Goal: Complete application form: Complete application form

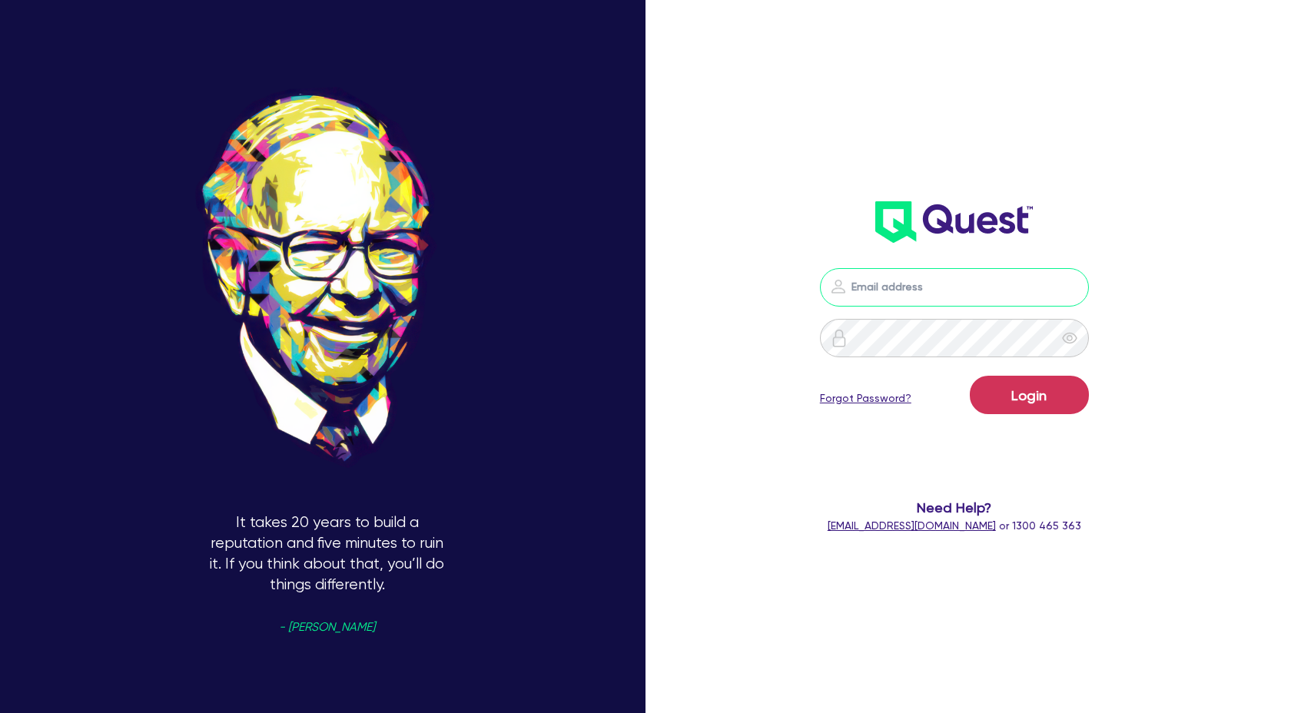
type input "[PERSON_NAME][EMAIL_ADDRESS][DOMAIN_NAME]"
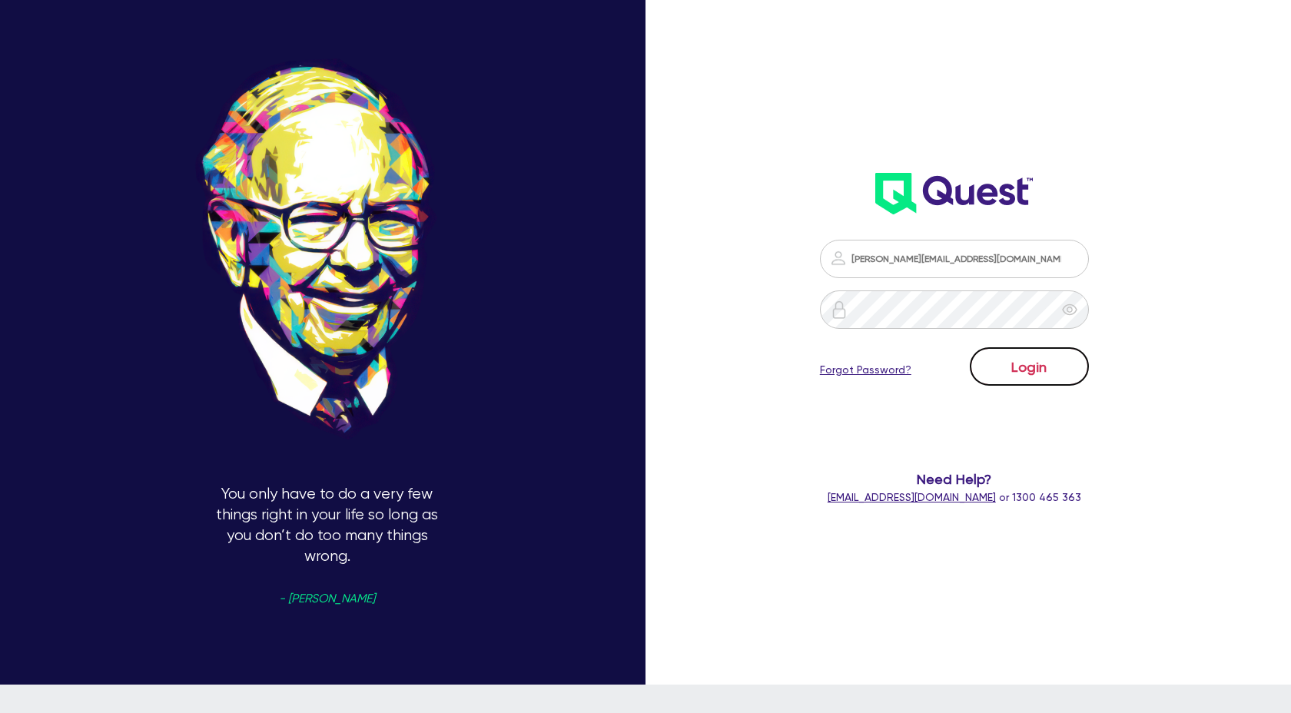
click at [991, 361] on button "Login" at bounding box center [1029, 366] width 119 height 38
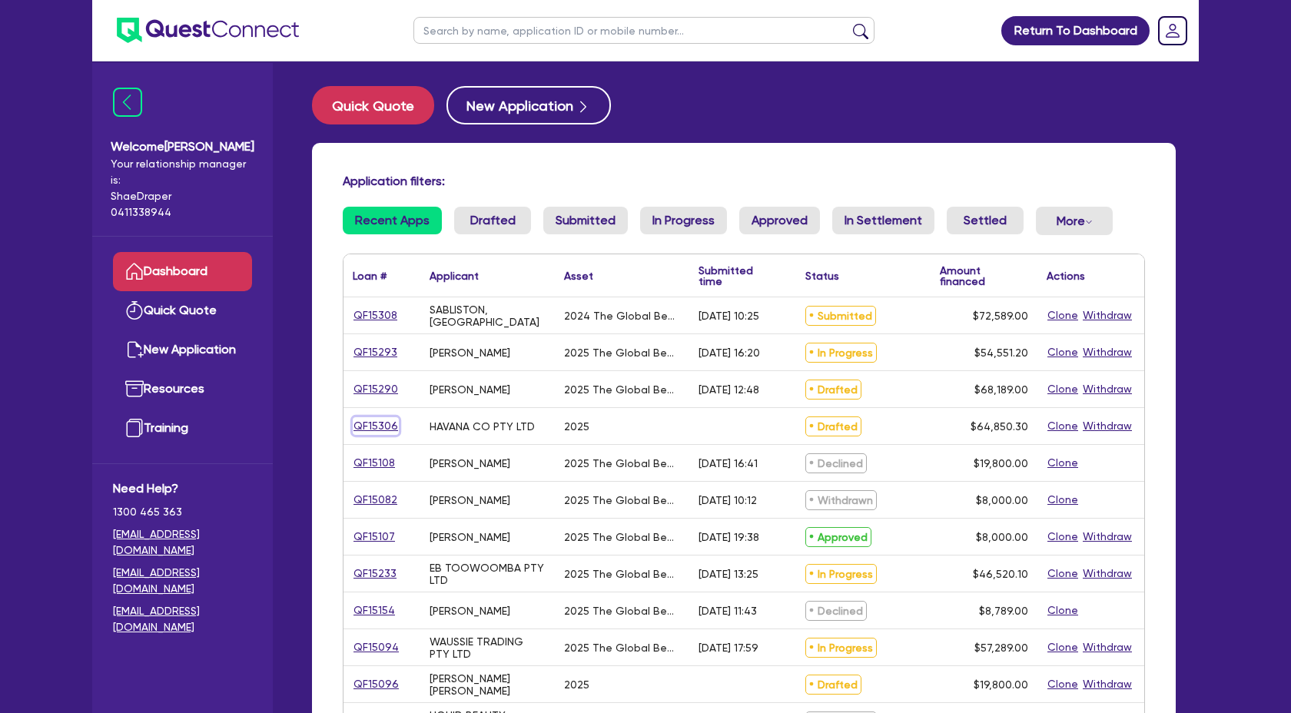
click at [387, 425] on link "QF15306" at bounding box center [376, 426] width 46 height 18
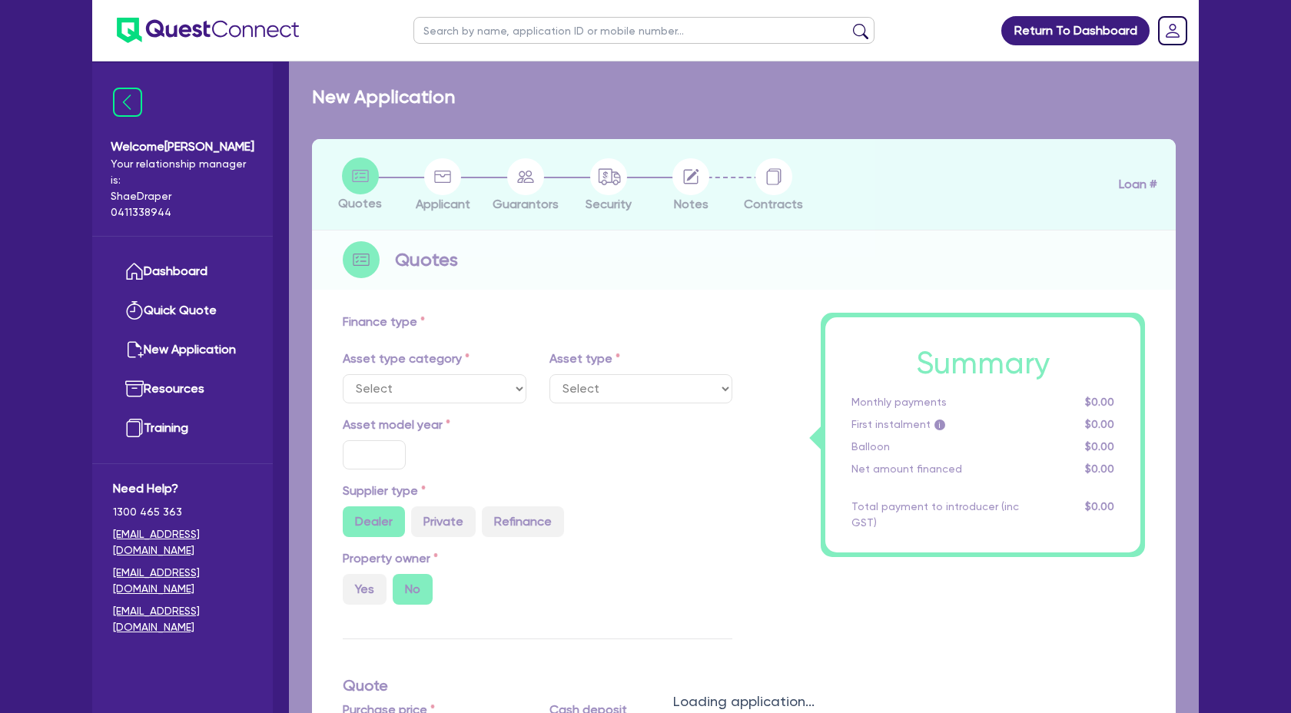
select select "TERTIARY_ASSETS"
type input "2025"
type input "66,850.3"
type input "2,000"
type input "4"
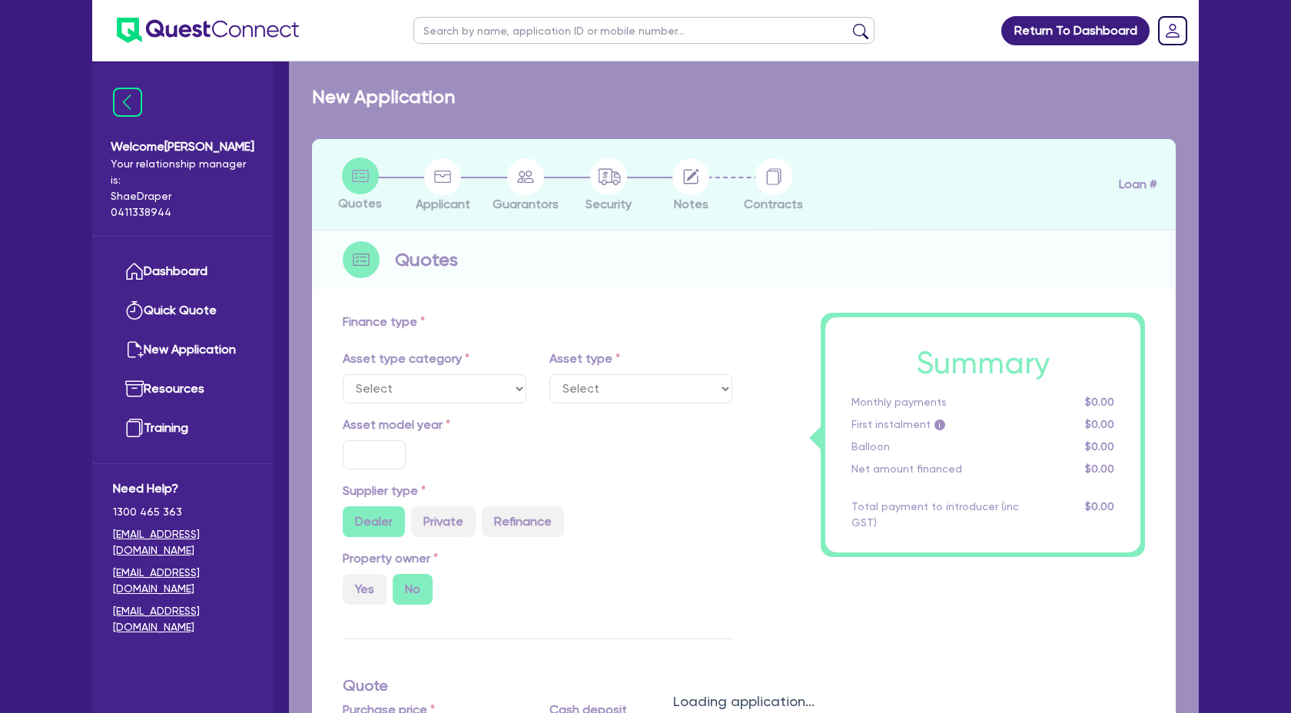
type input "2,594.01"
type input "17.95"
select select "BEAUTY_EQUIPMENT"
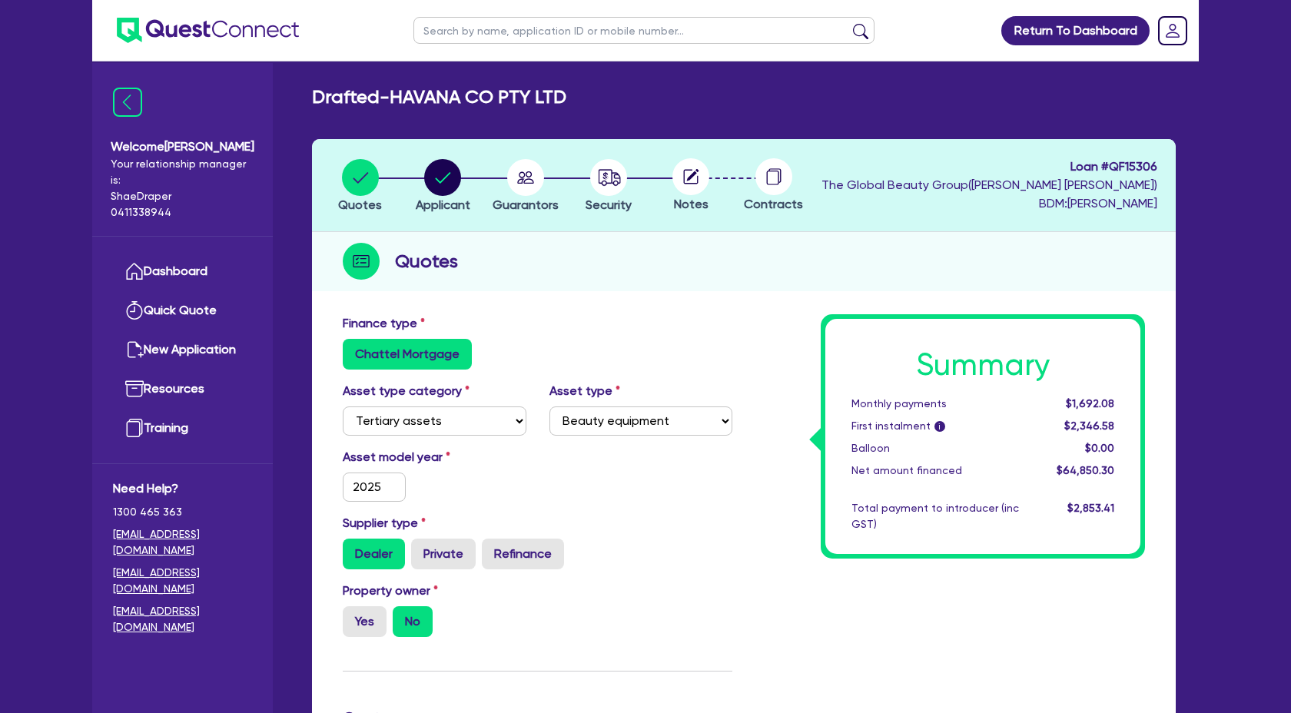
click at [673, 603] on div "Property owner Yes No" at bounding box center [537, 616] width 413 height 68
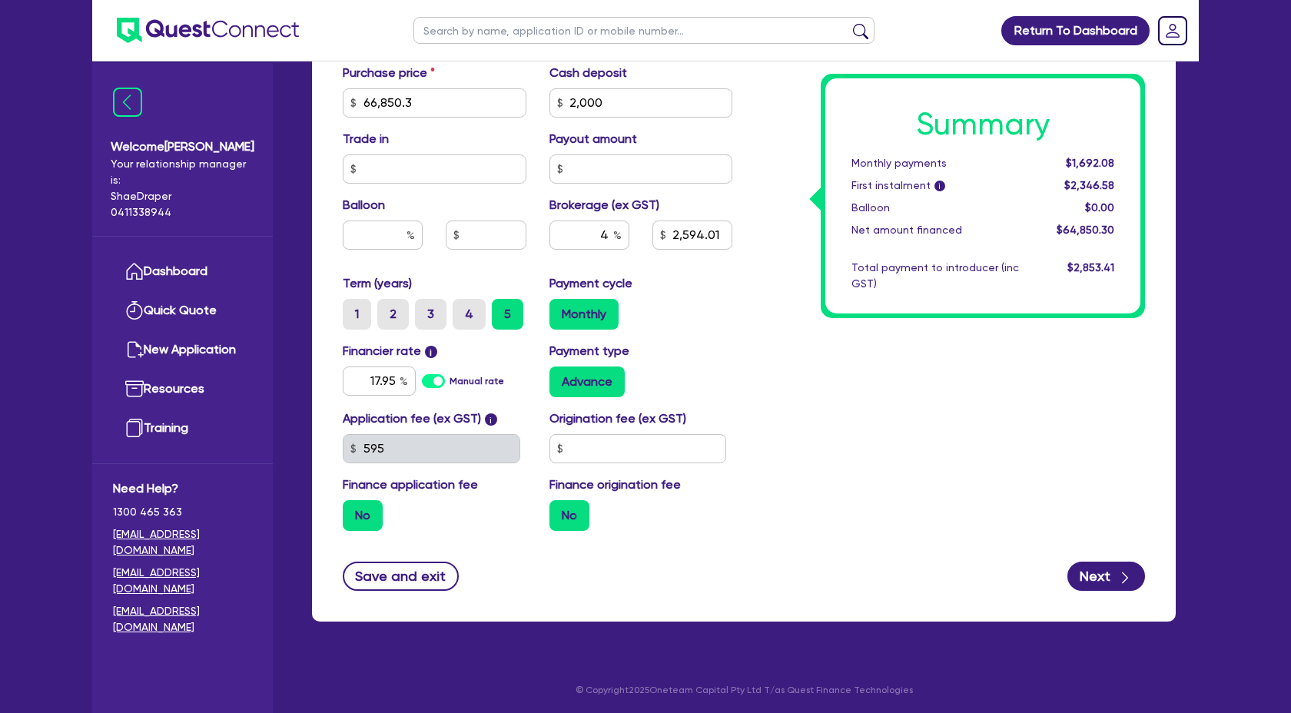
scroll to position [671, 0]
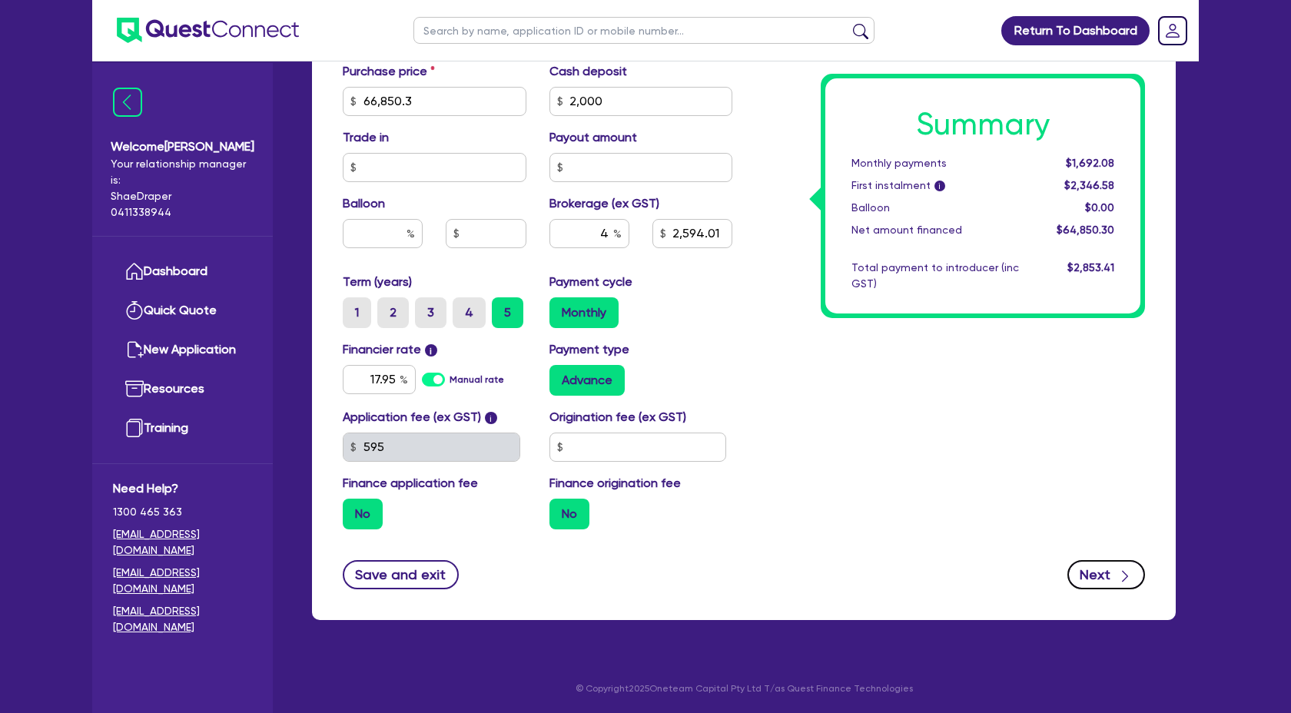
click at [1100, 583] on button "Next" at bounding box center [1107, 574] width 78 height 29
type input "66,850.3"
type input "2,000"
type input "2,594.01"
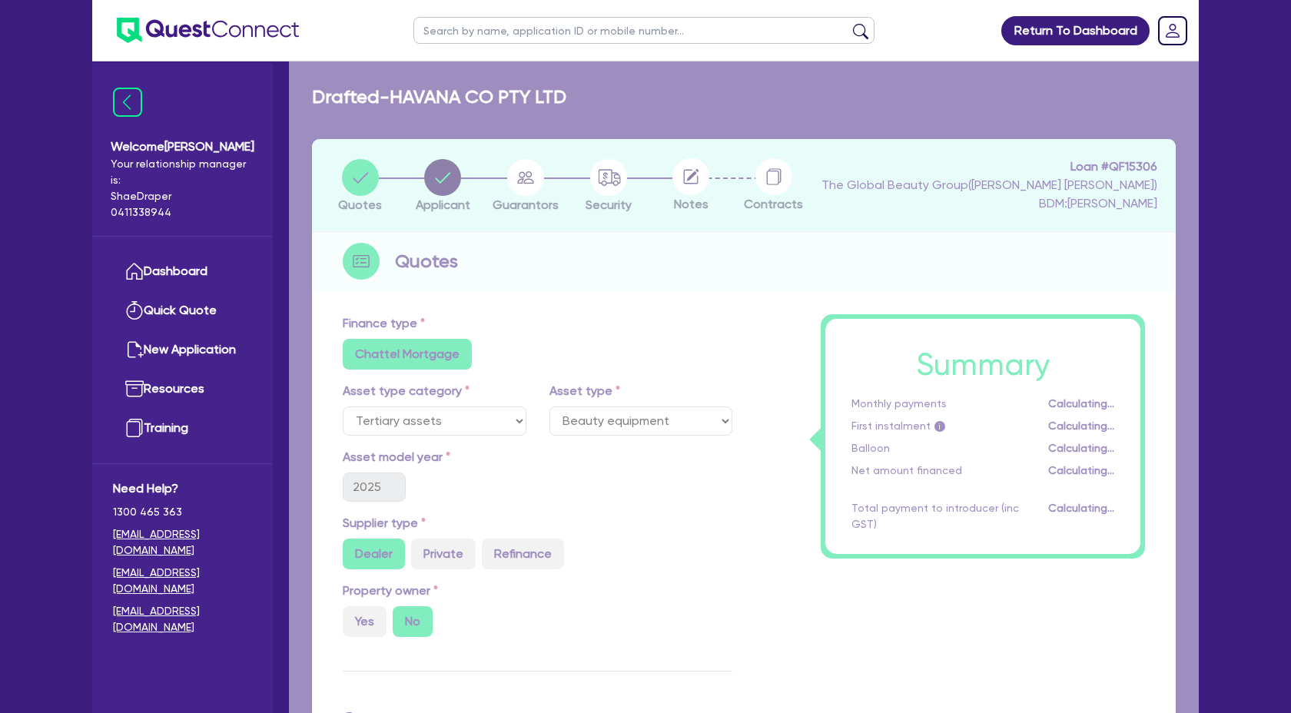
select select "COMPANY"
select select "HEALTH_BEAUTY"
select select "OTHER_HEALTH_BEAUTY"
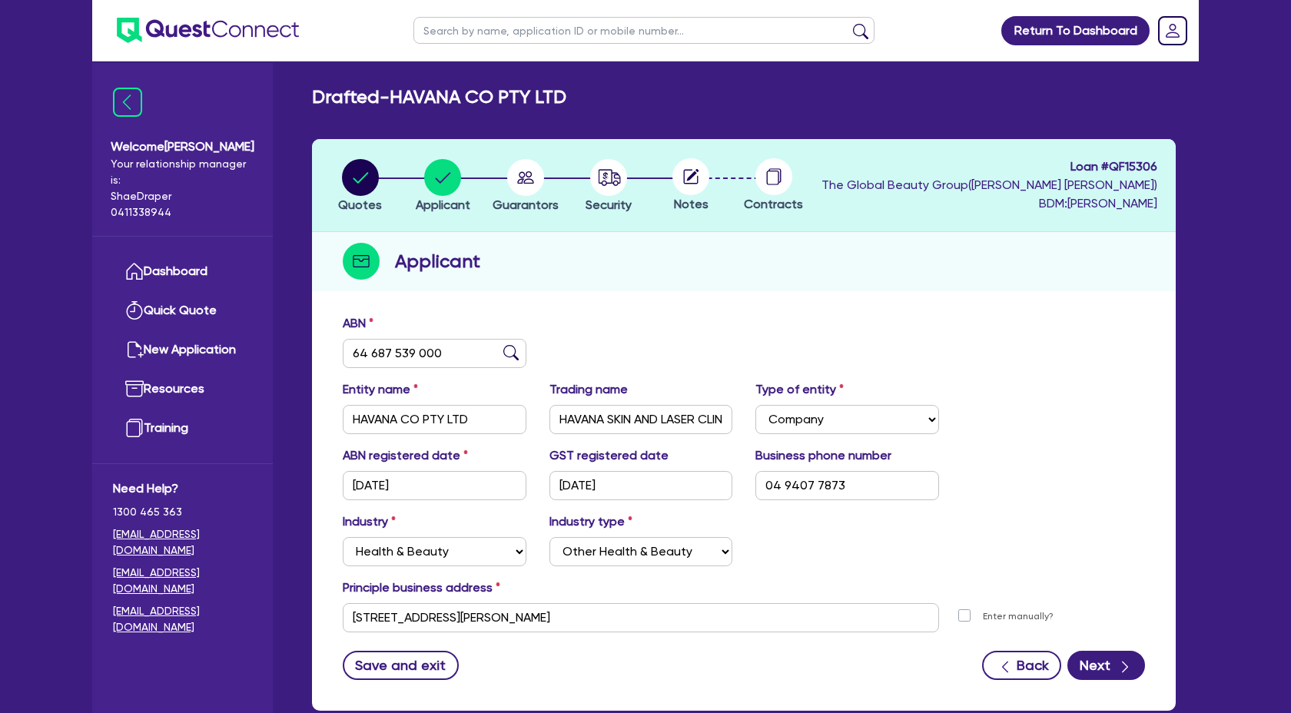
scroll to position [91, 0]
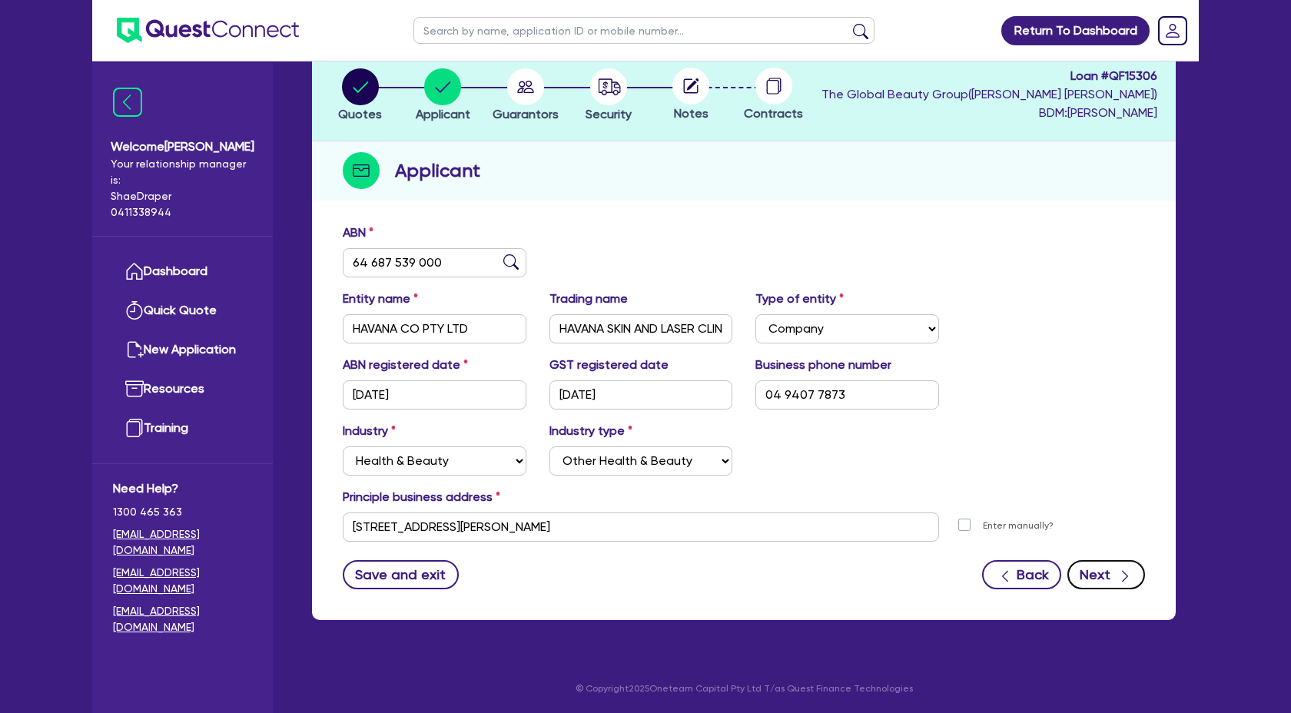
click at [1118, 580] on icon "button" at bounding box center [1125, 576] width 15 height 15
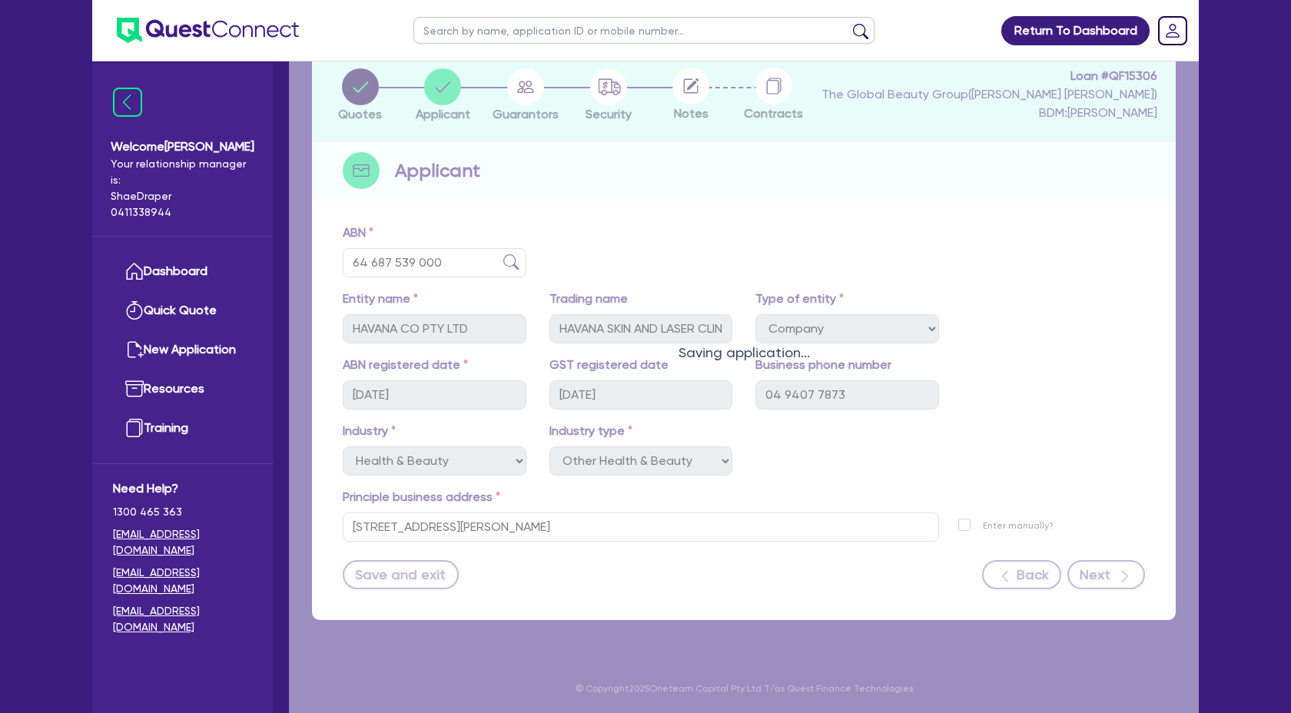
select select "MS"
select select "WA"
select select "DE_FACTO"
select select "CASH"
select select "VEHICLE"
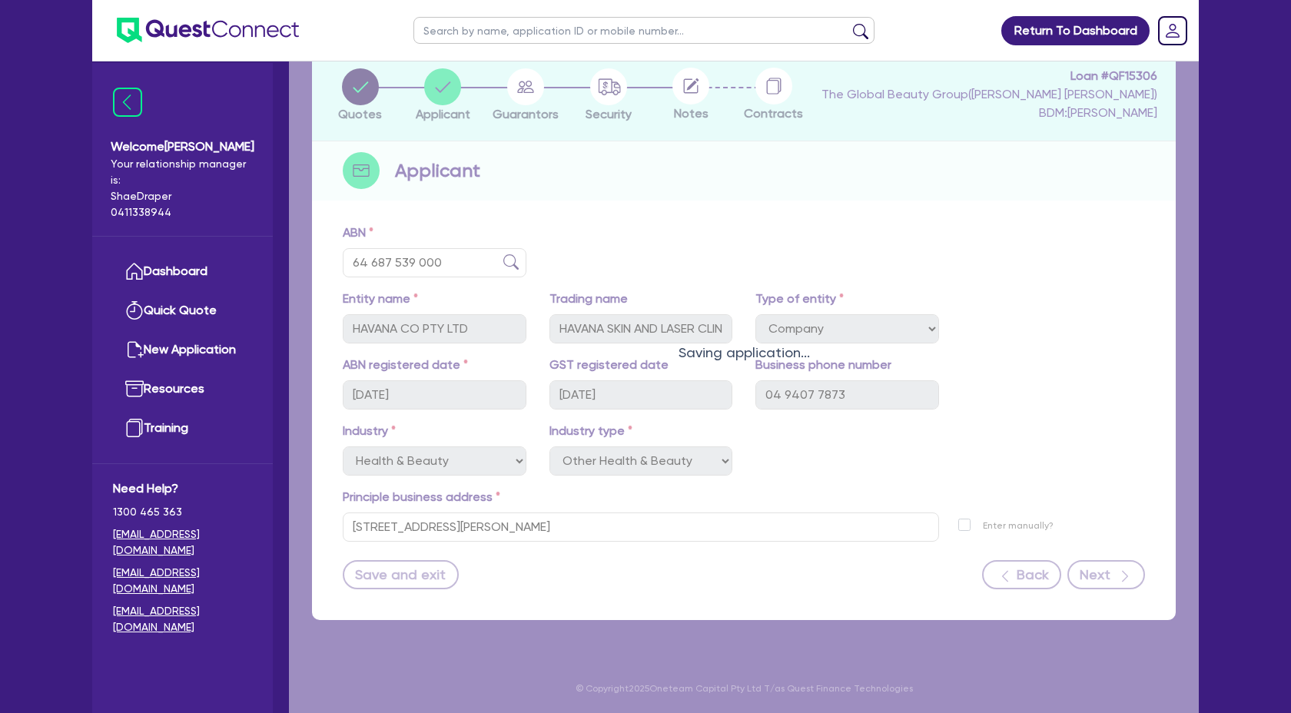
select select "MR"
select select "WA"
select select "MARRIED"
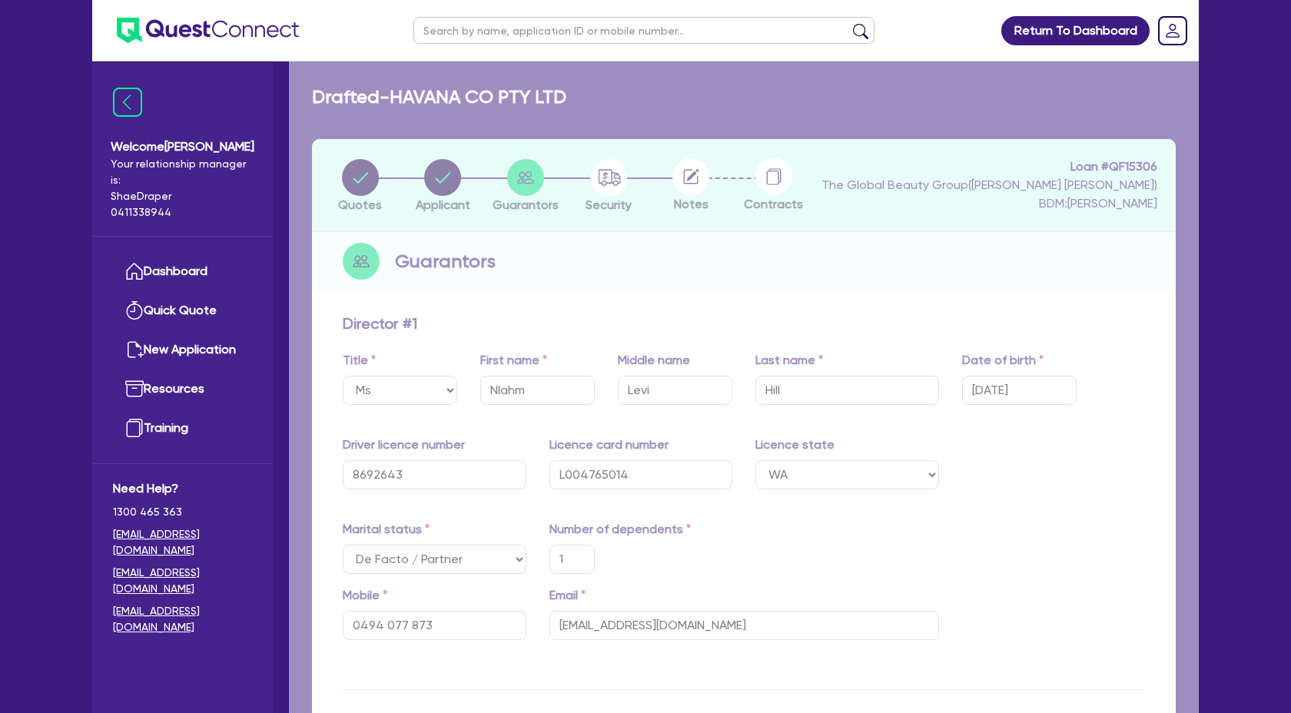
type input "1"
type input "0494 077 873"
type input "29,160"
type input "7,000"
type input "1"
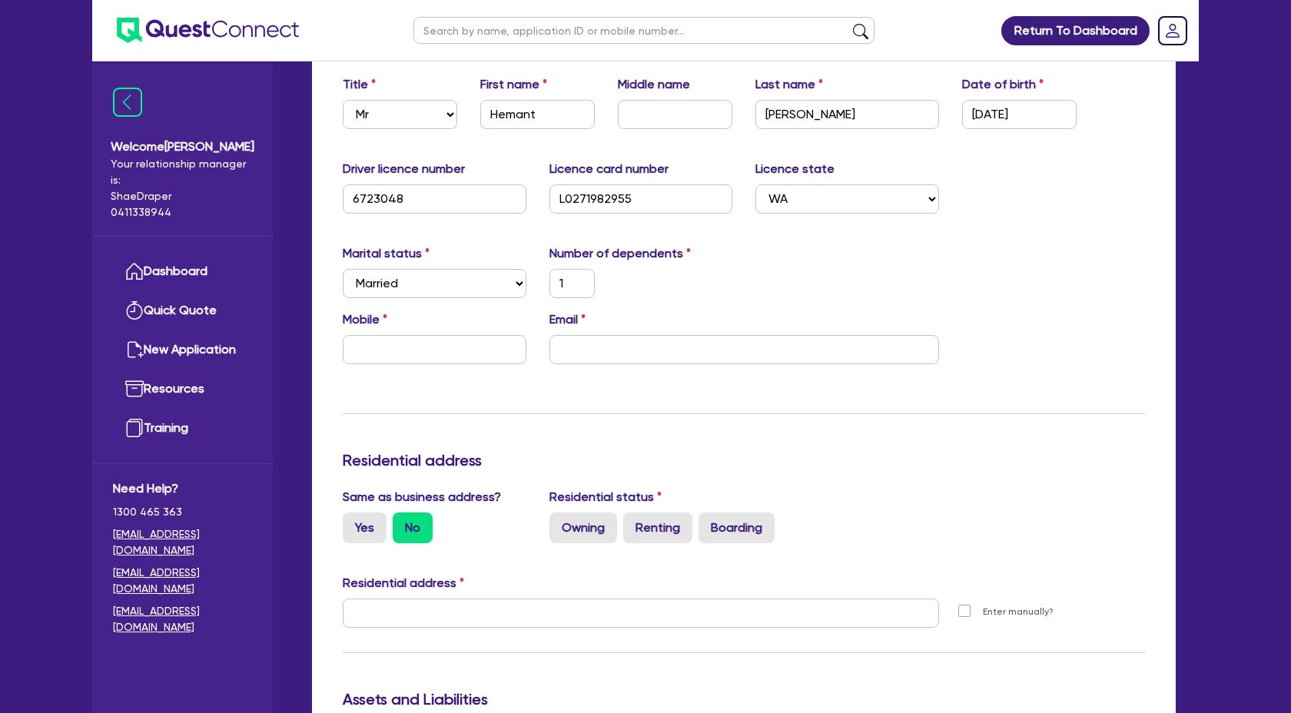
scroll to position [1527, 0]
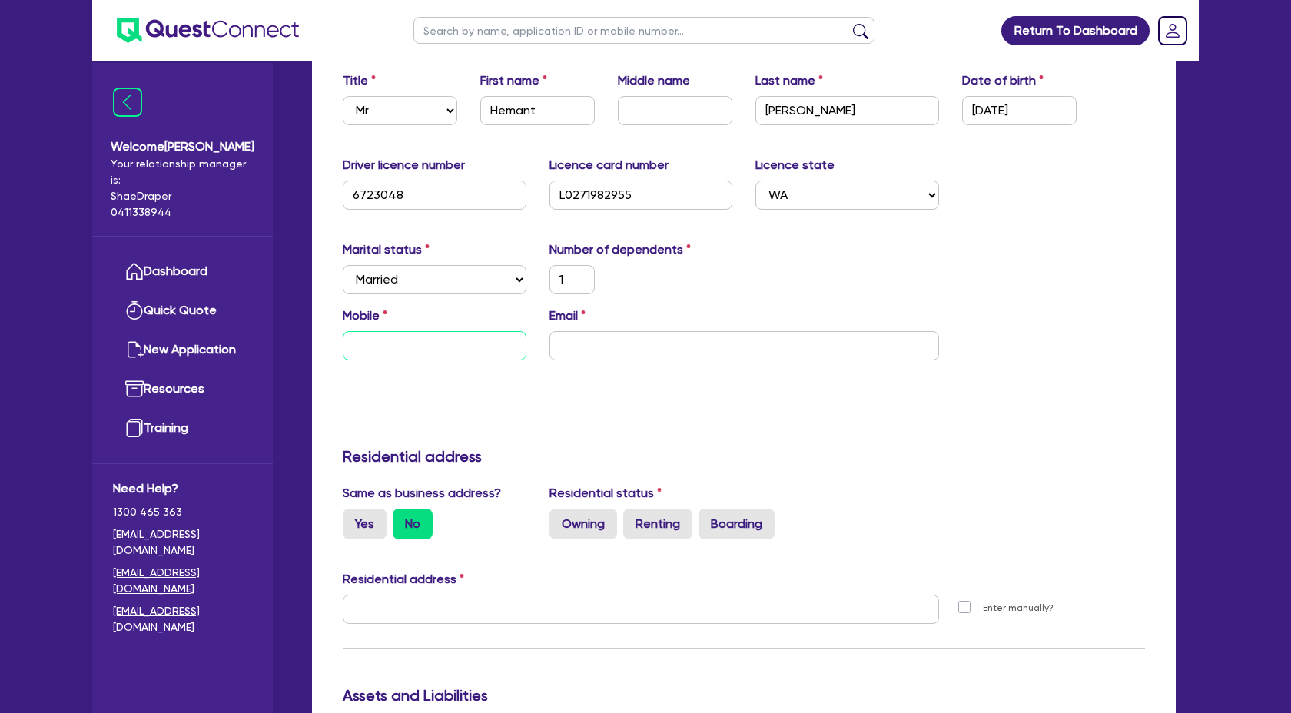
click at [397, 339] on input "text" at bounding box center [435, 345] width 184 height 29
paste input "0403 646 855"
type input "1"
type input "0494077873"
type input "29160"
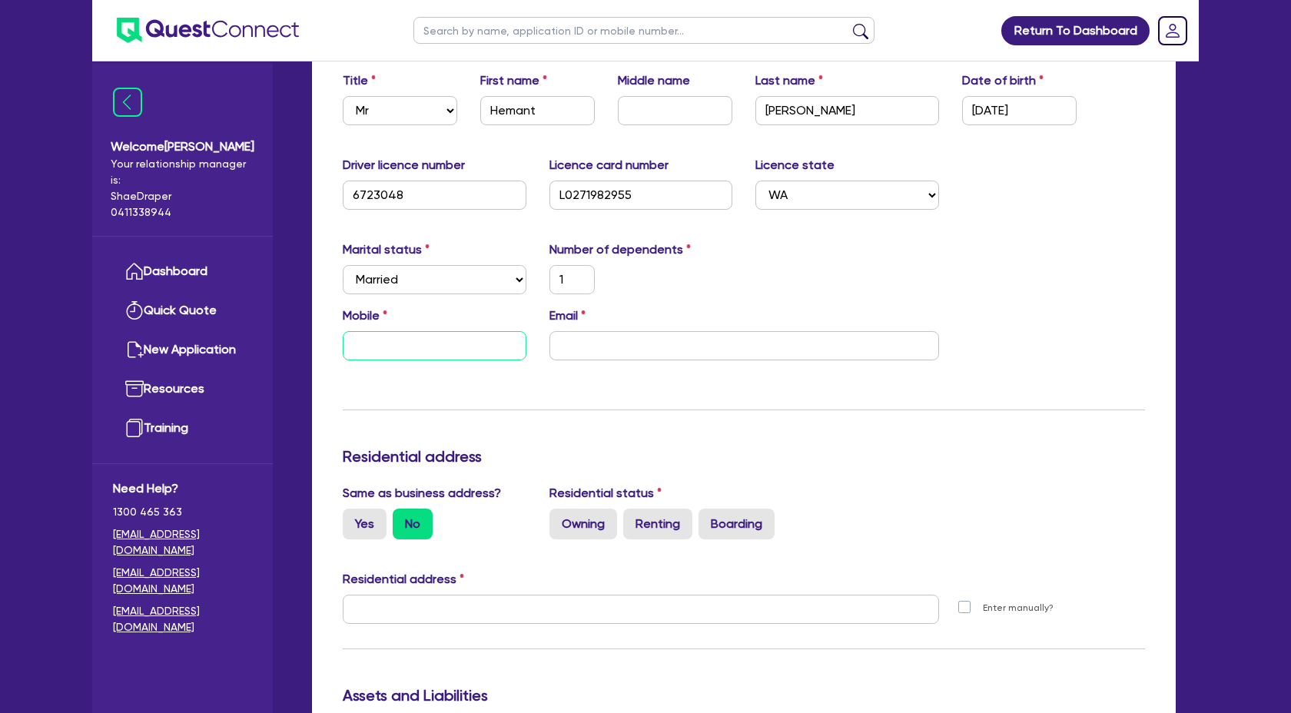
type input "7000"
type input "1"
type input "0403 646 855"
type input "1"
type input "0494 077 873"
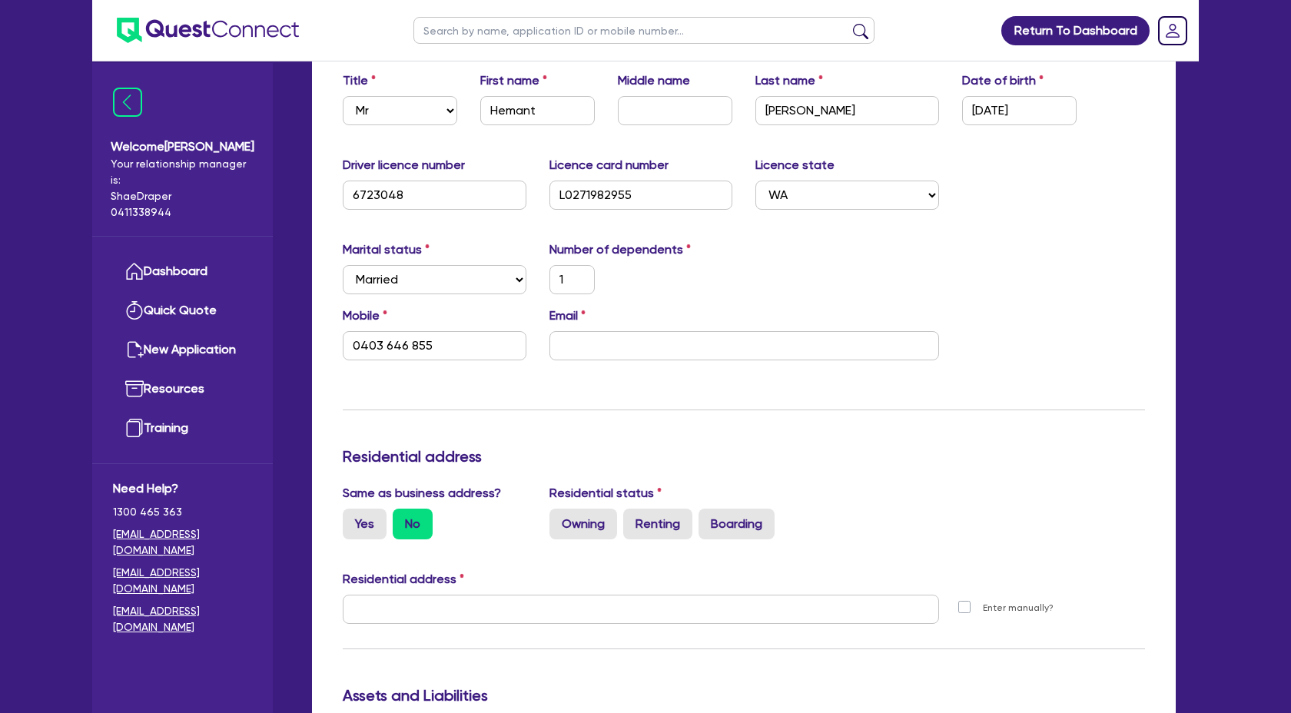
type input "29,160"
type input "7,000"
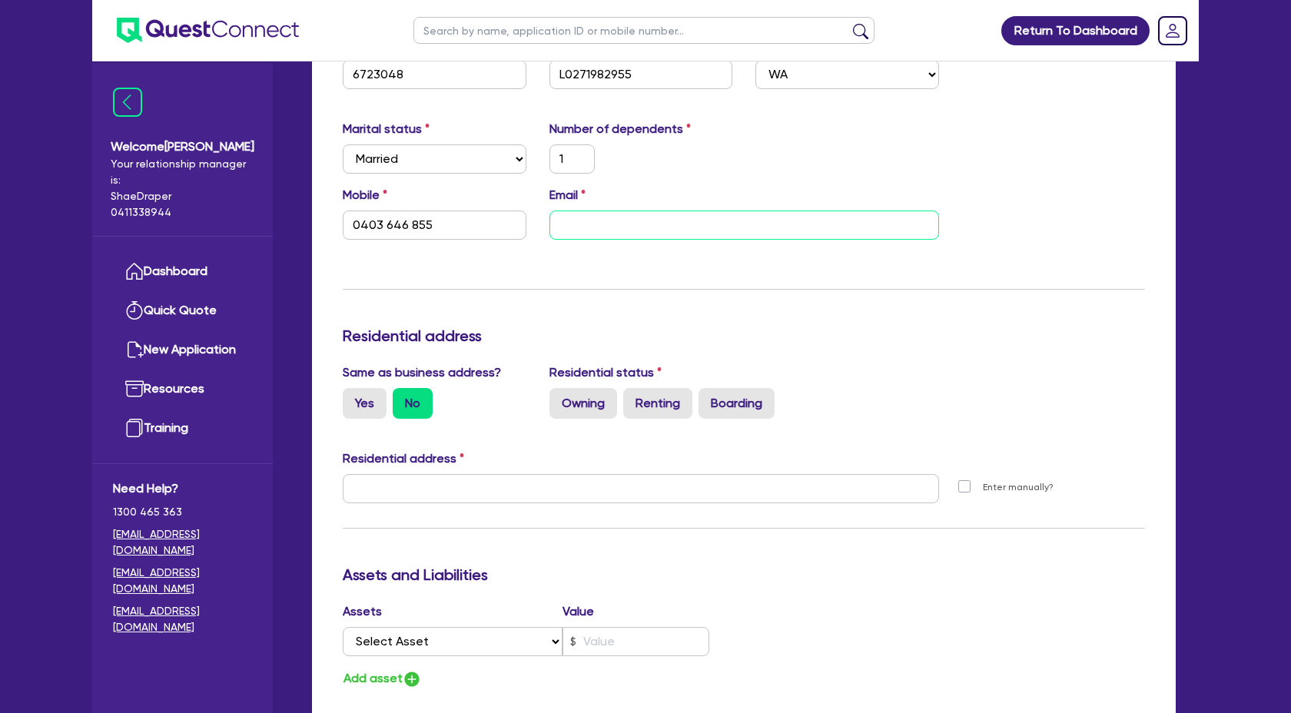
click at [635, 219] on input "email" at bounding box center [745, 225] width 390 height 29
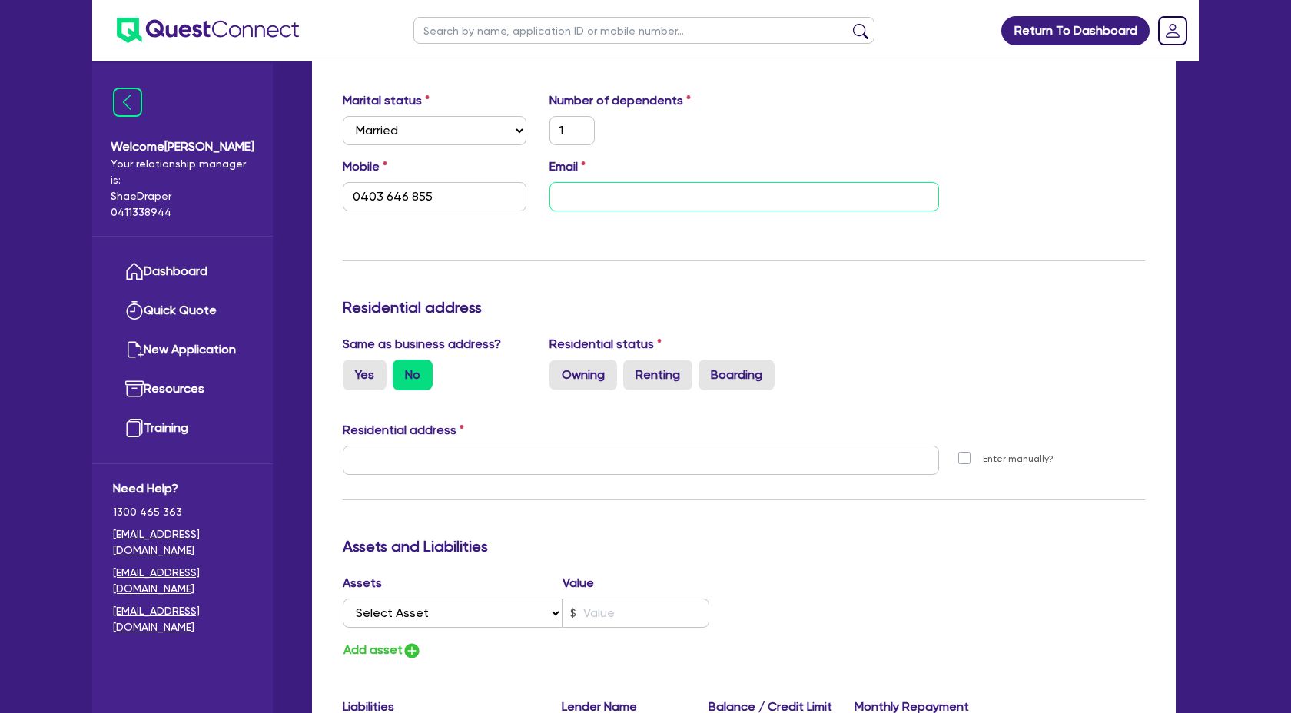
scroll to position [1680, 0]
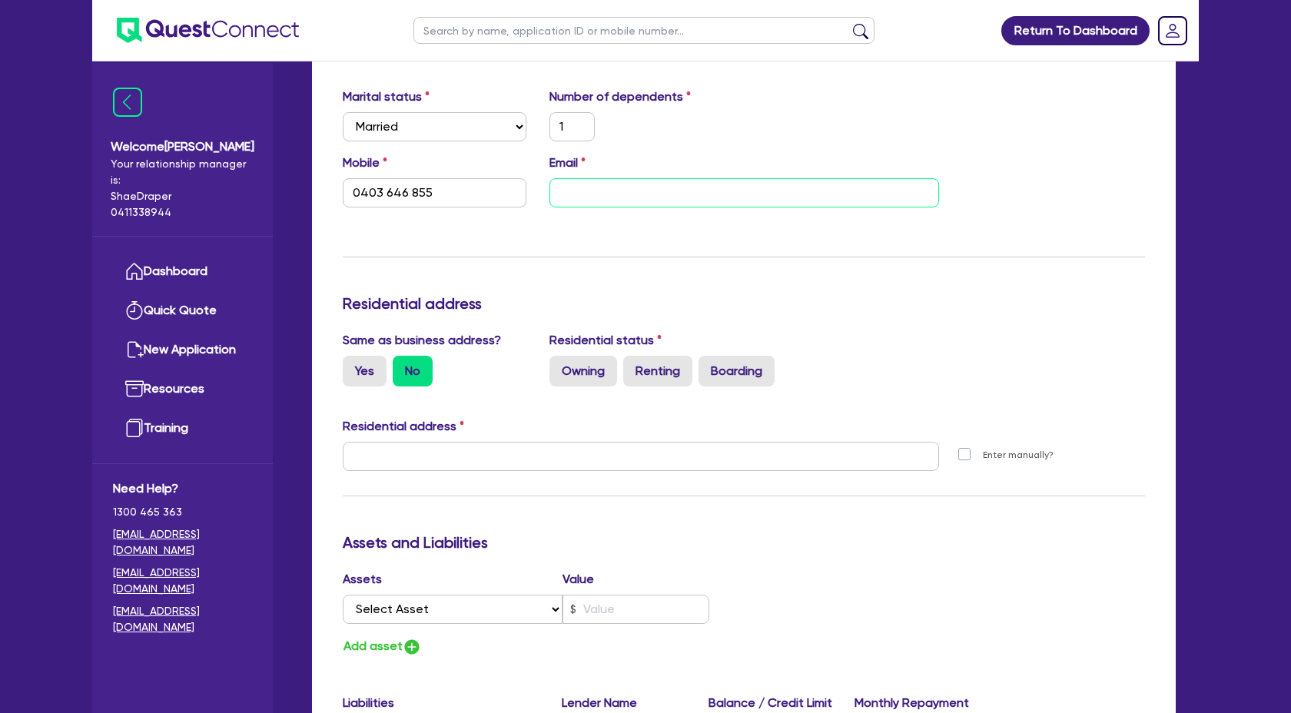
paste input "[EMAIL_ADDRESS][DOMAIN_NAME]"
type input "1"
type input "0494077873"
type input "29160"
type input "7000"
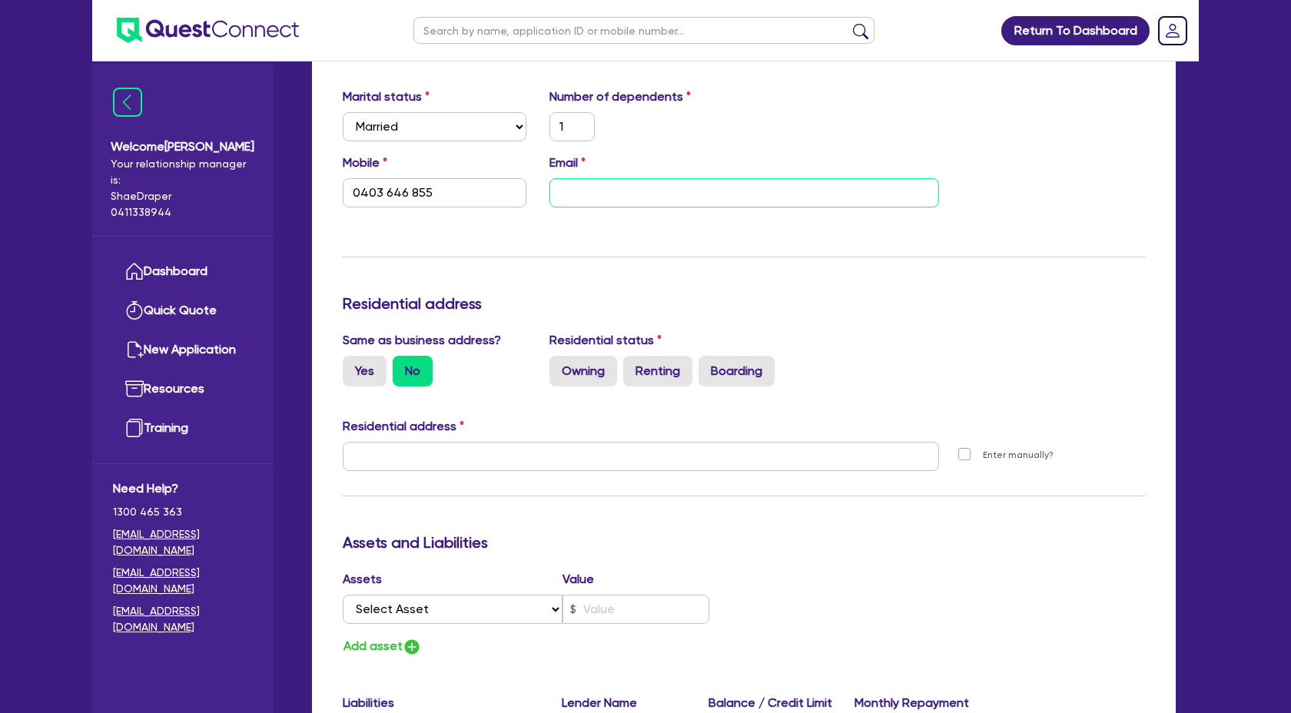
type input "1"
type input "0403 646 855"
type input "[EMAIL_ADDRESS][DOMAIN_NAME]"
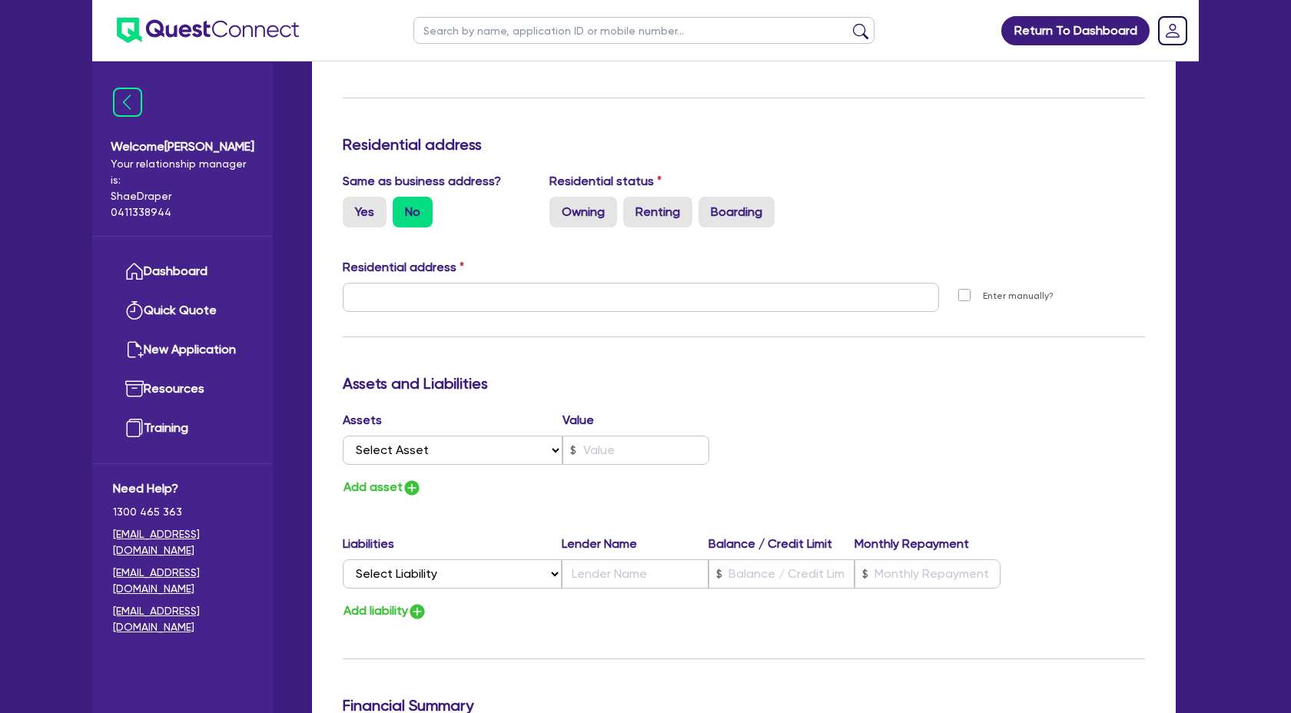
scroll to position [1847, 0]
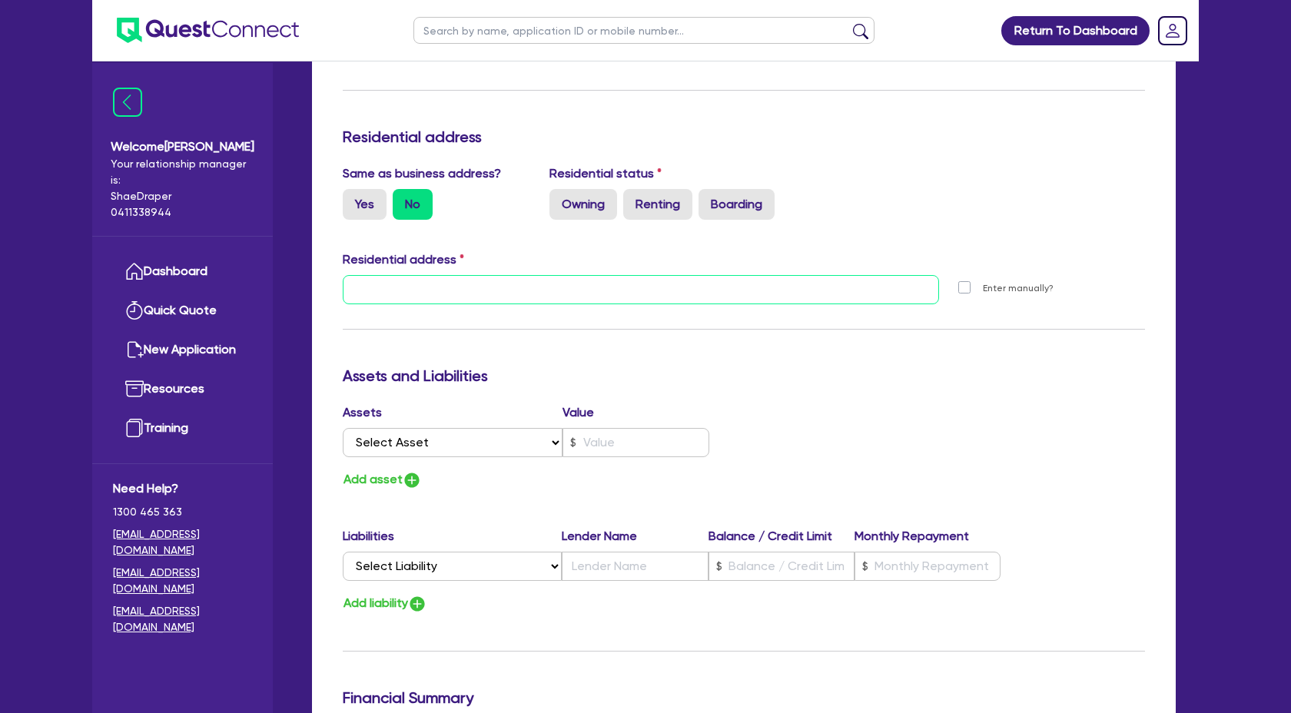
click at [455, 294] on input "text" at bounding box center [641, 289] width 597 height 29
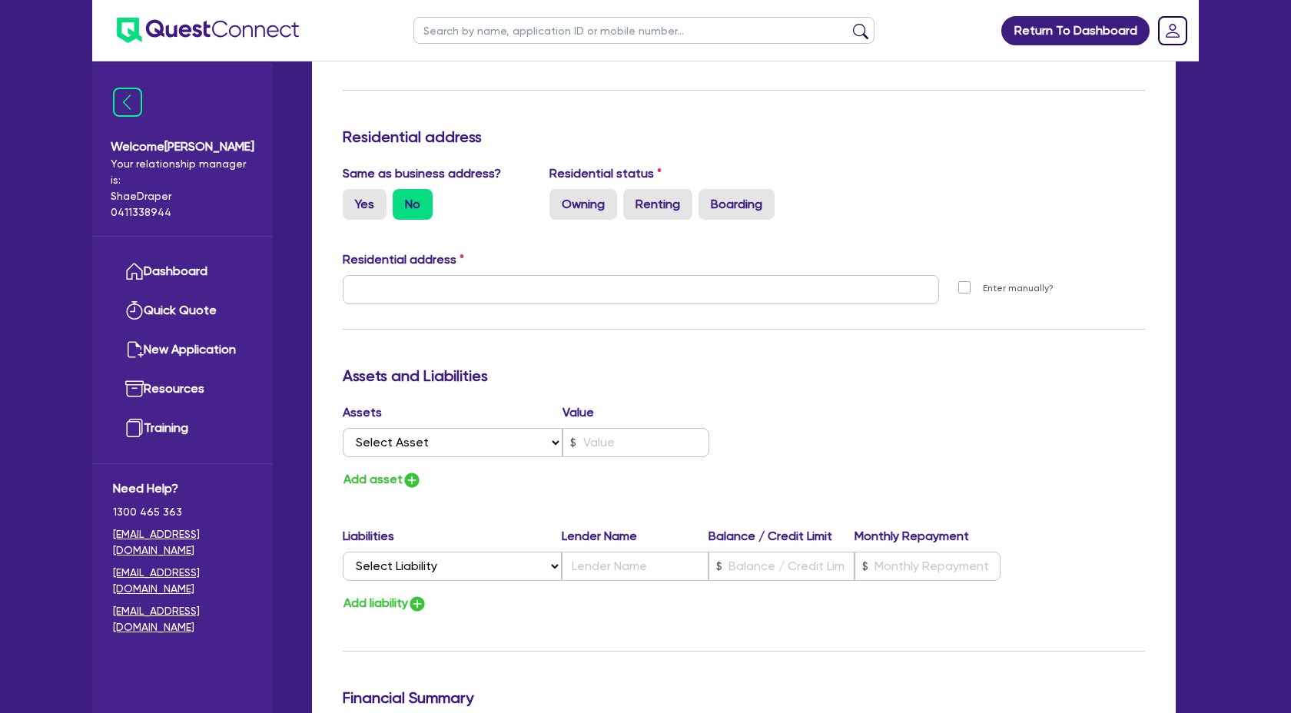
type input "1"
type input "0494 077 873"
type input "29,160"
type input "7,000"
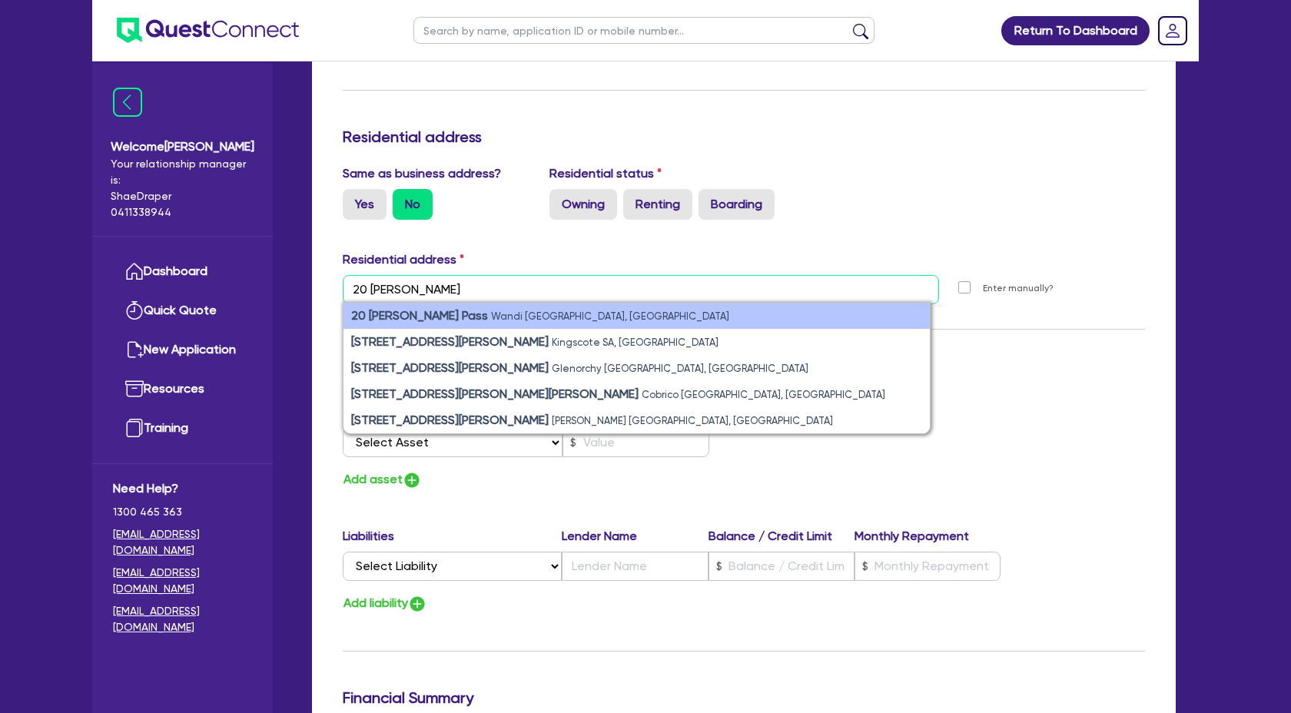
type input "20 [PERSON_NAME]"
click at [543, 314] on li "[STREET_ADDRESS][PERSON_NAME]" at bounding box center [637, 316] width 587 height 26
type input "1"
type input "0494 077 873"
type input "29,160"
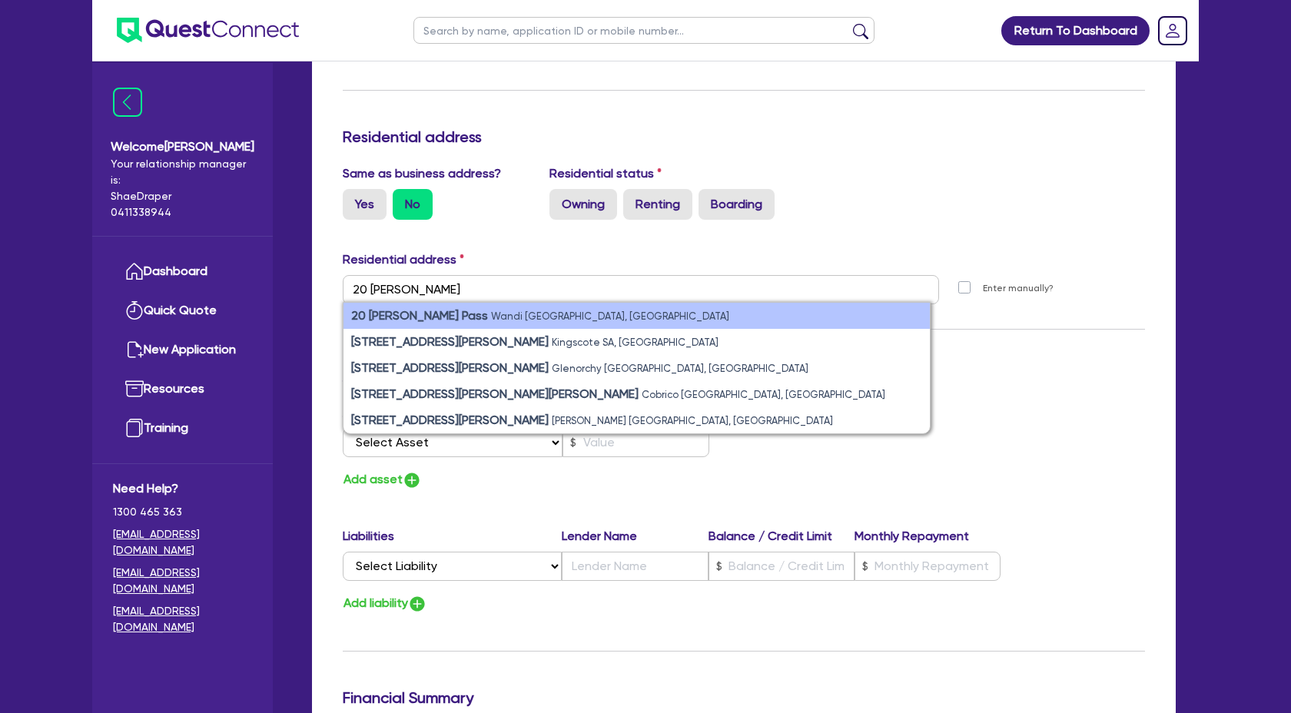
type input "7,000"
type input "1"
type input "0403 646 855"
type input "[STREET_ADDRESS][PERSON_NAME]"
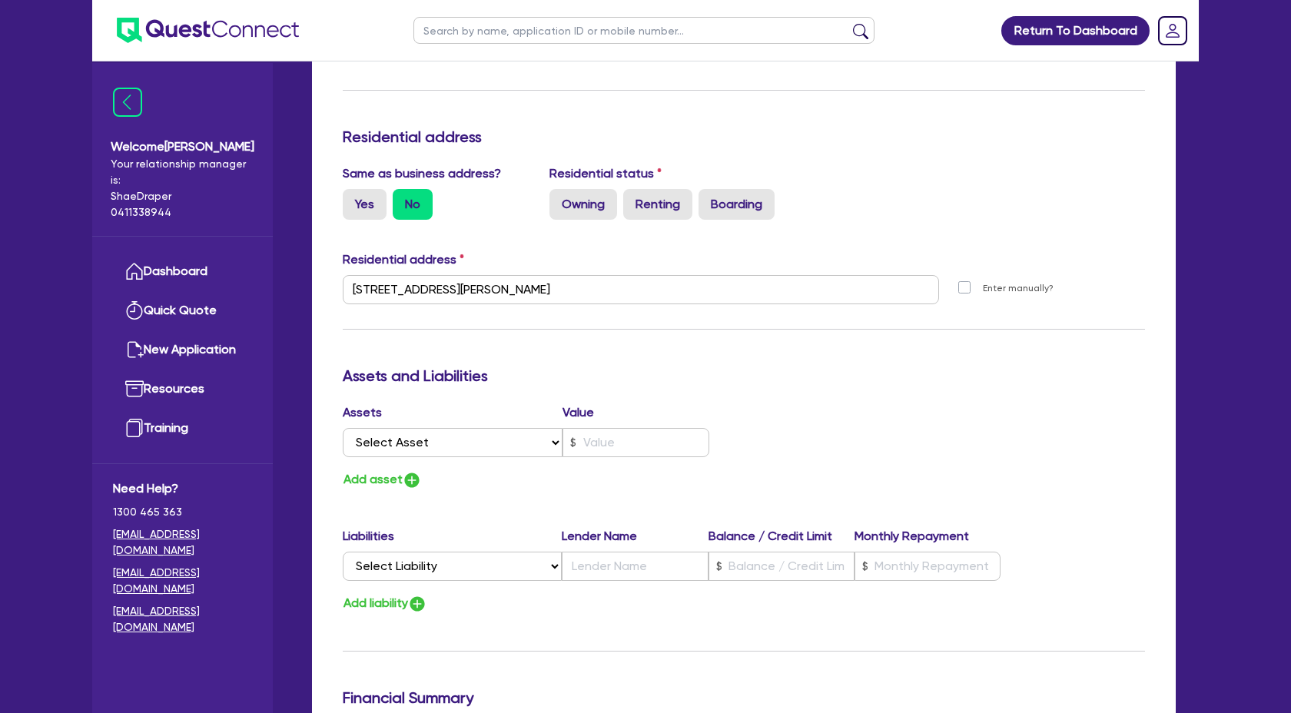
click at [869, 370] on h3 "Assets and Liabilities" at bounding box center [744, 376] width 803 height 18
click at [584, 207] on label "Owning" at bounding box center [584, 204] width 68 height 31
click at [560, 199] on input "Owning" at bounding box center [555, 194] width 10 height 10
radio input "true"
type input "1"
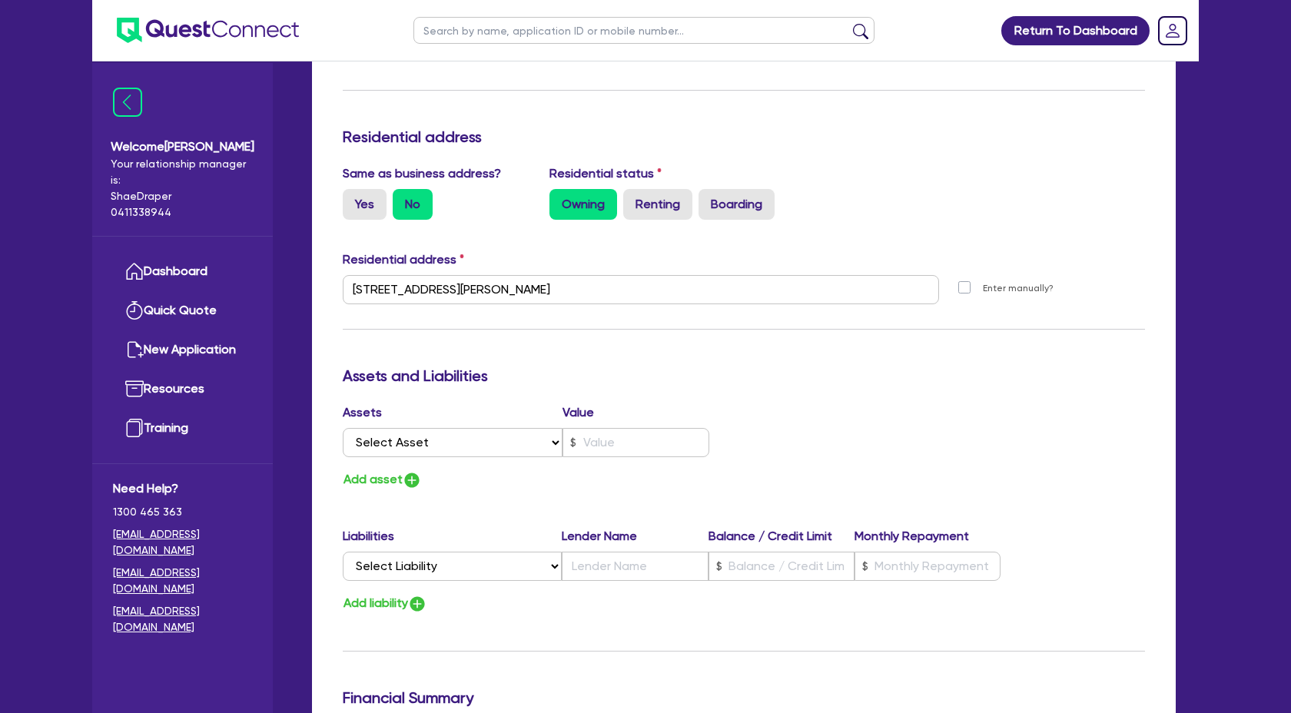
type input "0494077873"
type input "29160"
type input "7000"
type input "1"
type input "0403 646 855"
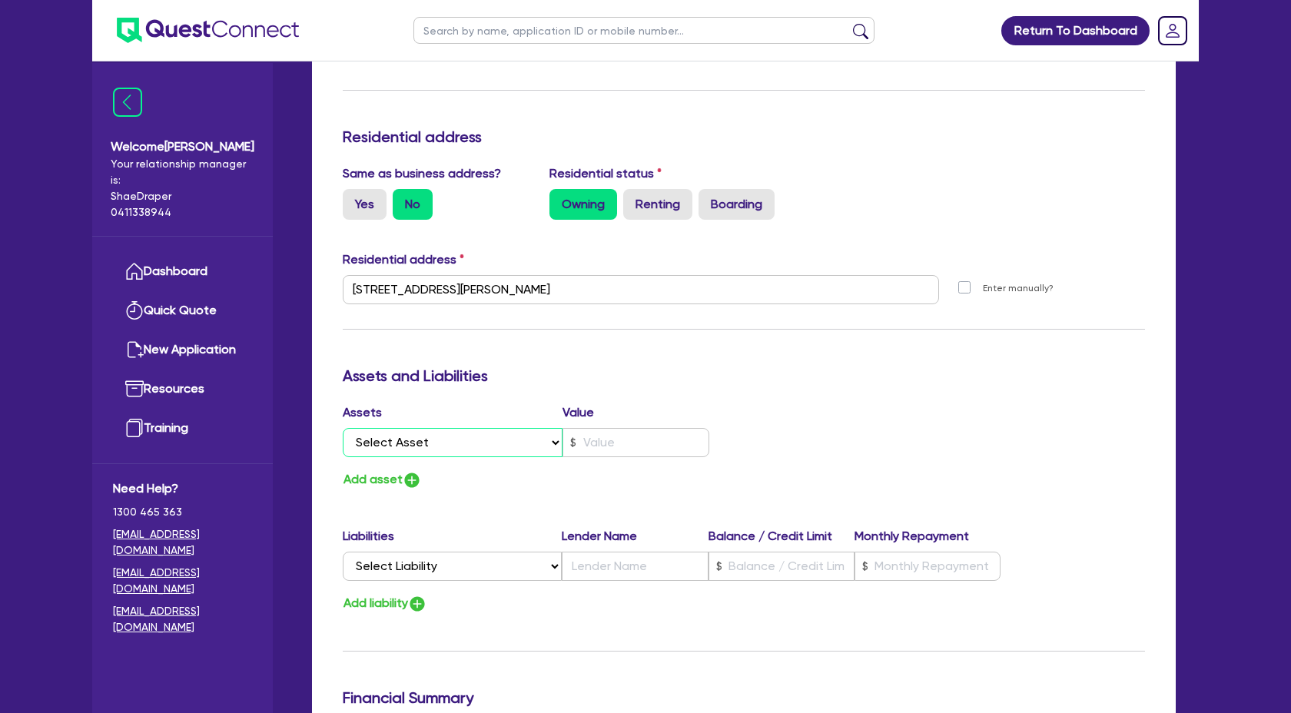
click at [550, 446] on select "Select Asset Cash Property Investment property Vehicle Truck Trailer Equipment …" at bounding box center [453, 442] width 220 height 29
select select "PROPERTY"
click at [343, 428] on select "Select Asset Cash Property Investment property Vehicle Truck Trailer Equipment …" at bounding box center [453, 442] width 220 height 29
type input "1"
type input "0494077873"
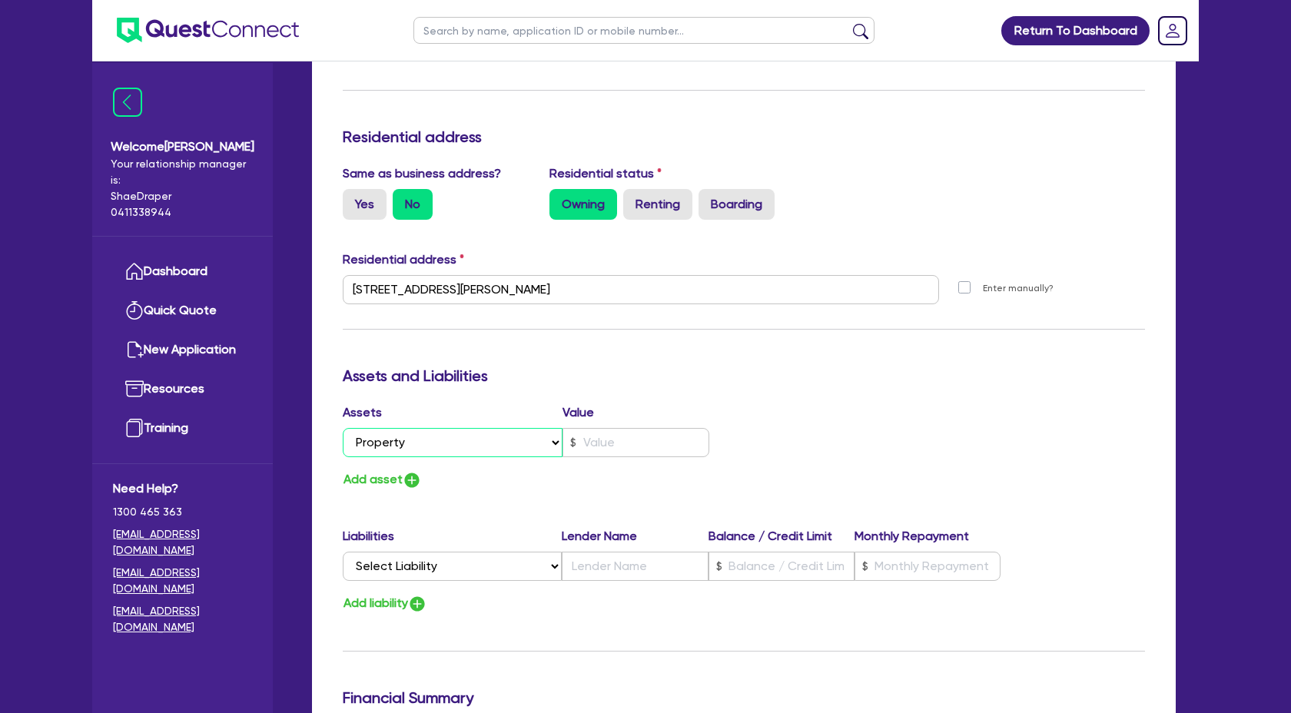
type input "29160"
type input "7000"
type input "1"
type input "0403 646 855"
click at [631, 447] on input "text" at bounding box center [636, 442] width 147 height 29
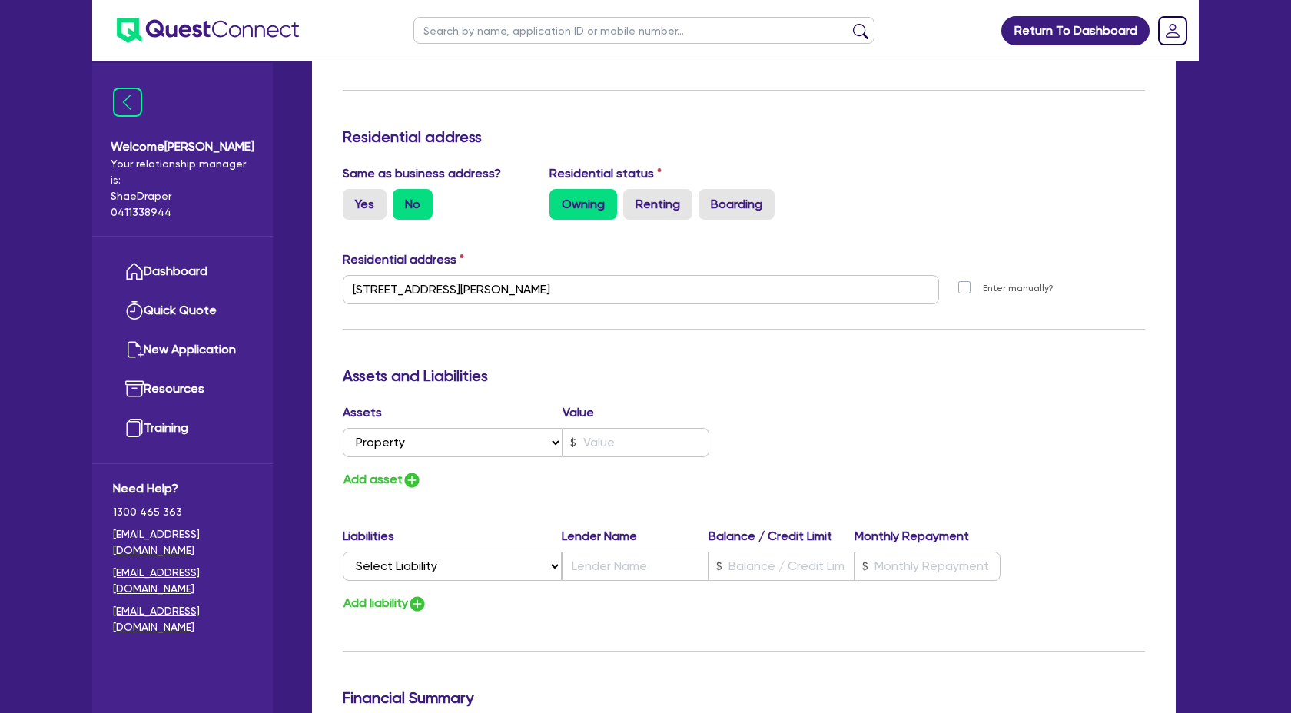
type input "1"
type input "0494 077 873"
type input "29,160"
type input "7,000"
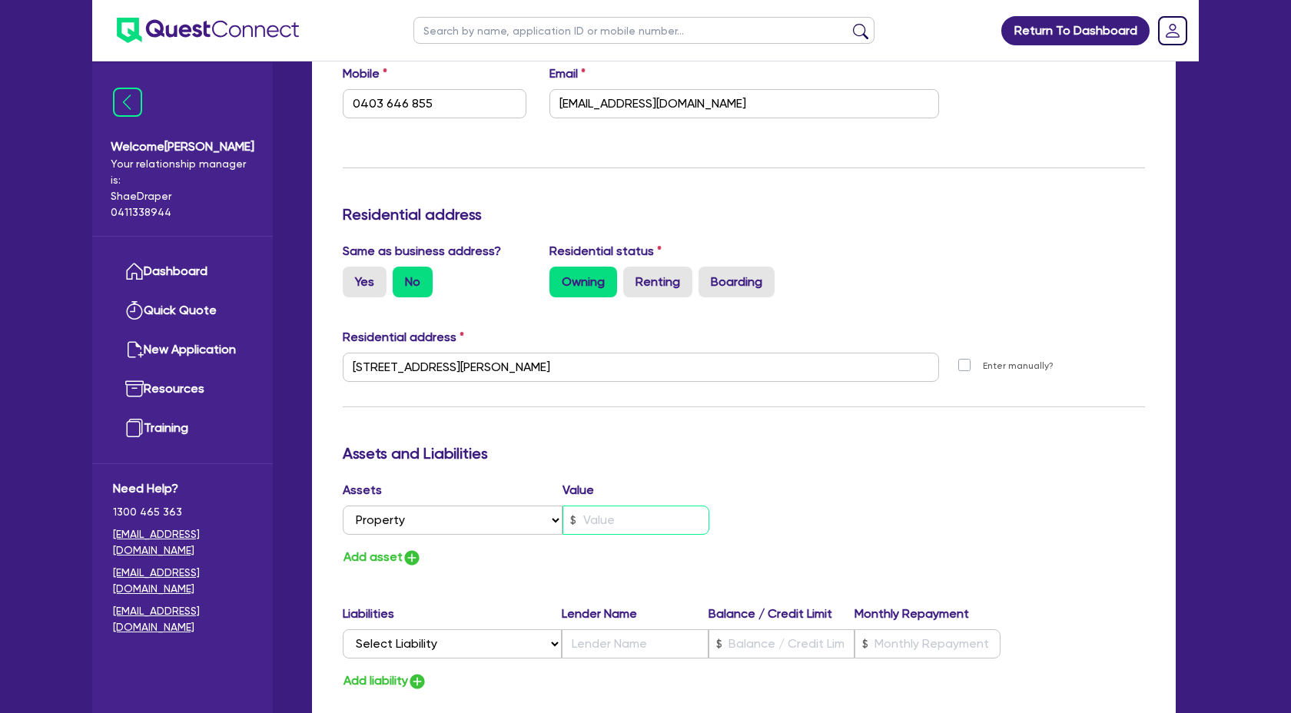
scroll to position [1776, 0]
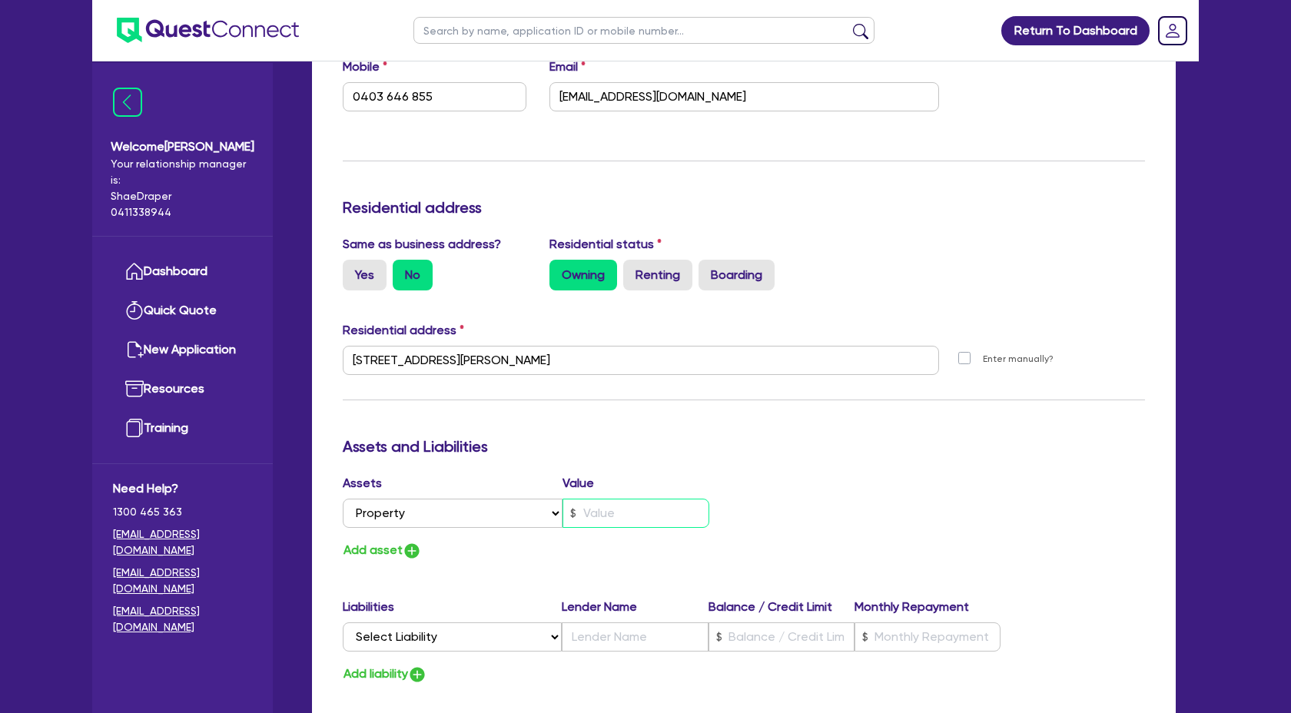
type input "1"
type input "0494077873"
type input "29160"
type input "7000"
type input "1"
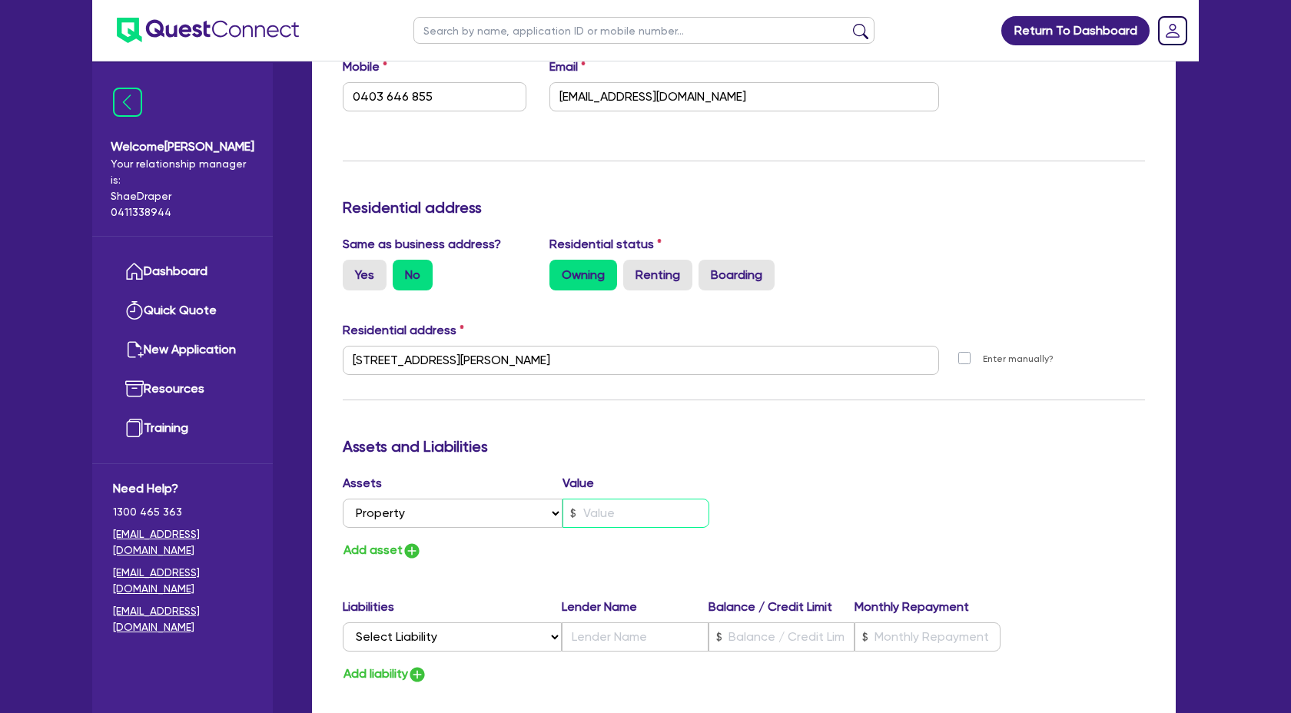
type input "0403 646 855"
type input "7"
type input "1"
type input "0494077873"
type input "29160"
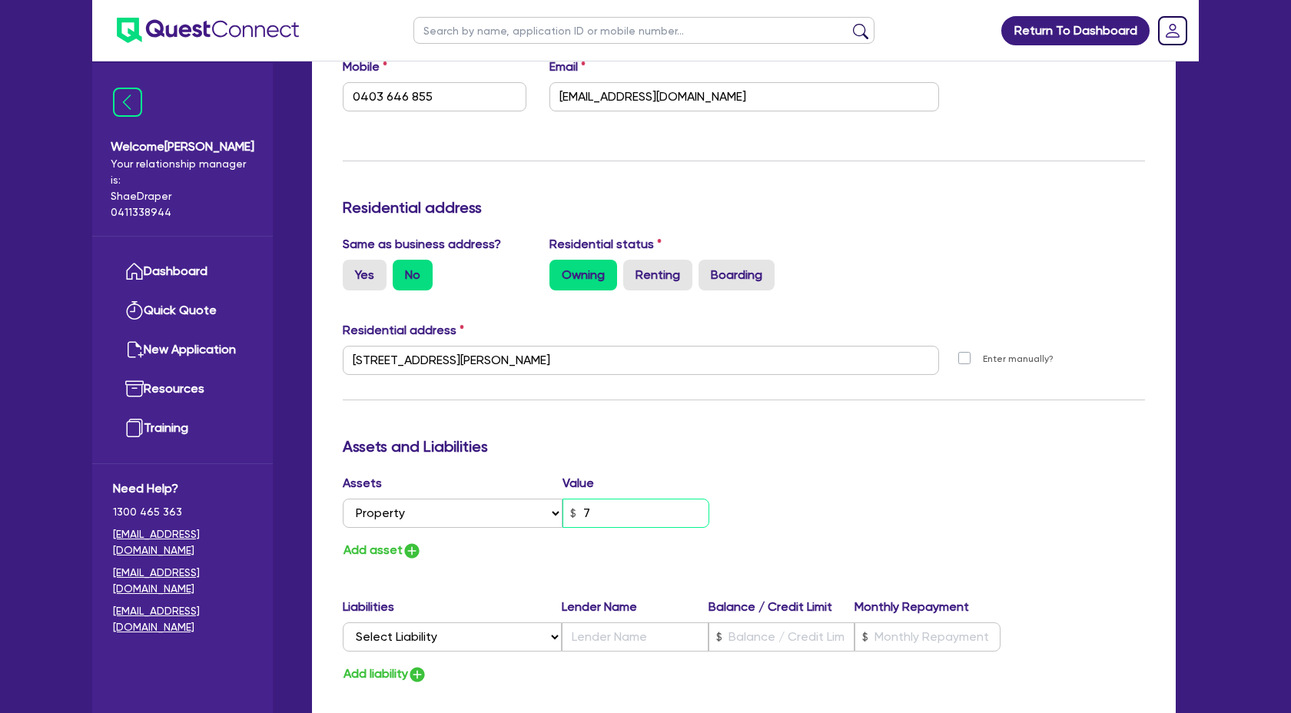
type input "7000"
type input "1"
type input "0403 646 855"
type input "78"
type input "1"
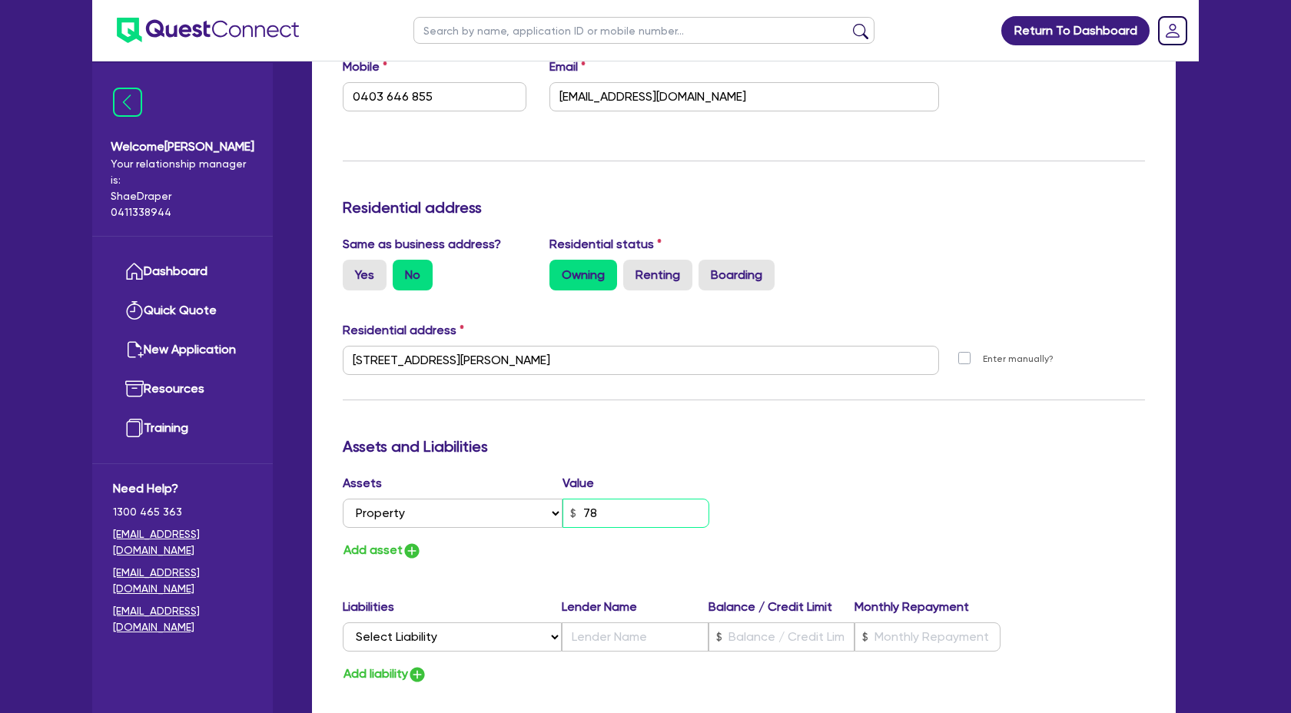
type input "0494077873"
type input "29160"
type input "7000"
type input "1"
type input "0403 646 855"
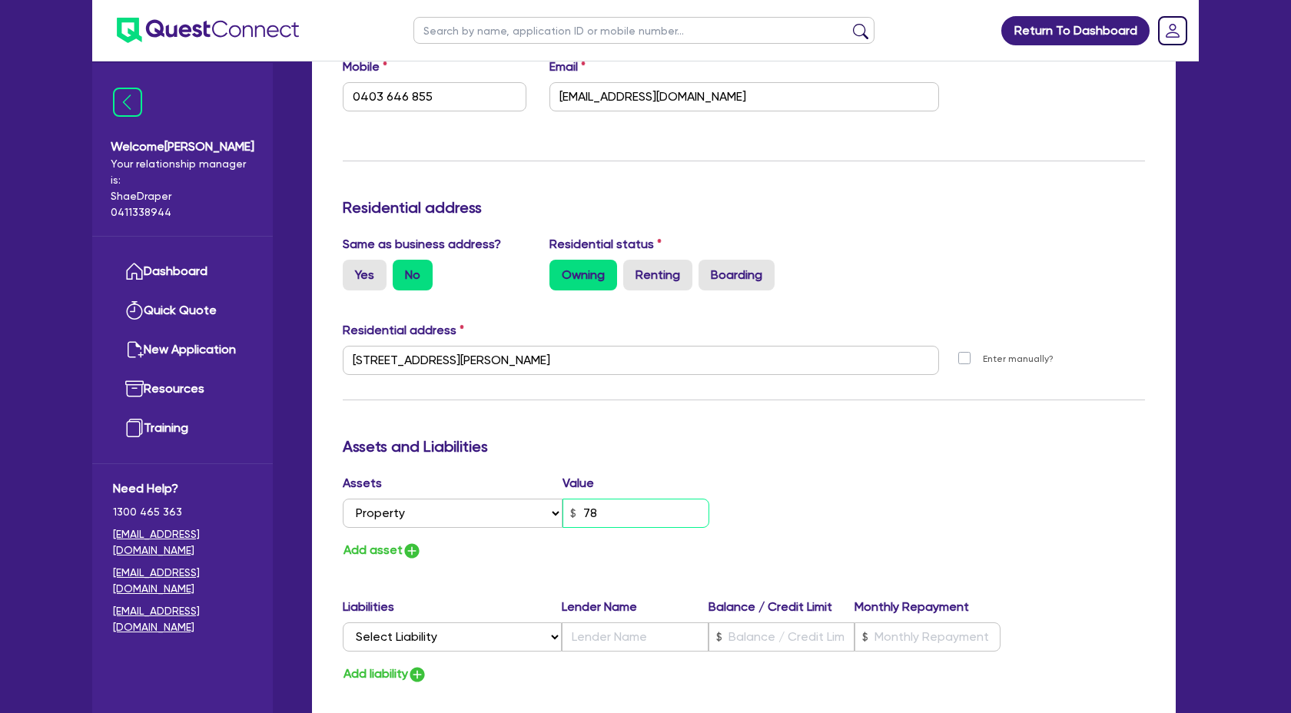
type input "780"
type input "1"
type input "0494077873"
type input "29160"
type input "7000"
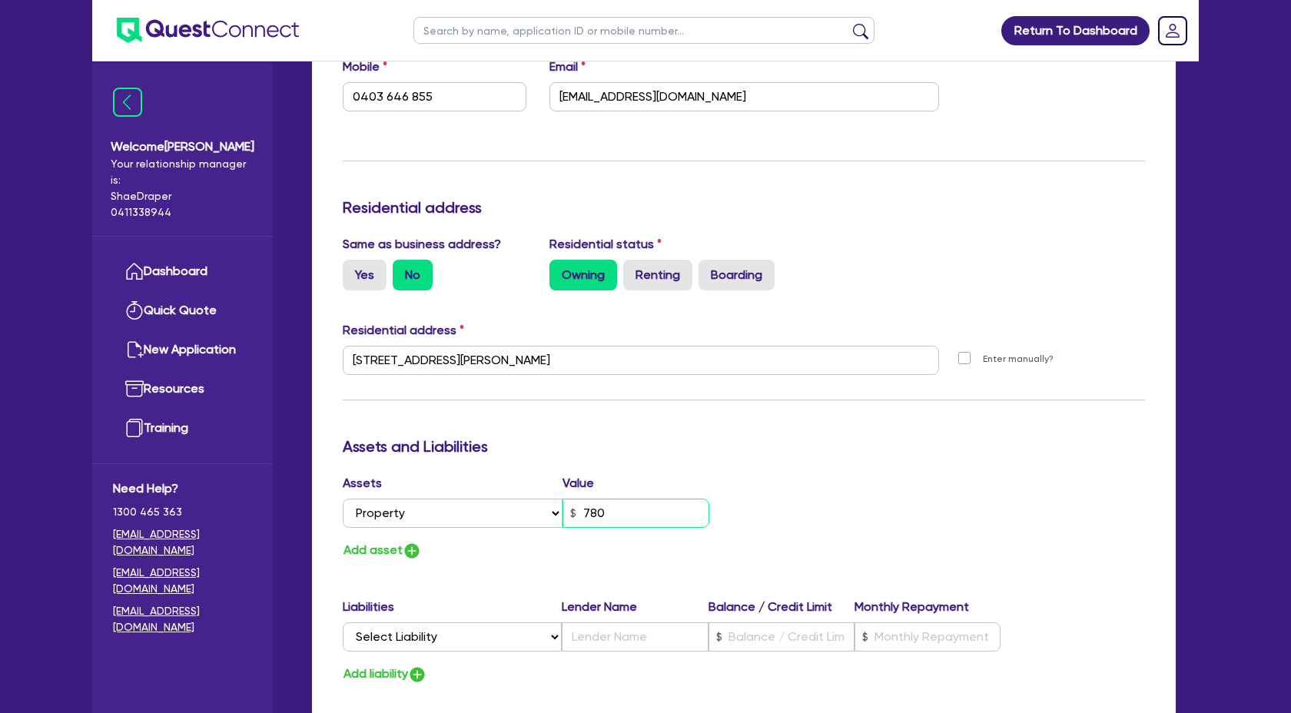
type input "1"
type input "0403 646 855"
type input "7,800"
type input "1"
type input "0494077873"
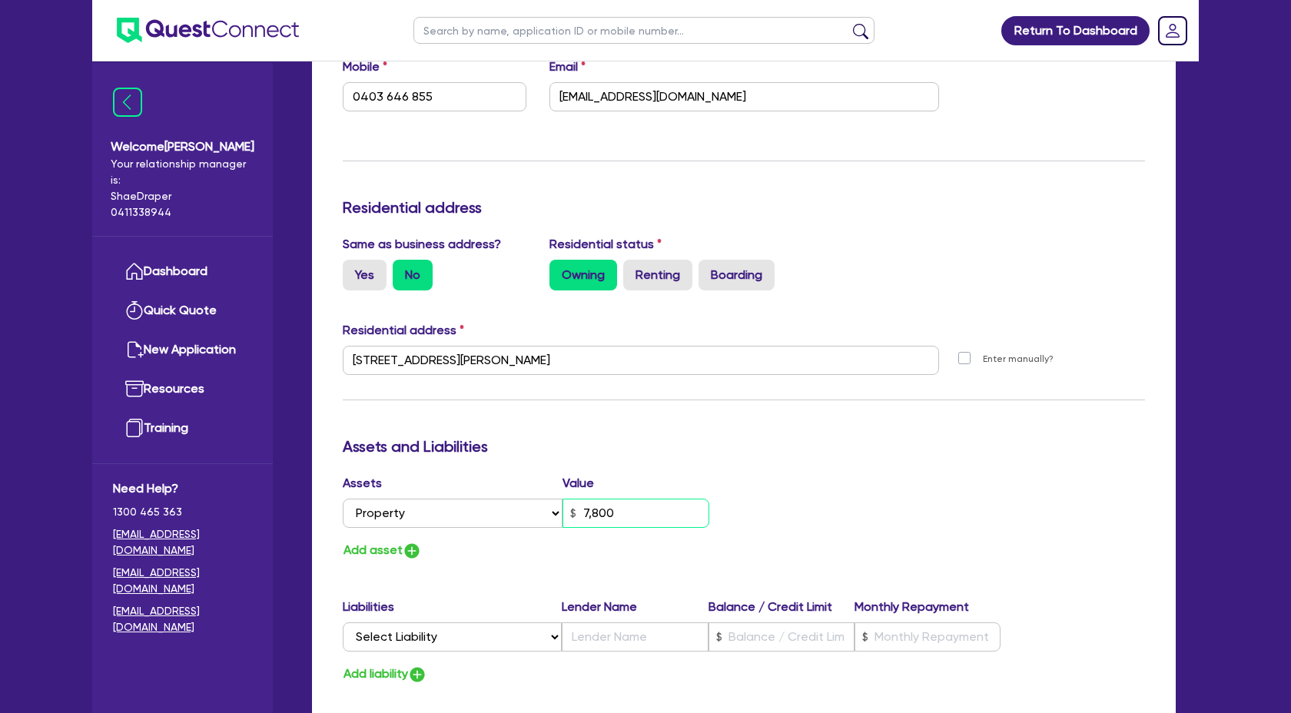
type input "29160"
type input "7000"
type input "1"
type input "0403 646 855"
type input "78,000"
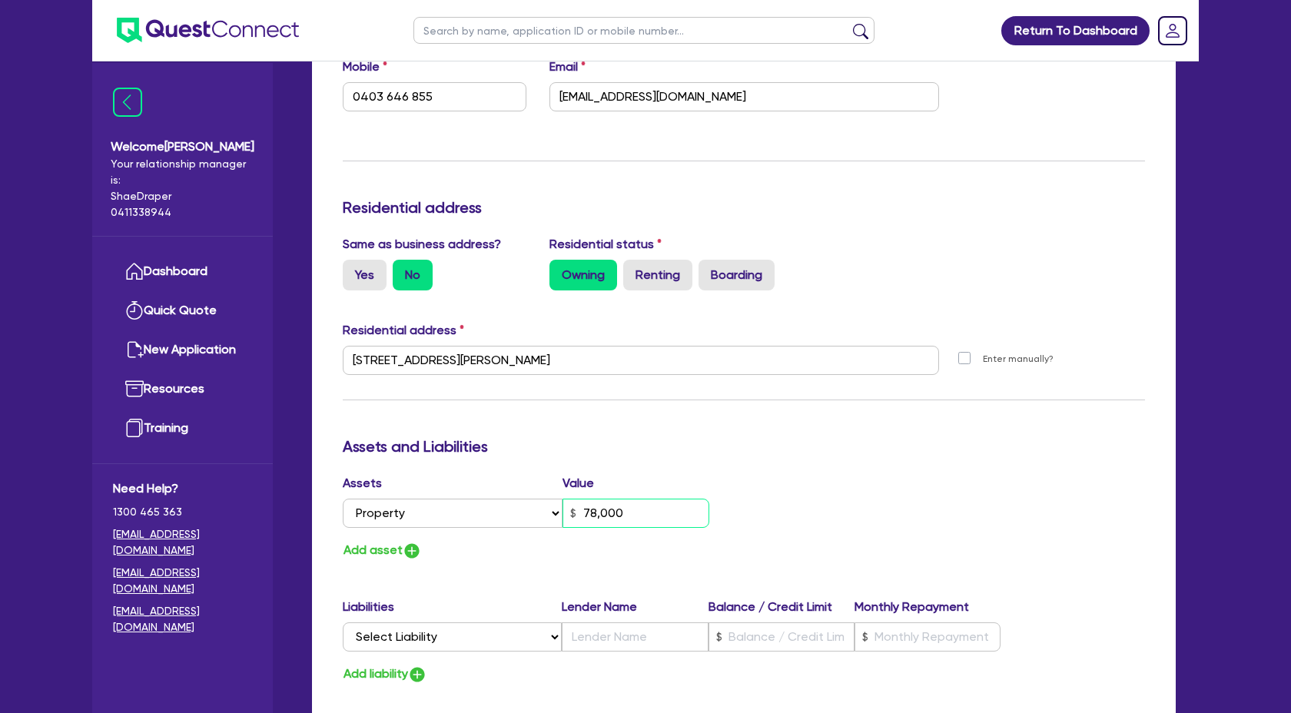
type input "1"
type input "0494077873"
type input "29160"
type input "7000"
type input "1"
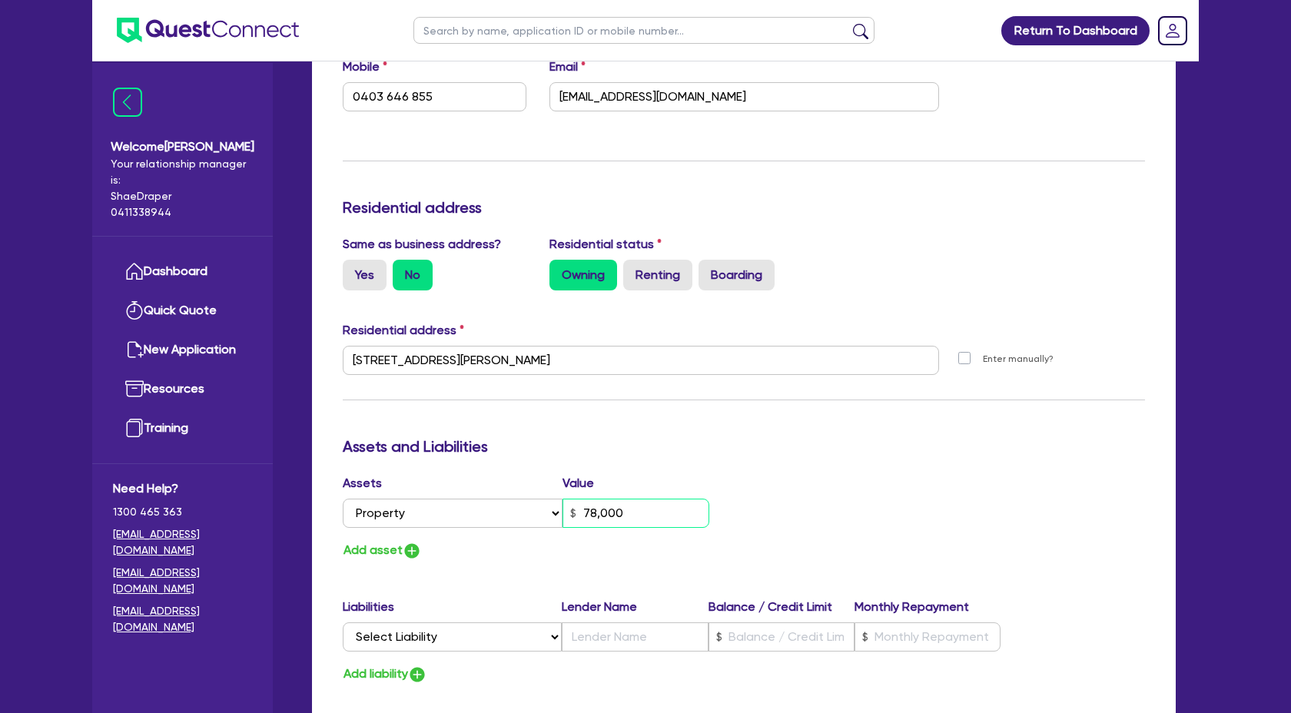
type input "0403 646 855"
type input "780,000"
click at [870, 464] on div "Update residential status for Director #2 Boarding is only acceptable when the …" at bounding box center [744, 354] width 803 height 1137
click at [420, 555] on img "button" at bounding box center [412, 551] width 18 height 18
type input "1"
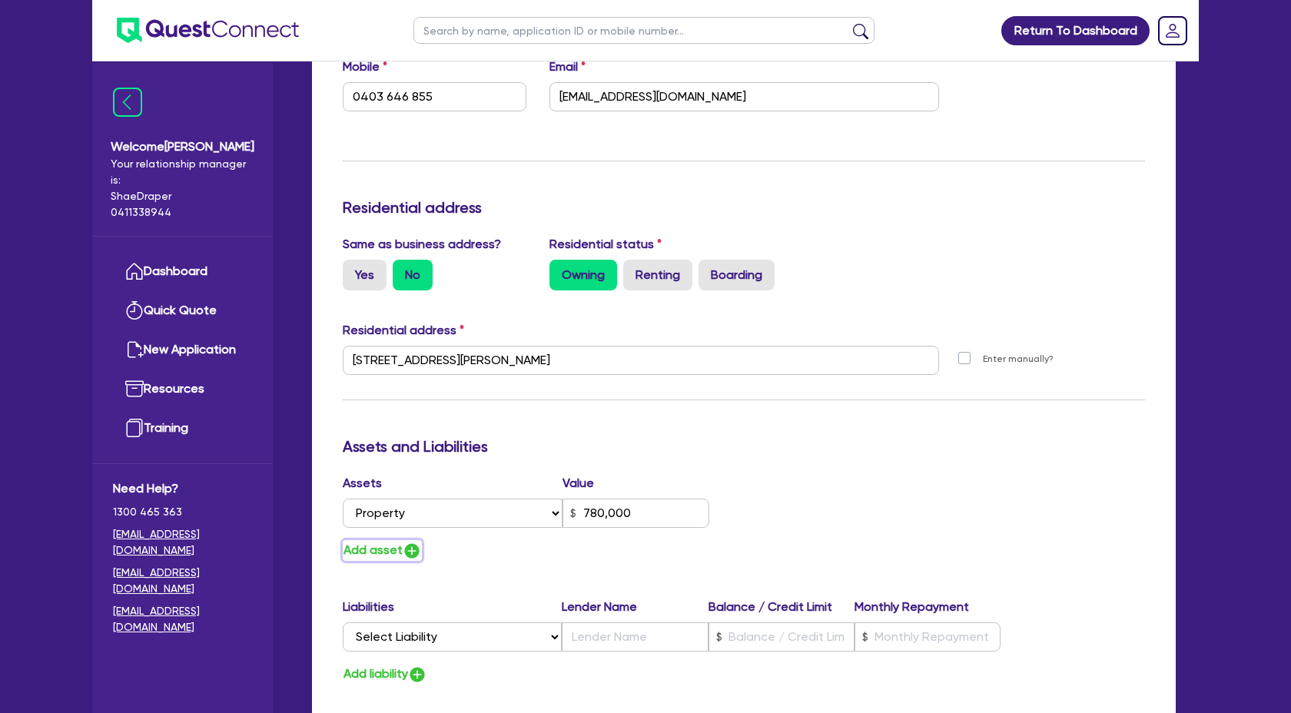
type input "0494077873"
type input "29160"
type input "7000"
type input "1"
type input "0403 646 855"
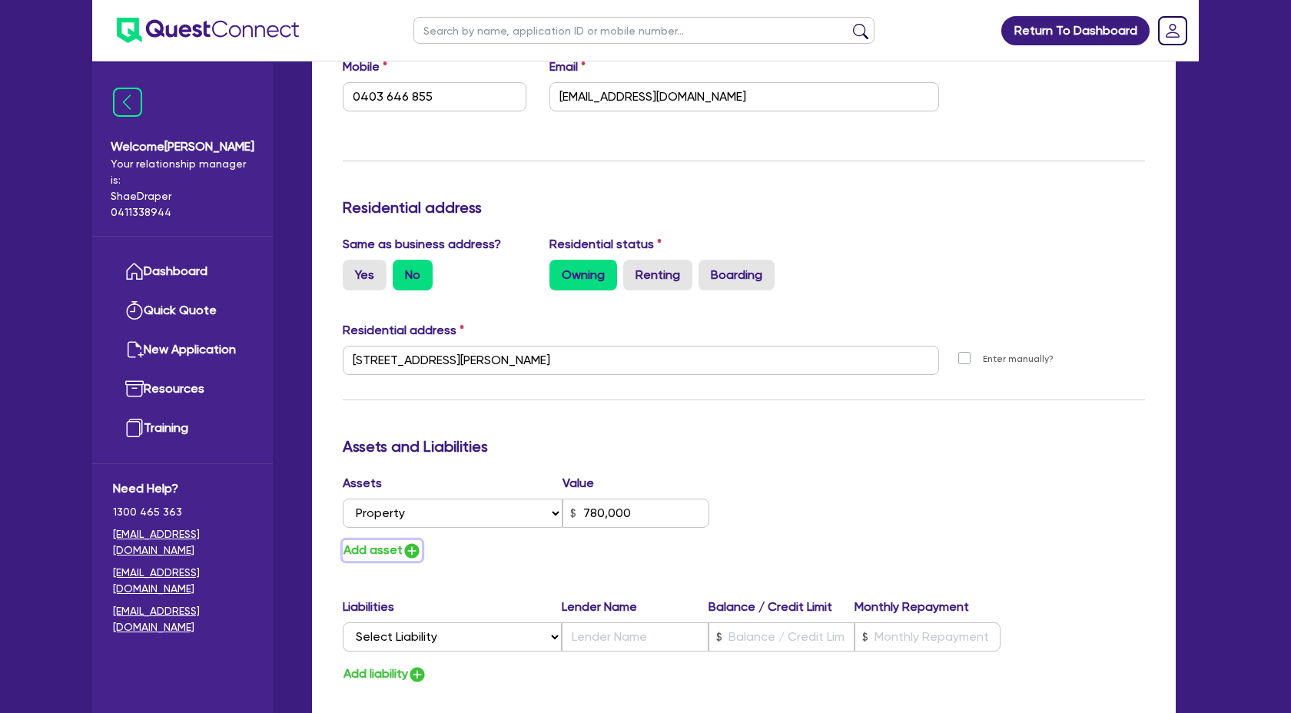
type input "780,000"
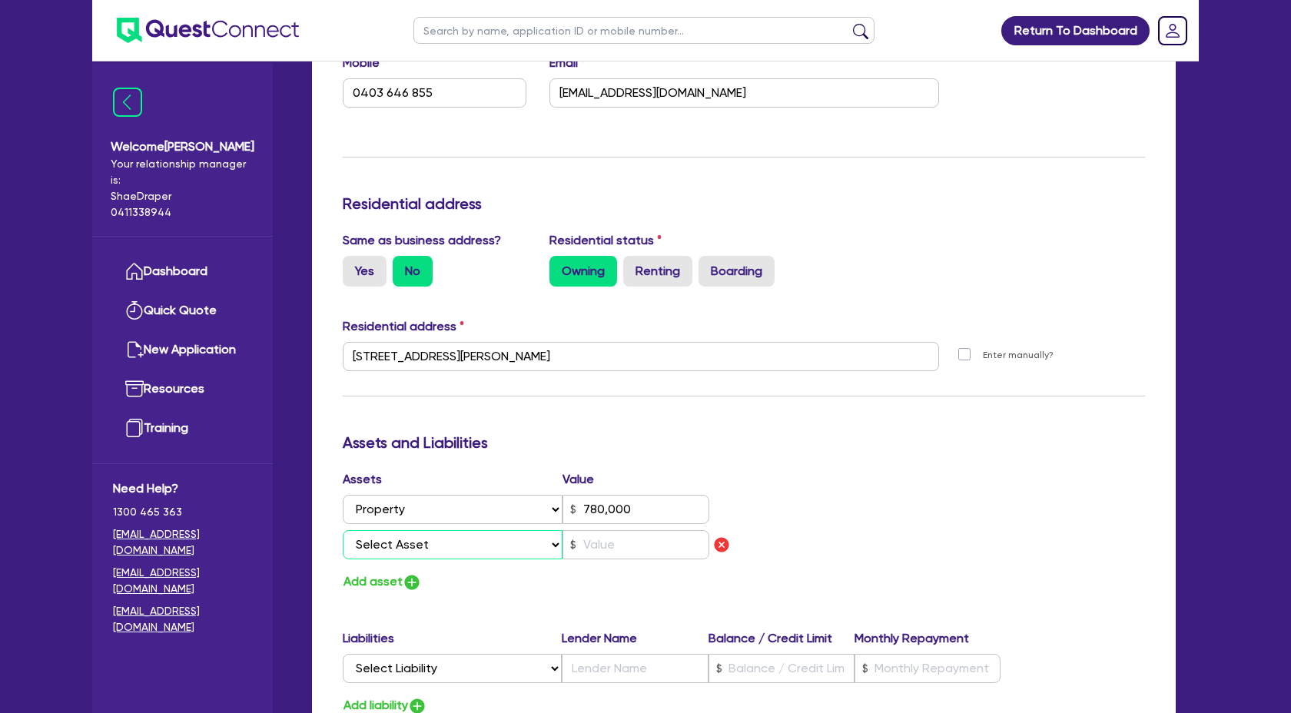
click at [516, 539] on select "Select Asset Cash Property Investment property Vehicle Truck Trailer Equipment …" at bounding box center [453, 544] width 220 height 29
select select "CASH"
click at [343, 530] on select "Select Asset Cash Property Investment property Vehicle Truck Trailer Equipment …" at bounding box center [453, 544] width 220 height 29
type input "1"
type input "0494077873"
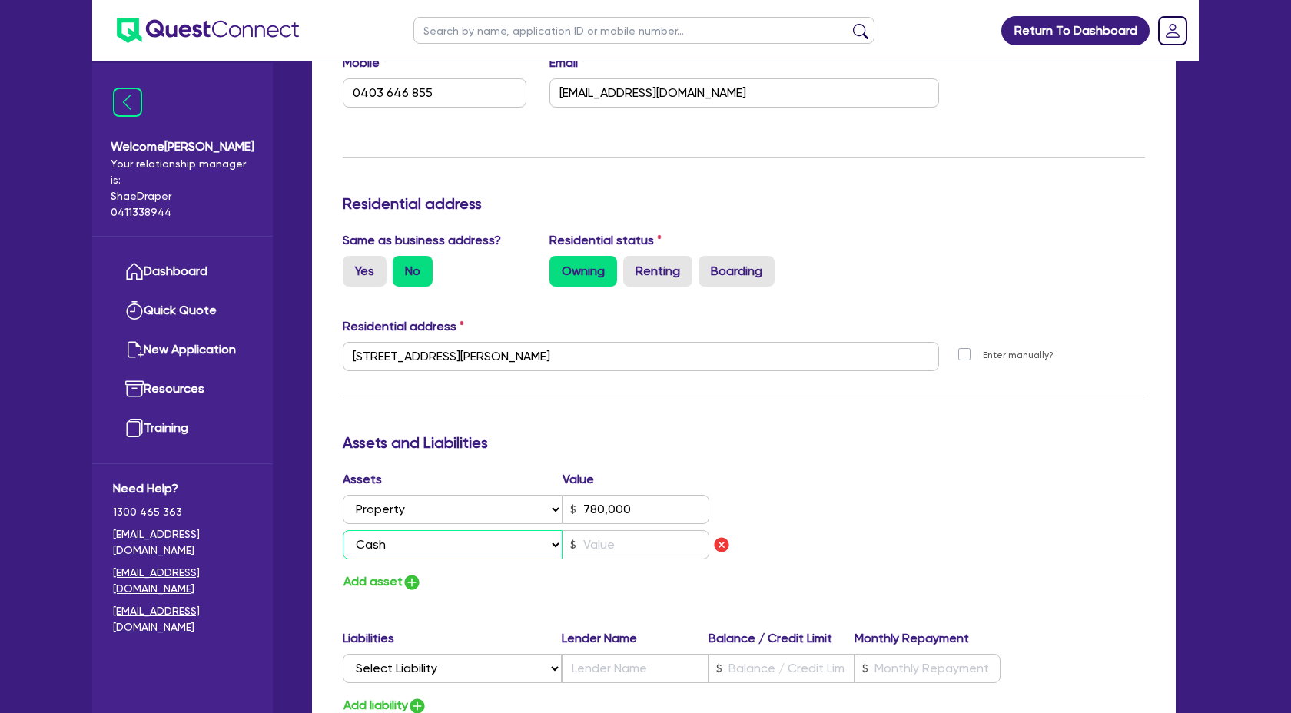
type input "29160"
type input "7000"
type input "1"
type input "0403 646 855"
type input "780,000"
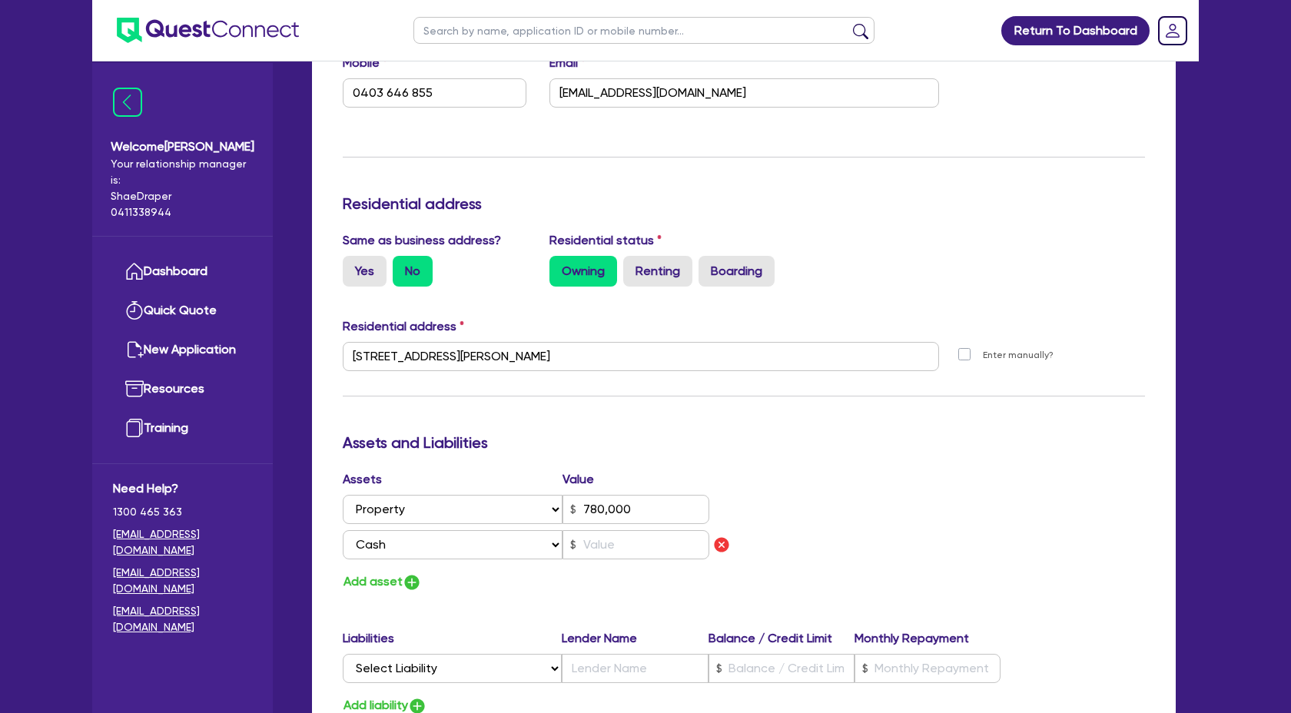
type input "1"
type input "0494 077 873"
type input "29,160"
type input "7,000"
click at [607, 542] on input "text" at bounding box center [636, 544] width 147 height 29
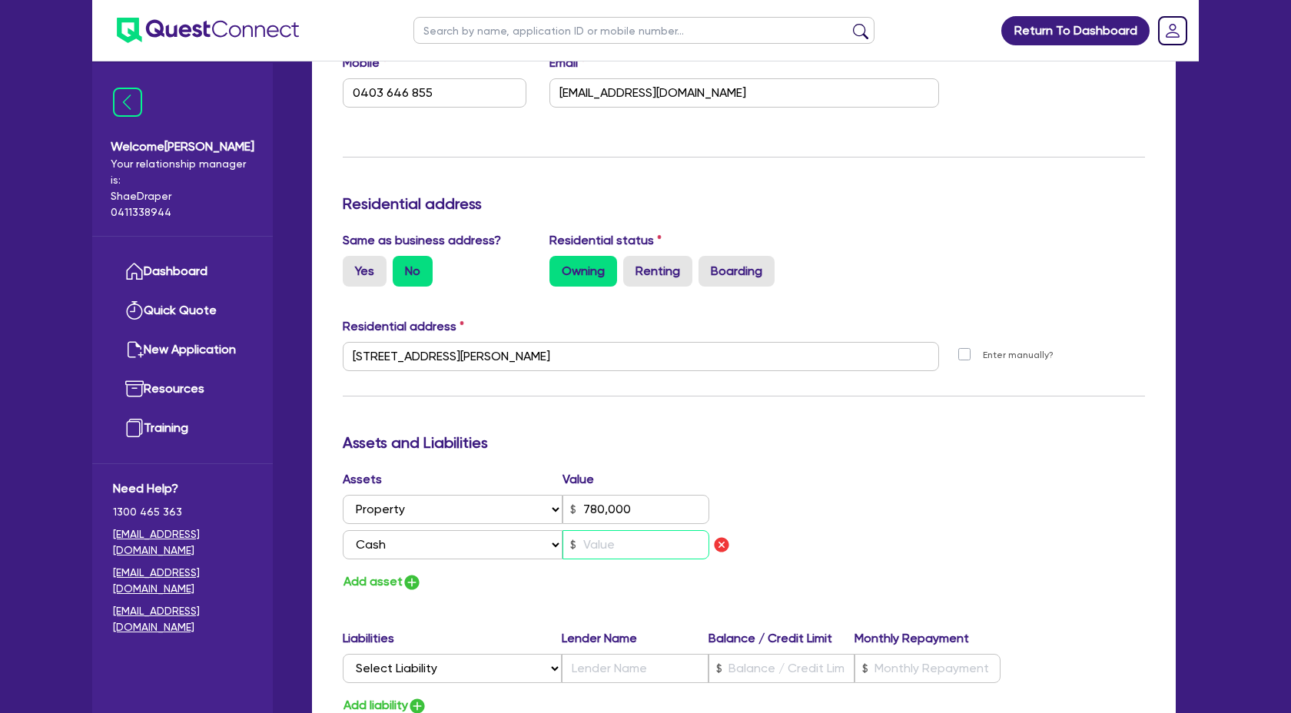
scroll to position [1781, 0]
type input "1"
type input "0494077873"
type input "29160"
type input "7000"
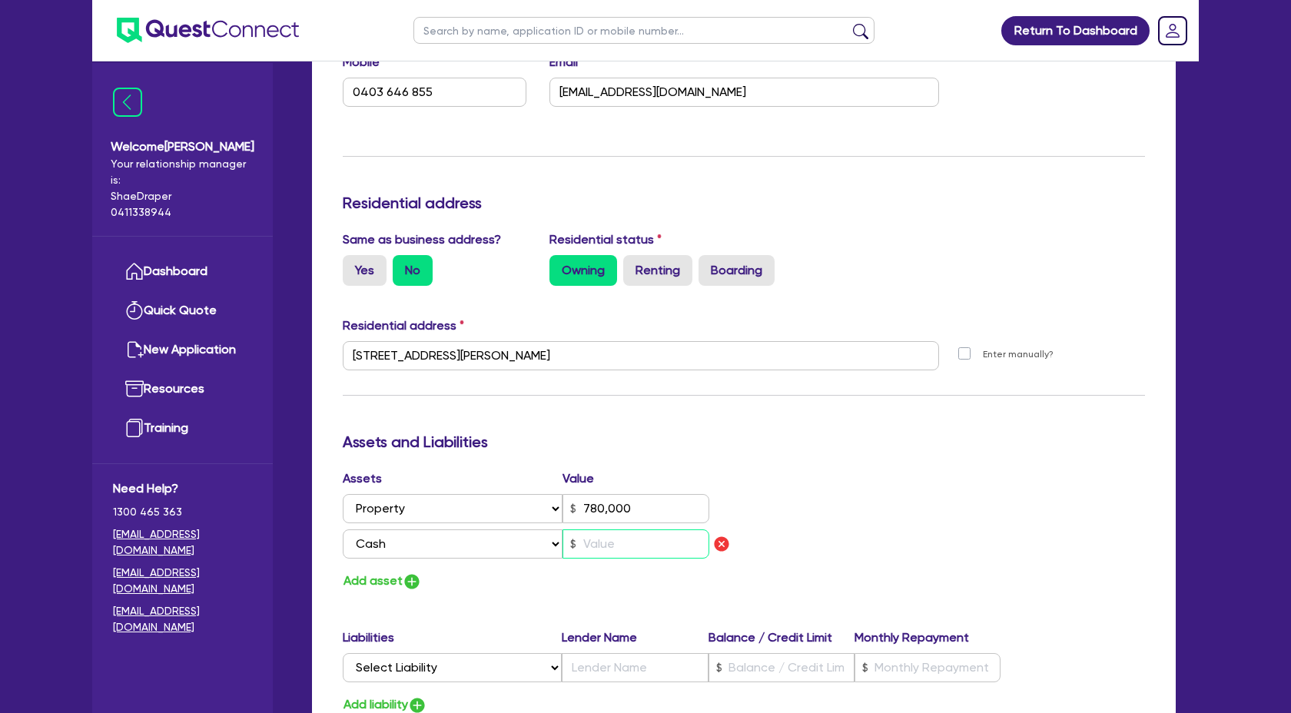
type input "1"
type input "0403 646 855"
type input "780,000"
type input "4"
type input "1"
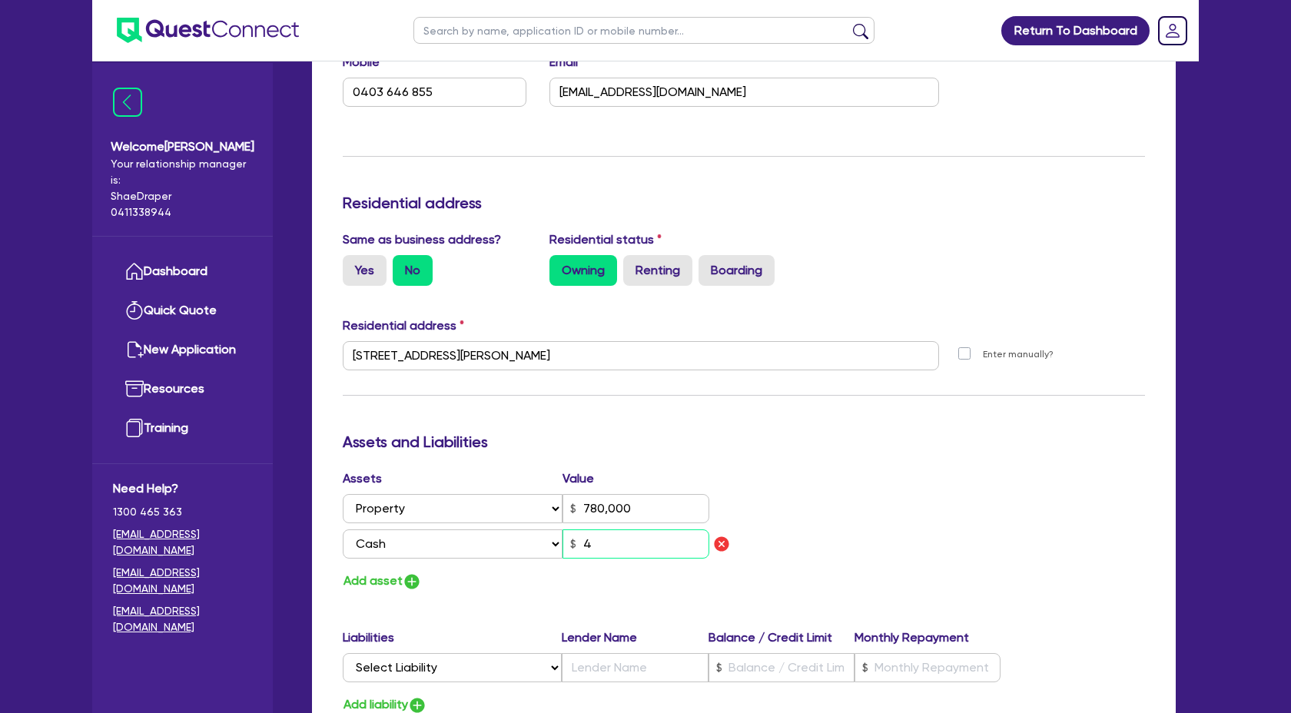
type input "0494077873"
type input "29160"
type input "7000"
type input "1"
type input "0403 646 855"
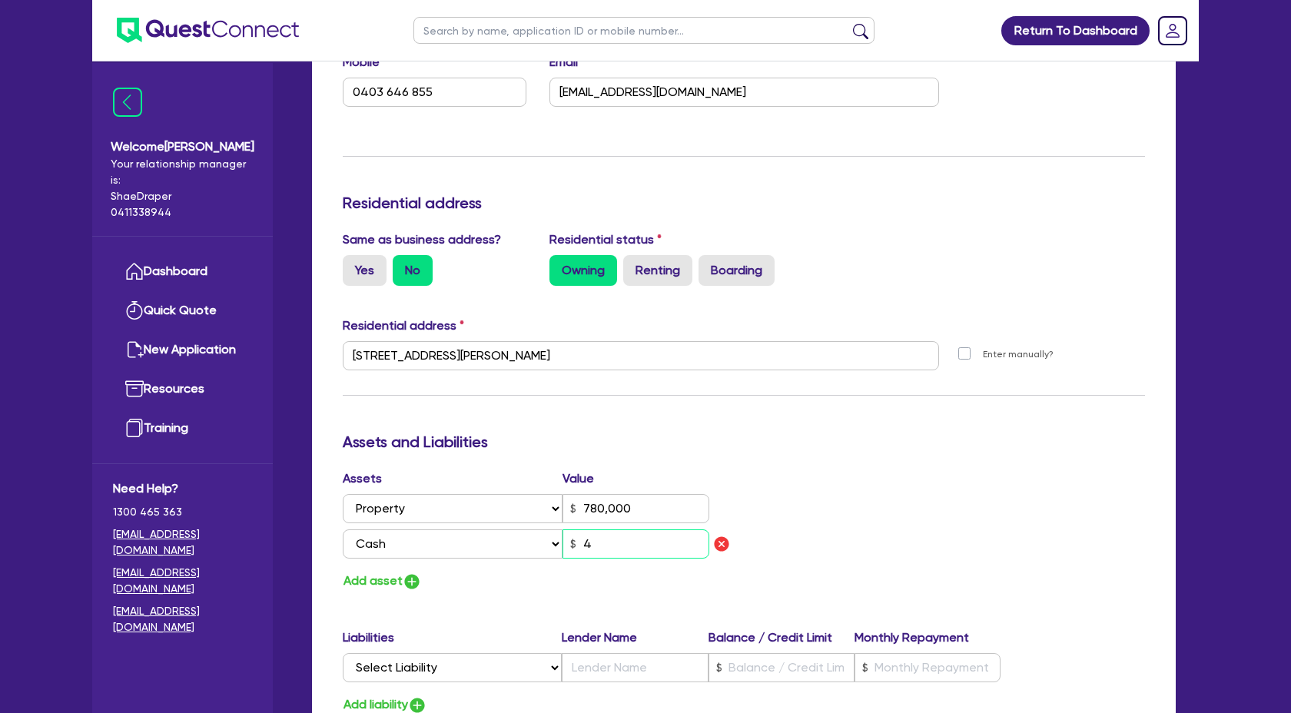
type input "780,000"
type input "46"
type input "1"
type input "0494077873"
type input "29160"
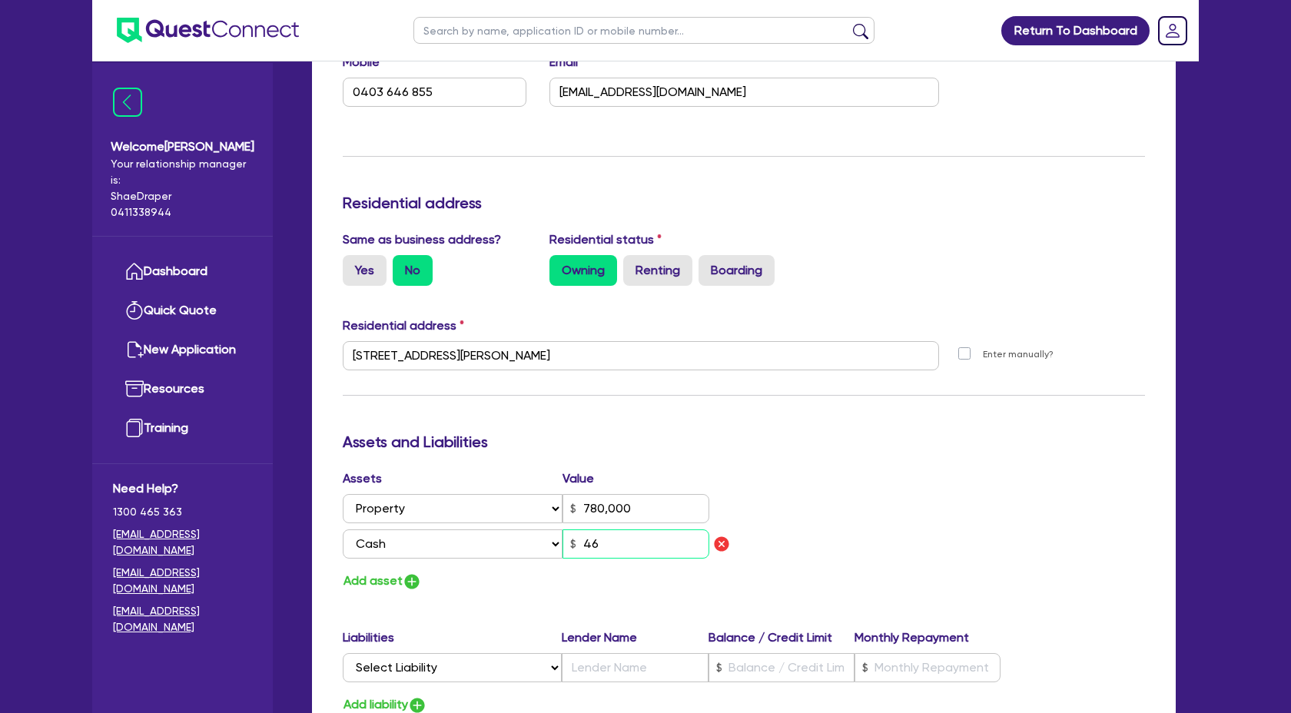
type input "7000"
type input "1"
type input "0403 646 855"
type input "780,000"
type input "460"
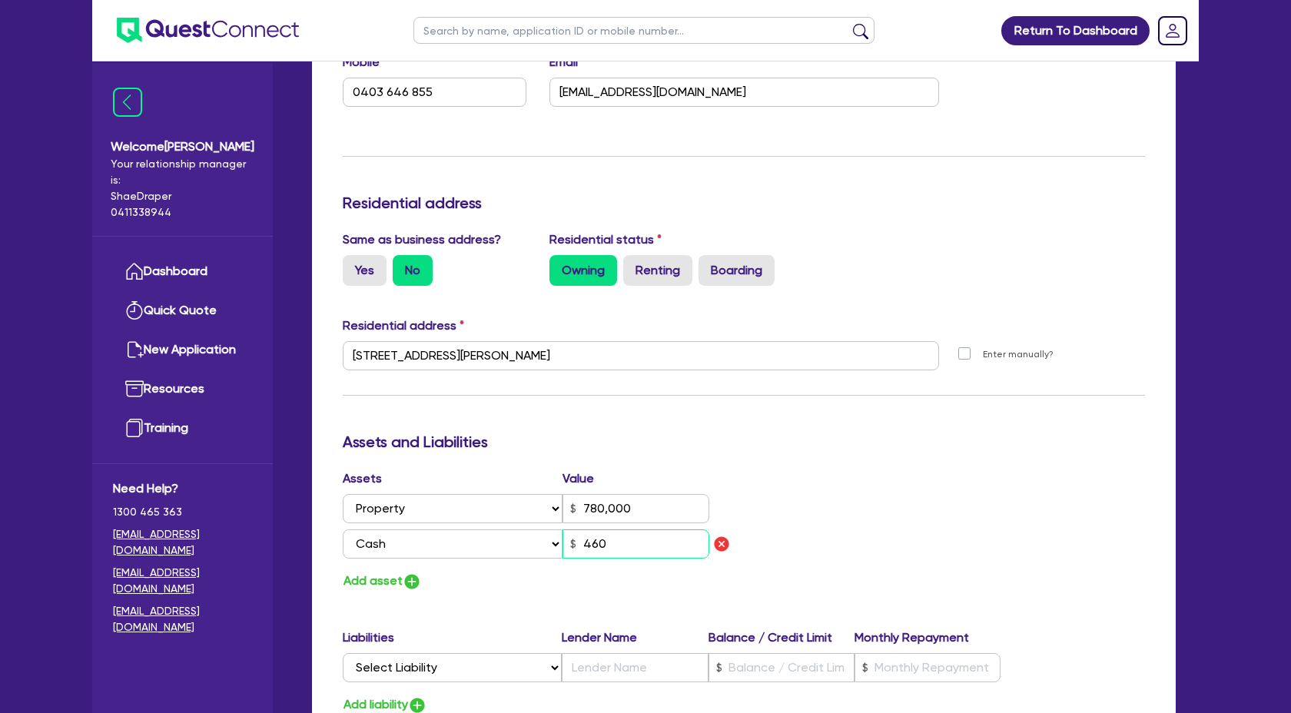
type input "1"
type input "0494077873"
type input "29160"
type input "7000"
type input "1"
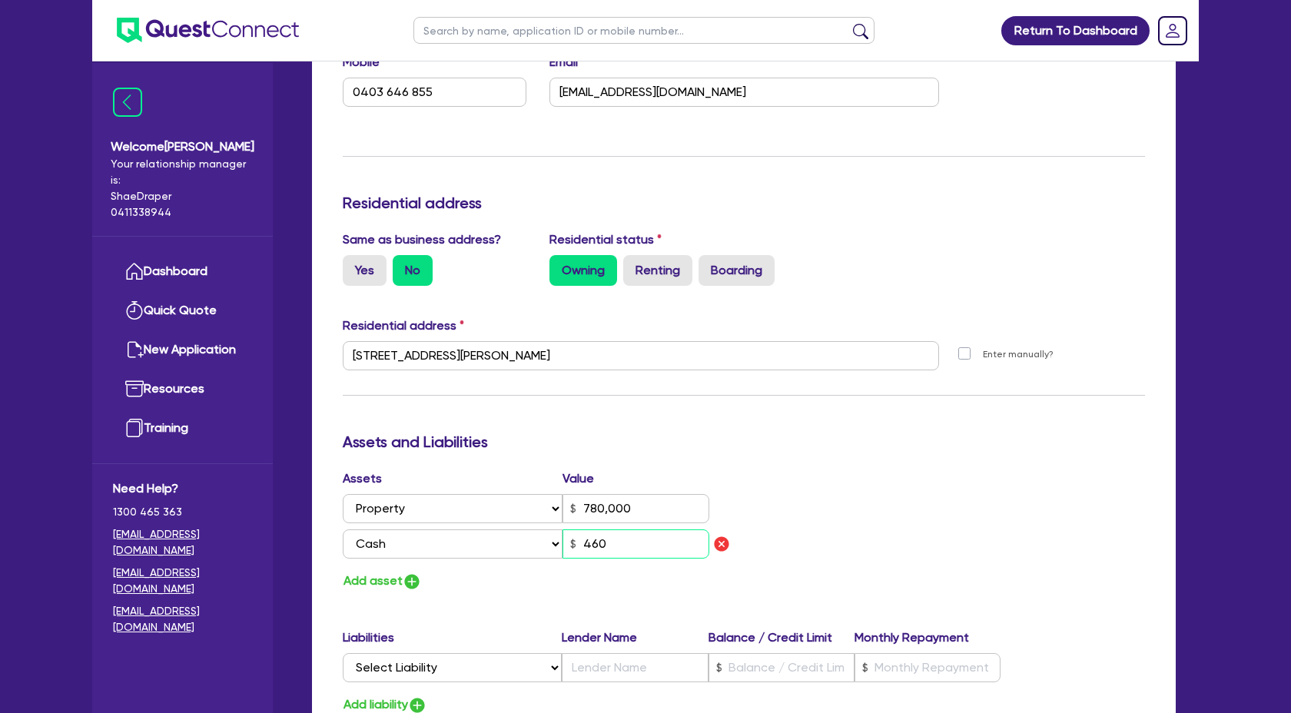
type input "0403 646 855"
type input "780,000"
type input "4,600"
type input "1"
type input "0494077873"
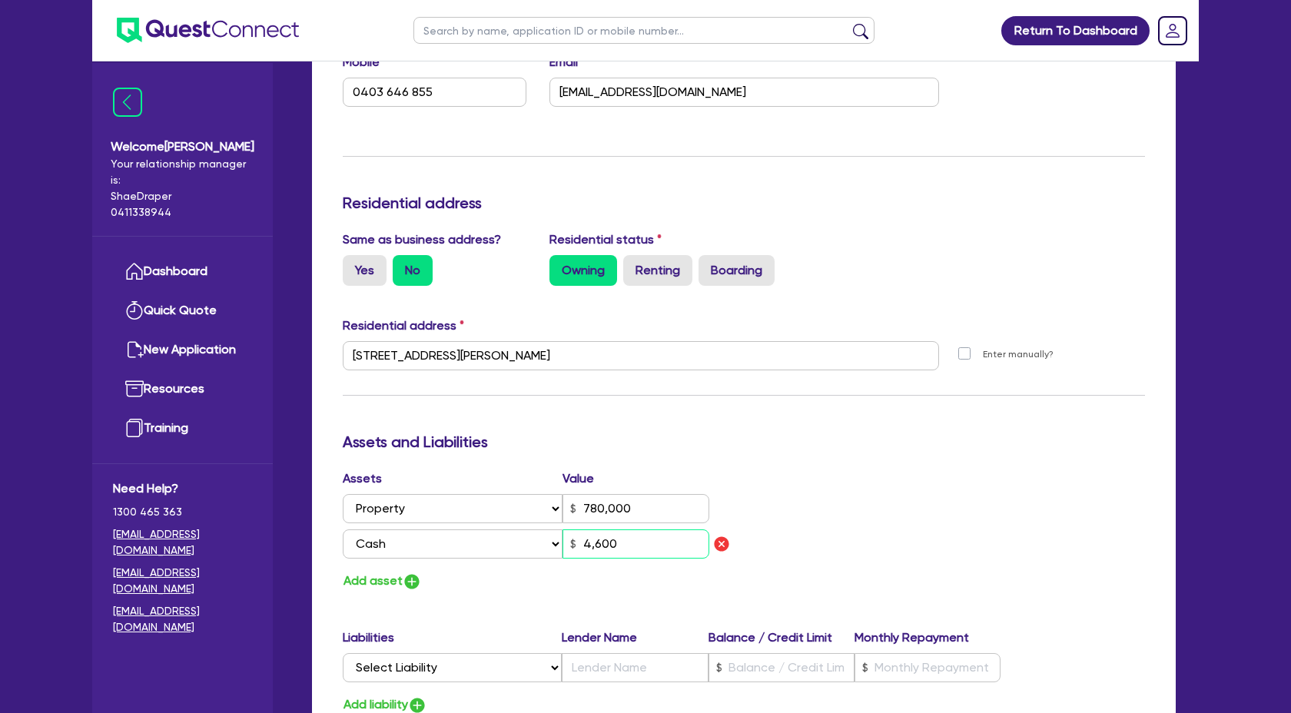
type input "29160"
type input "7000"
type input "1"
type input "0403 646 855"
type input "780,000"
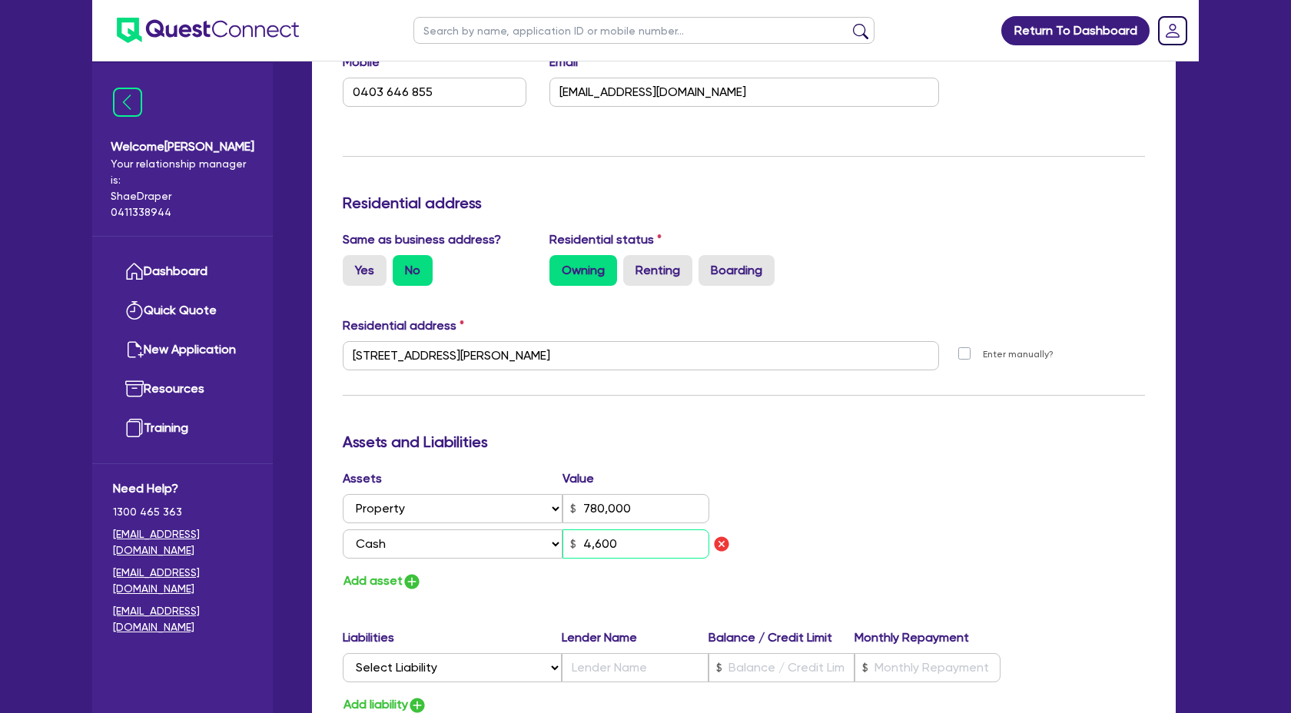
type input "46,000"
type input "1"
type input "0494077873"
type input "29160"
type input "7000"
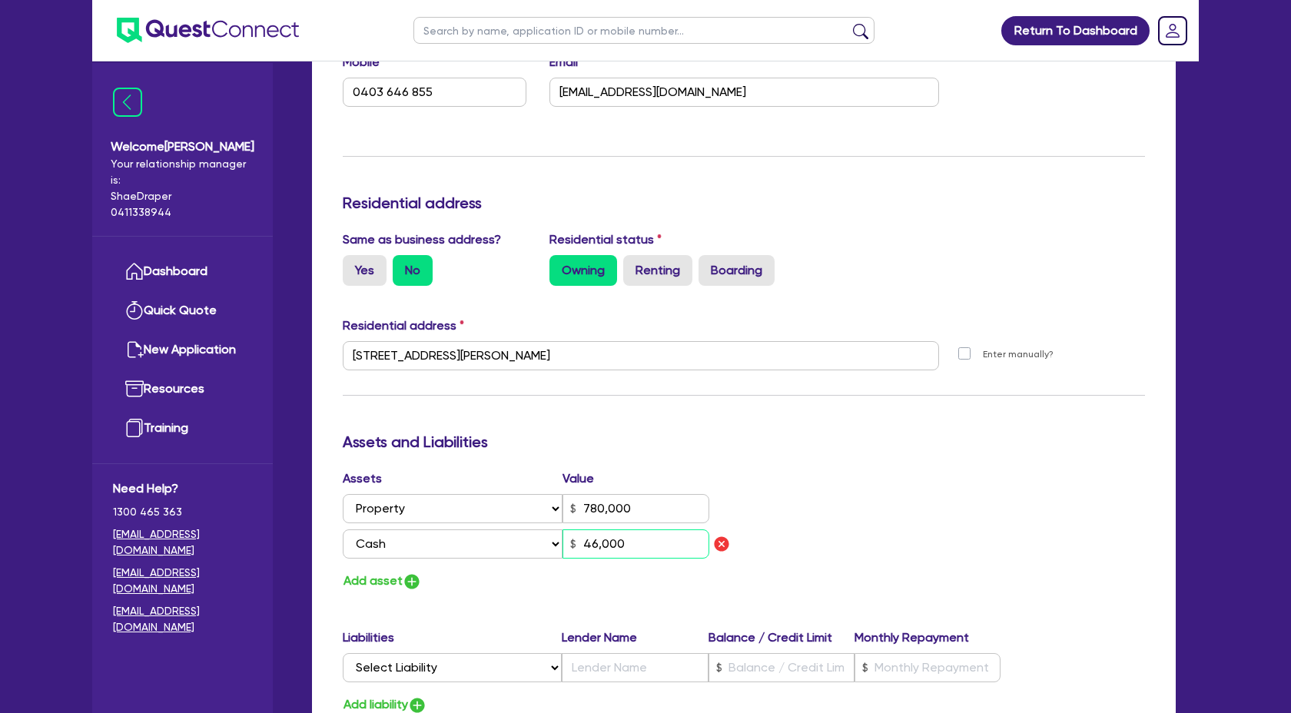
type input "1"
type input "0403 646 855"
type input "780,000"
type input "460,000"
click at [404, 577] on img "button" at bounding box center [412, 582] width 18 height 18
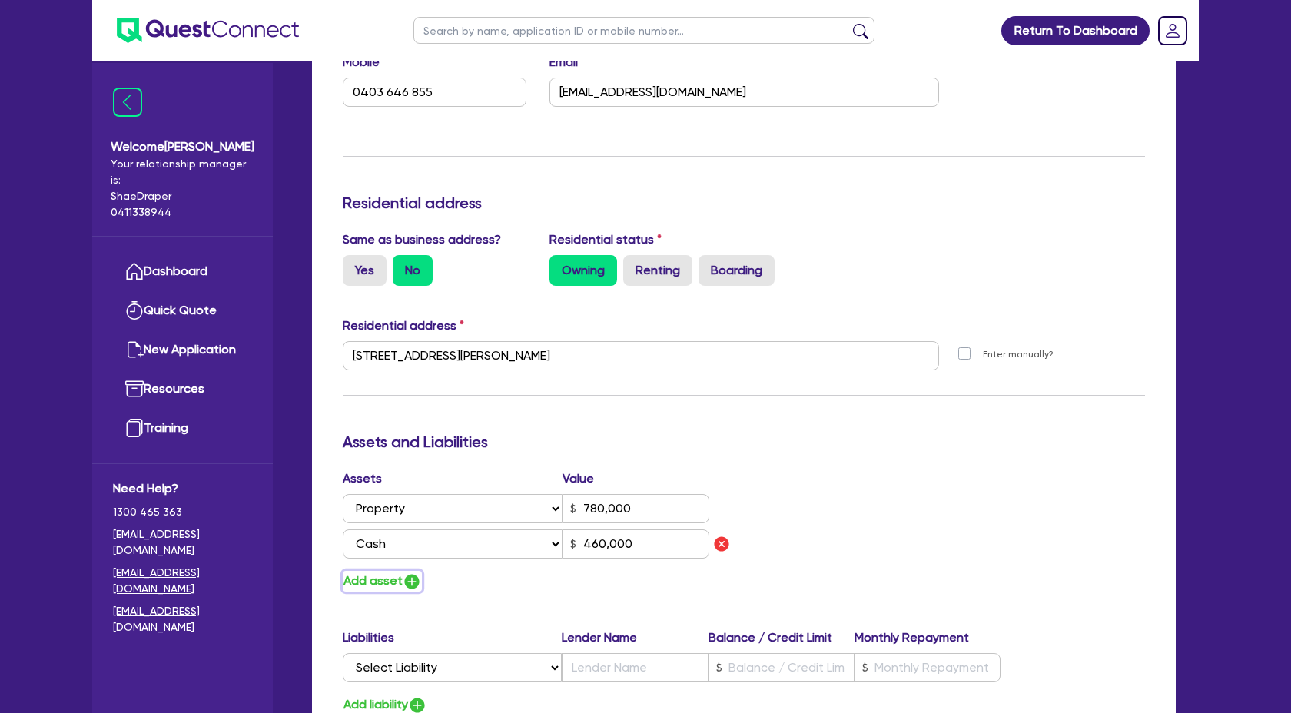
type input "1"
type input "0494077873"
type input "29160"
type input "7000"
type input "1"
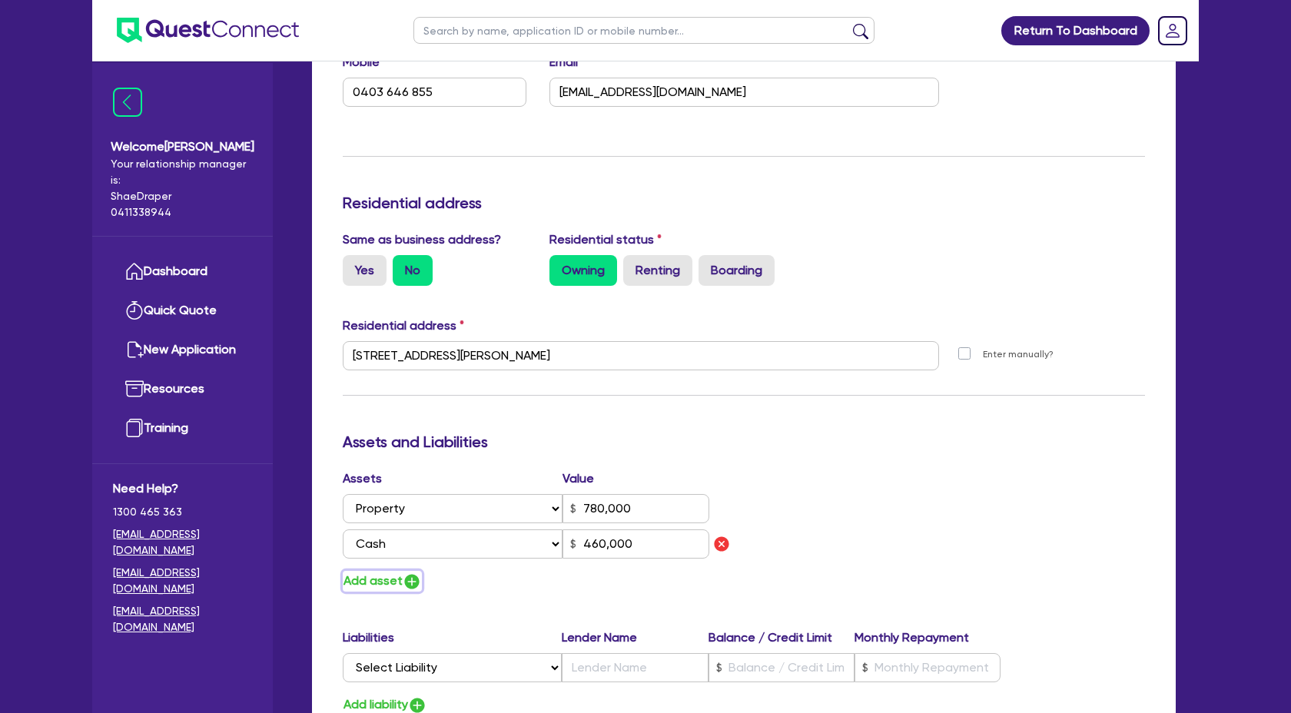
type input "0403 646 855"
type input "780,000"
type input "460,000"
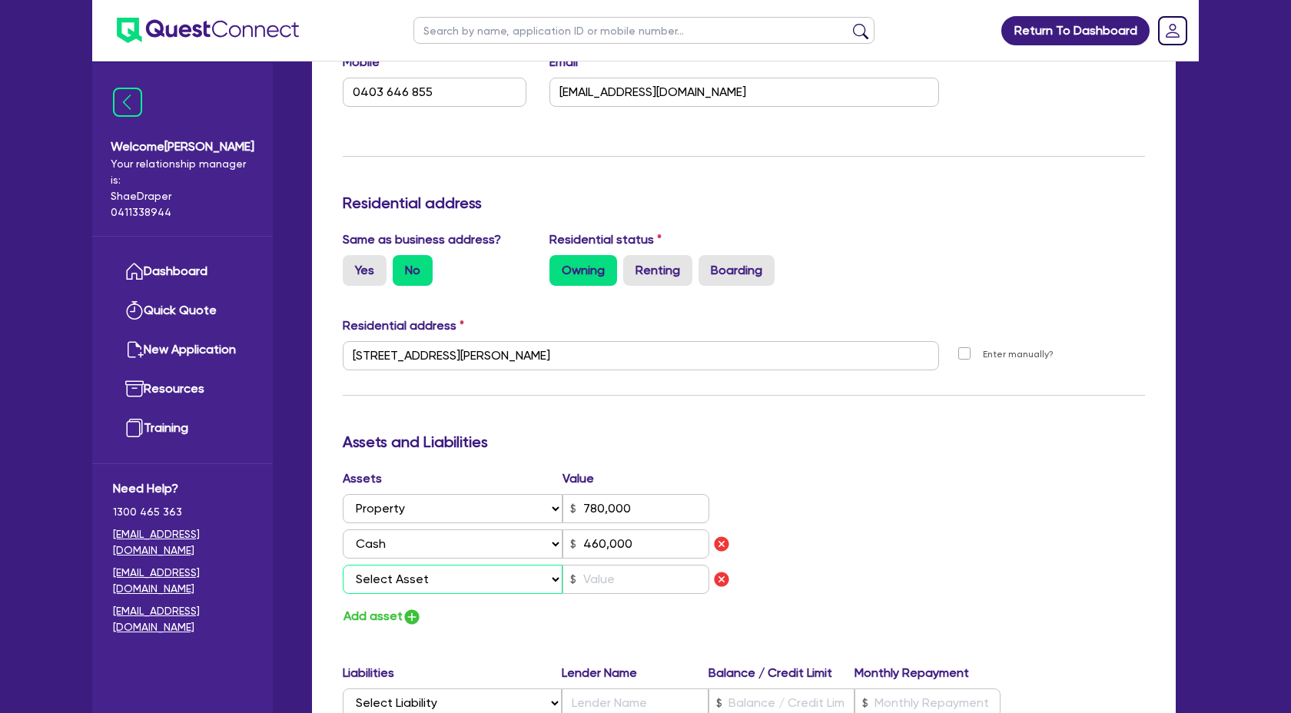
click at [416, 580] on select "Select Asset Cash Property Investment property Vehicle Truck Trailer Equipment …" at bounding box center [453, 579] width 220 height 29
select select "VEHICLE"
click at [343, 565] on select "Select Asset Cash Property Investment property Vehicle Truck Trailer Equipment …" at bounding box center [453, 579] width 220 height 29
type input "1"
type input "0494077873"
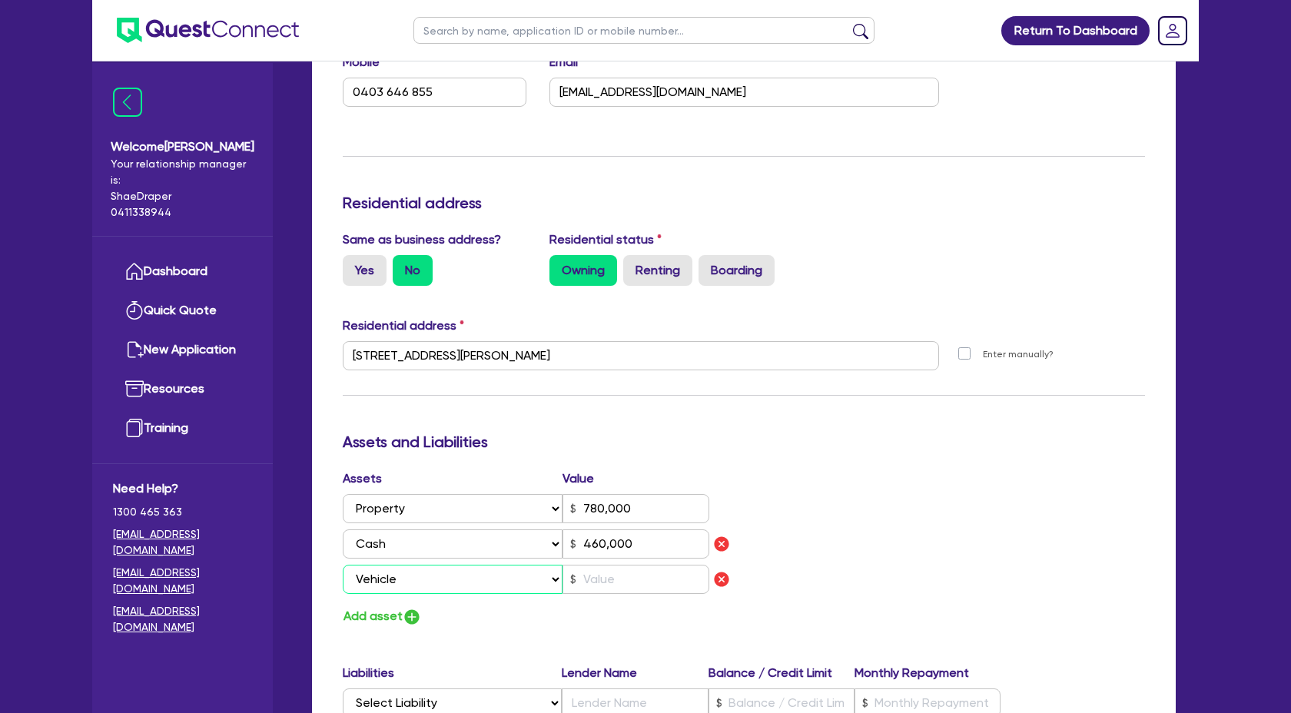
type input "29160"
type input "7000"
type input "1"
type input "0403 646 855"
type input "780,000"
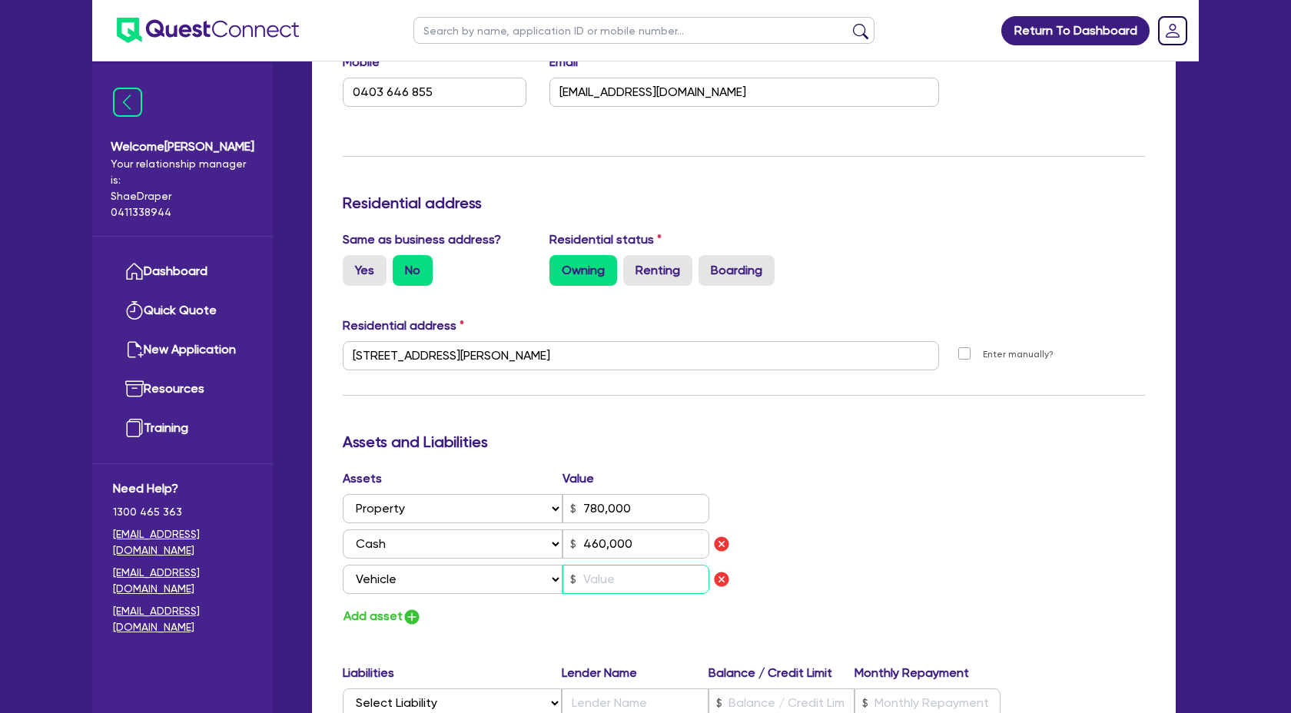
click at [617, 585] on input "text" at bounding box center [636, 579] width 147 height 29
click at [416, 621] on img "button" at bounding box center [412, 617] width 18 height 18
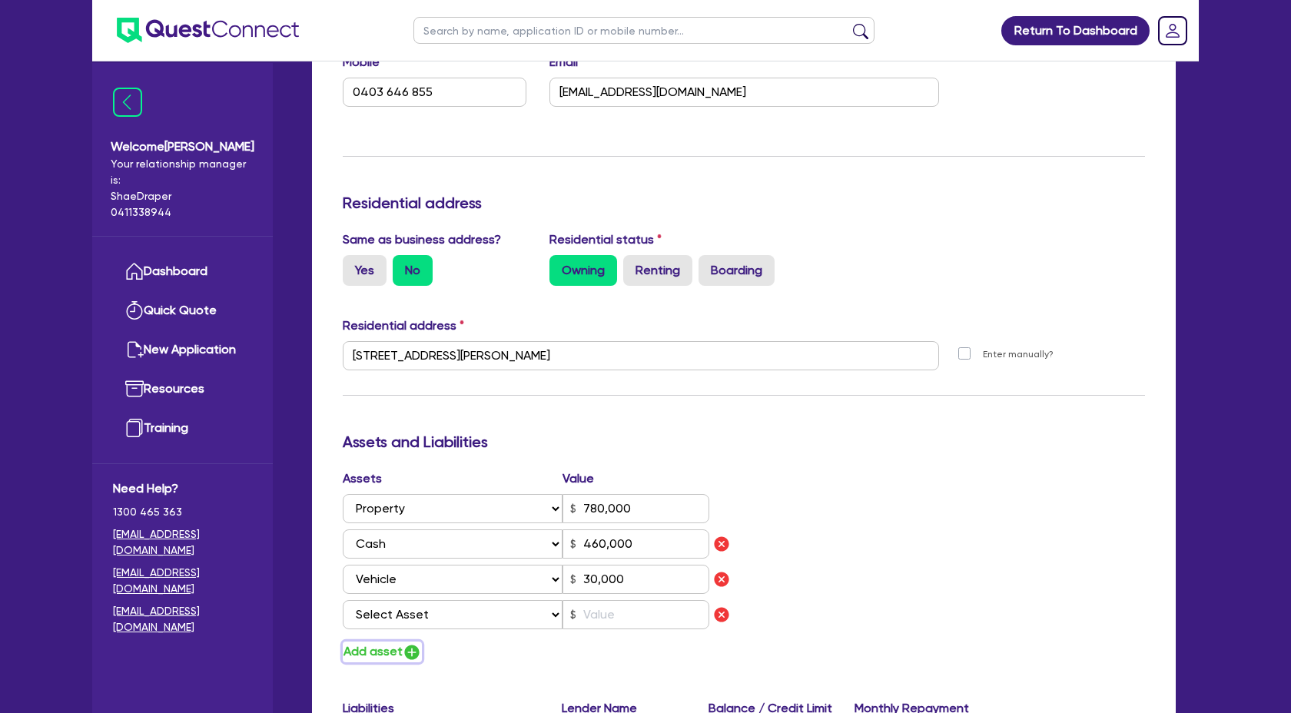
scroll to position [1775, 0]
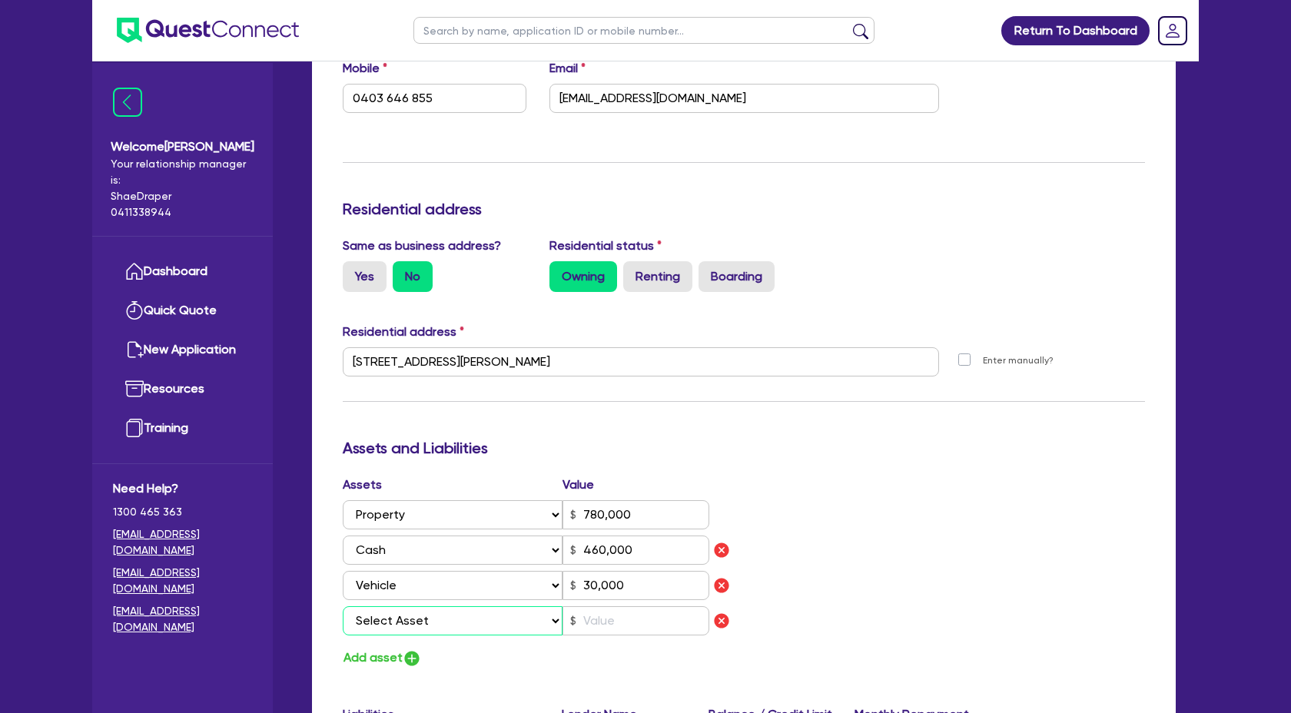
click at [522, 620] on select "Select Asset Cash Property Investment property Vehicle Truck Trailer Equipment …" at bounding box center [453, 621] width 220 height 29
click at [343, 607] on select "Select Asset Cash Property Investment property Vehicle Truck Trailer Equipment …" at bounding box center [453, 621] width 220 height 29
click at [588, 623] on input "text" at bounding box center [636, 621] width 147 height 29
click at [902, 503] on div "Assets Value Select Asset Cash Property Investment property Vehicle Truck Trail…" at bounding box center [744, 572] width 826 height 193
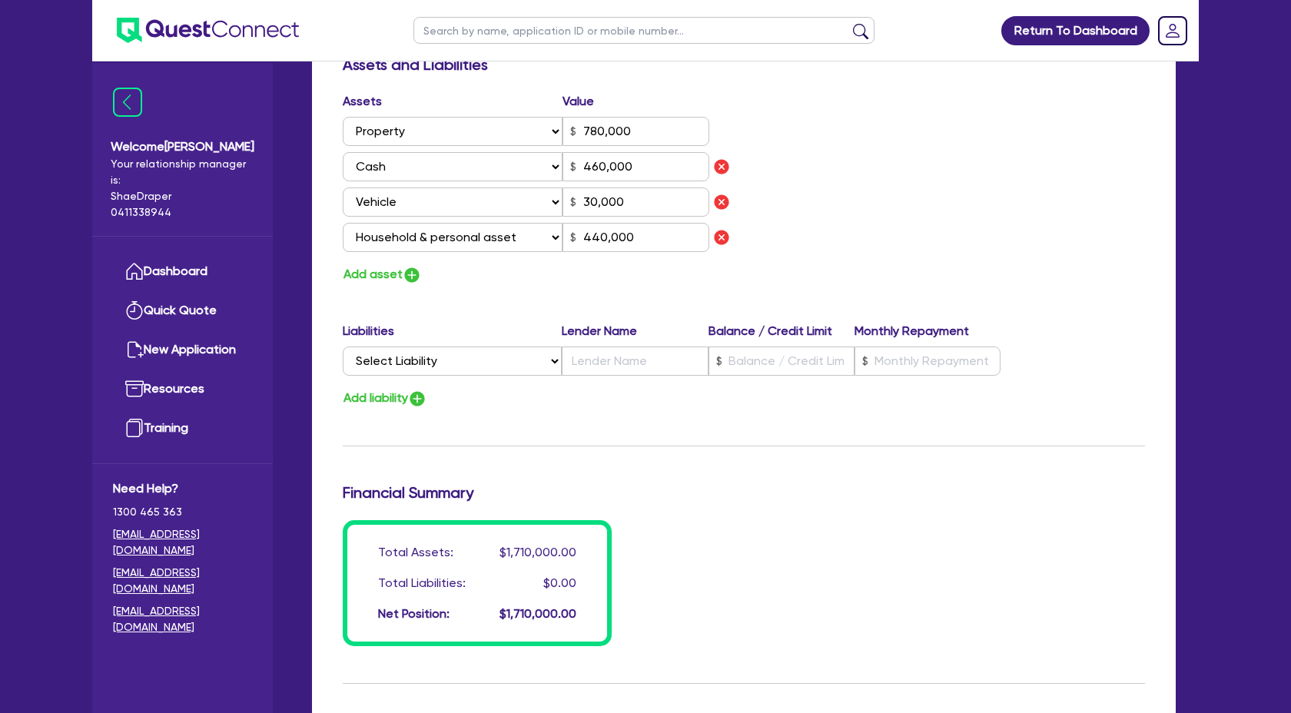
scroll to position [2159, 0]
click at [457, 374] on select "Select Liability Credit card Mortgage Investment property loan Vehicle loan Tru…" at bounding box center [452, 360] width 219 height 29
click at [343, 346] on select "Select Liability Credit card Mortgage Investment property loan Vehicle loan Tru…" at bounding box center [452, 360] width 219 height 29
click at [596, 367] on input "text" at bounding box center [635, 360] width 146 height 29
click at [722, 365] on input "text" at bounding box center [782, 360] width 146 height 29
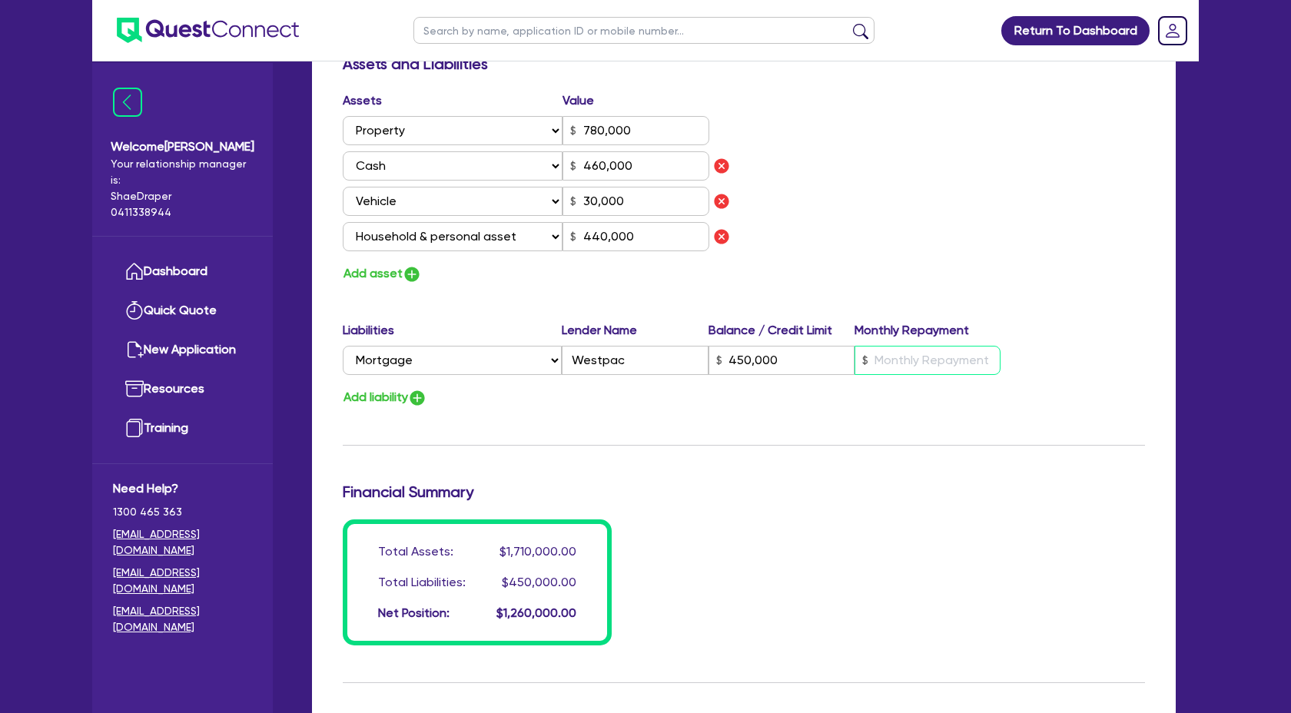
click at [932, 361] on input "text" at bounding box center [928, 360] width 146 height 29
click at [831, 452] on div "Update residential status for Director #2 Boarding is only acceptable when the …" at bounding box center [744, 24] width 803 height 1243
click at [427, 402] on img "button" at bounding box center [417, 398] width 18 height 18
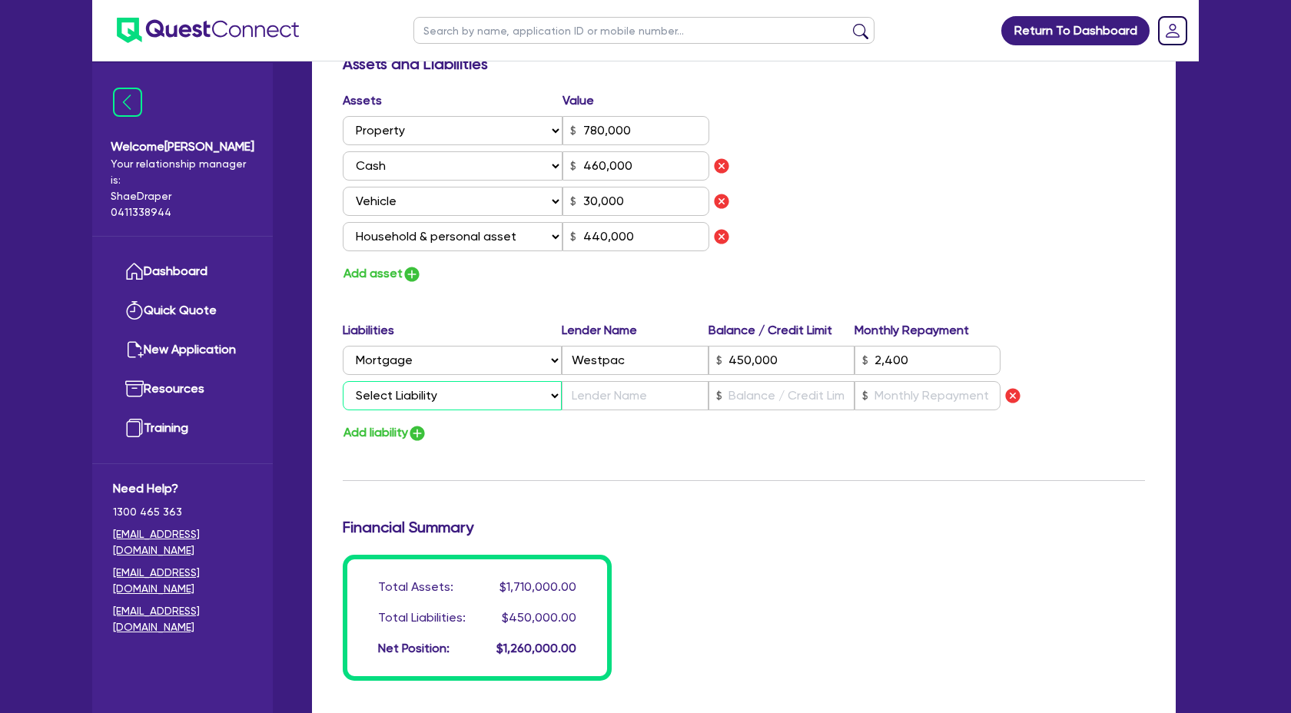
click at [513, 397] on select "Select Liability Credit card Mortgage Investment property loan Vehicle loan Tru…" at bounding box center [452, 395] width 219 height 29
click at [343, 381] on select "Select Liability Credit card Mortgage Investment property loan Vehicle loan Tru…" at bounding box center [452, 395] width 219 height 29
click at [604, 397] on input "text" at bounding box center [635, 395] width 146 height 29
click at [1014, 393] on img "button" at bounding box center [1013, 396] width 18 height 18
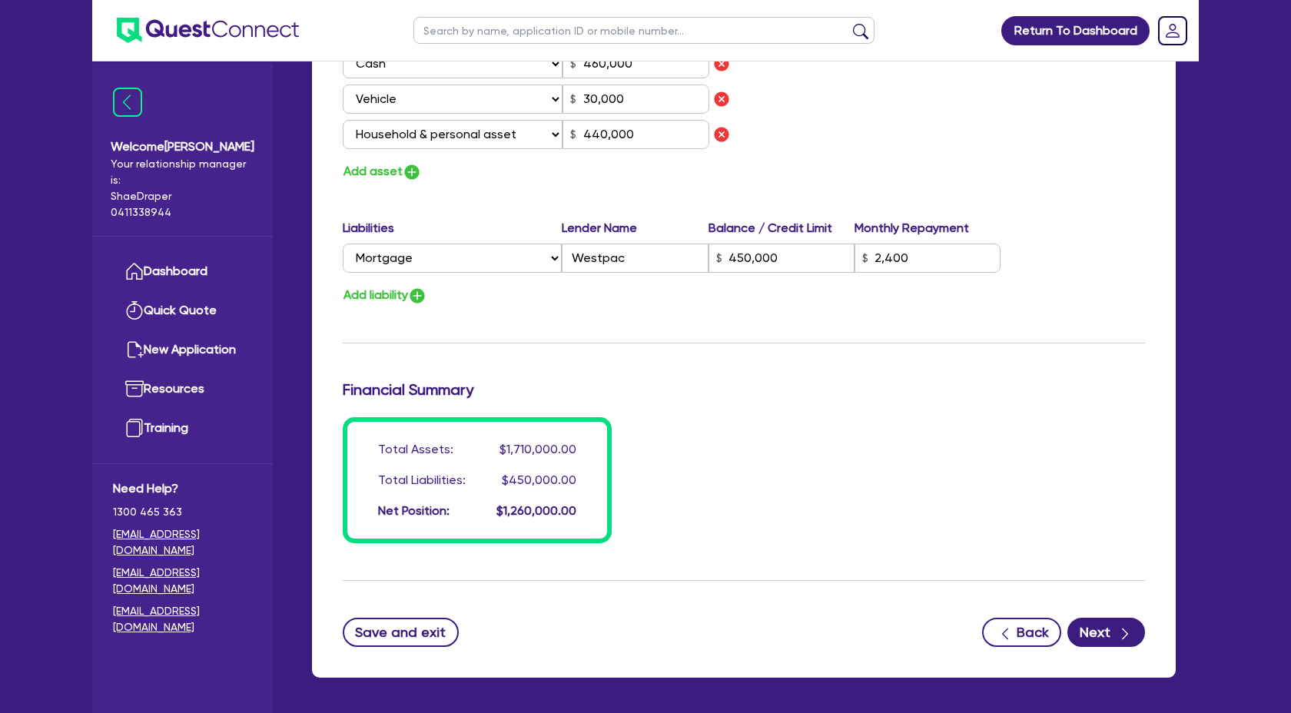
scroll to position [2321, 0]
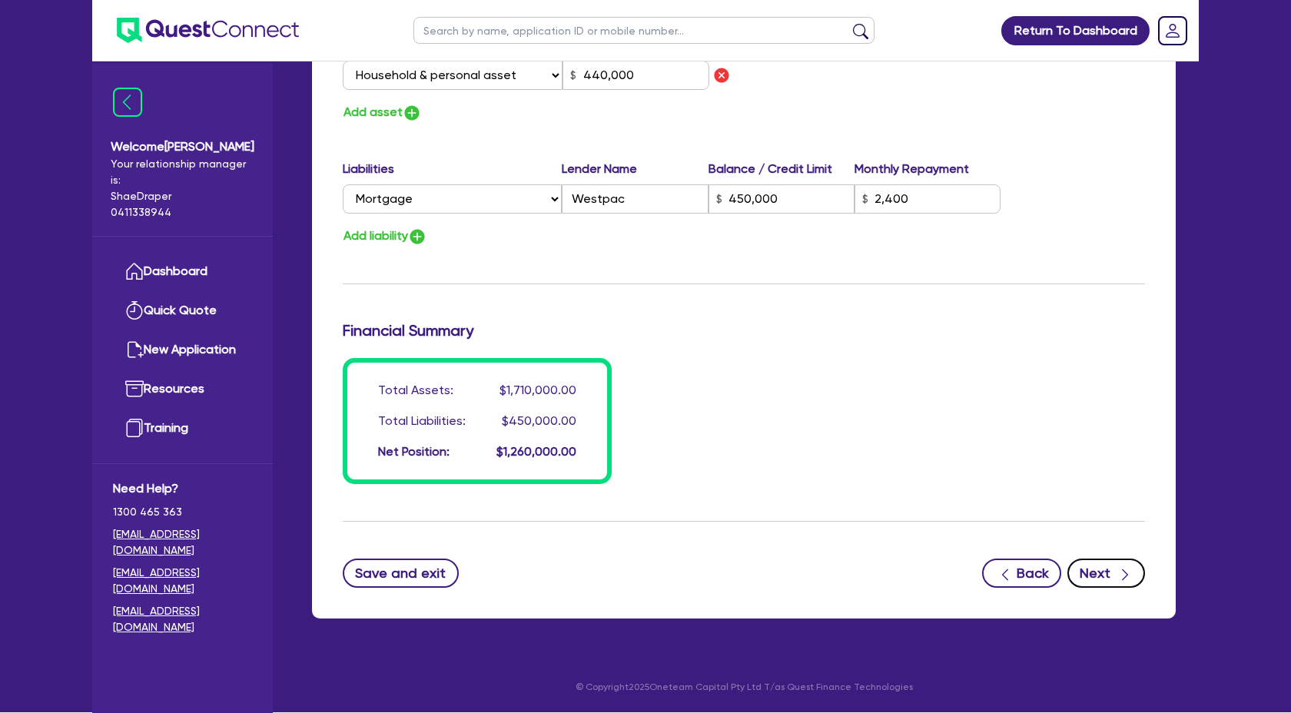
click at [1105, 567] on button "Next" at bounding box center [1107, 573] width 78 height 29
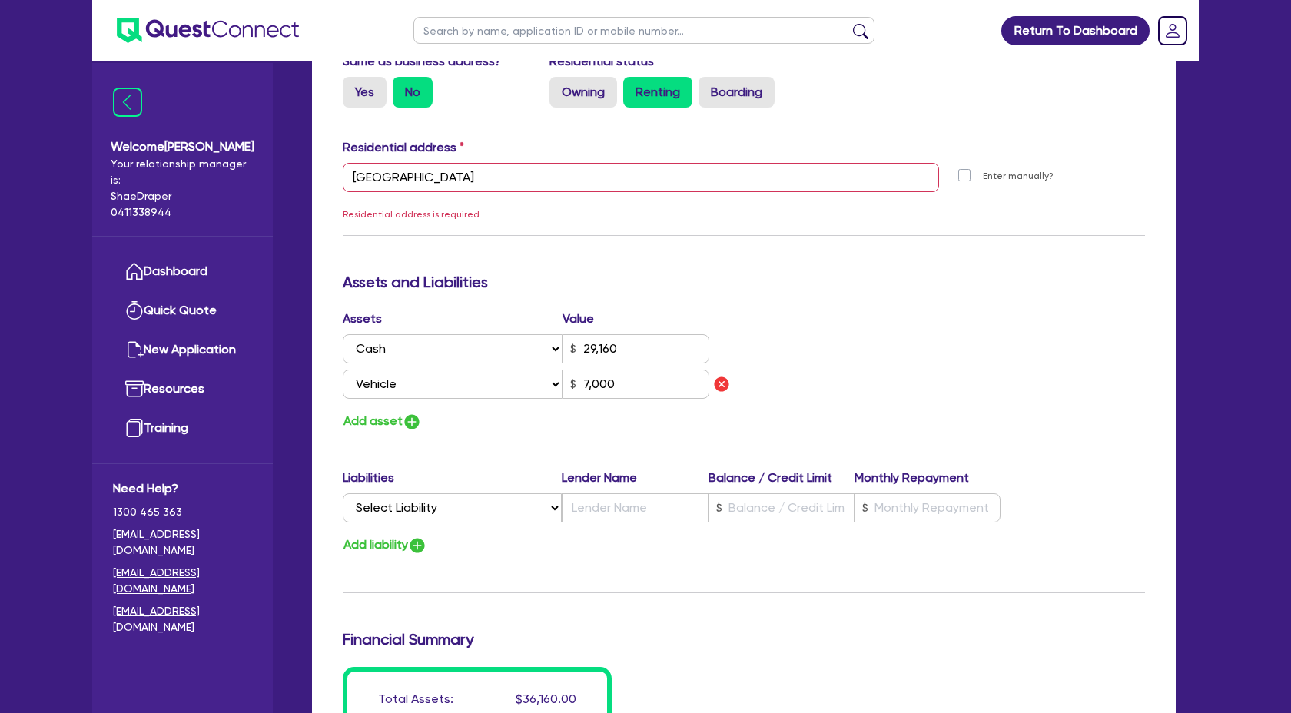
scroll to position [719, 0]
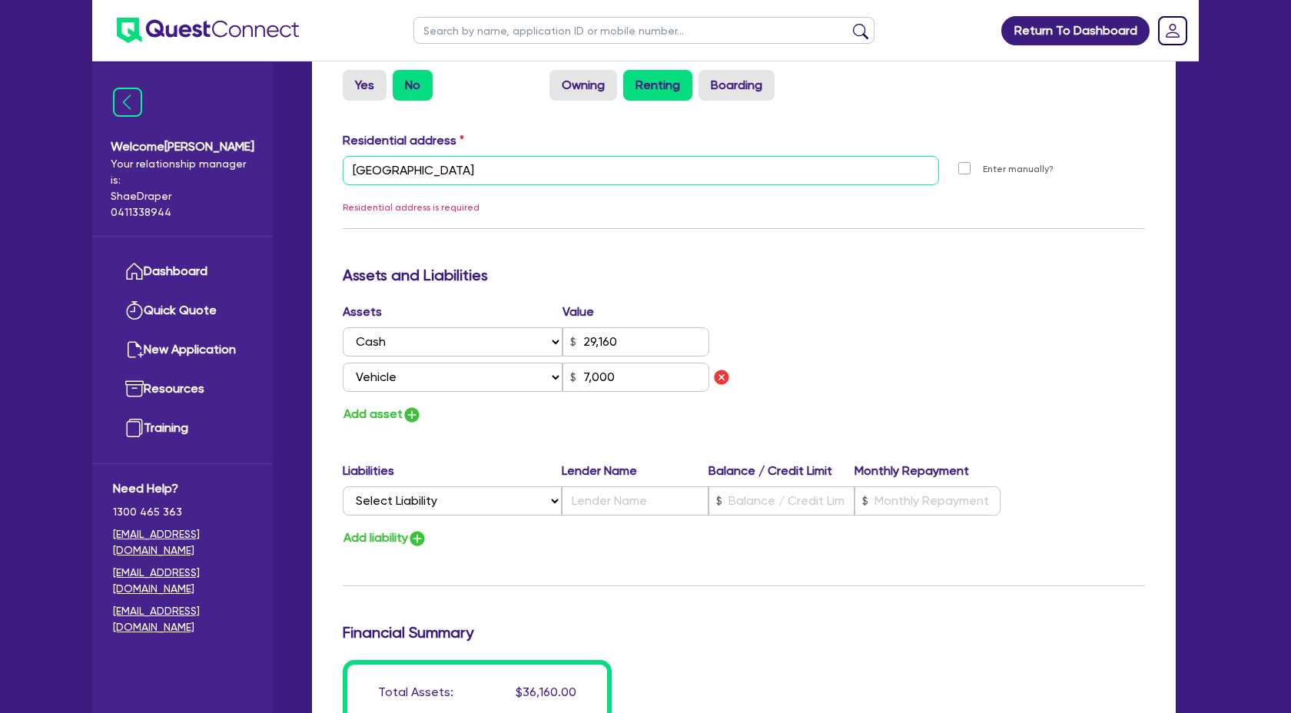
click at [555, 162] on input "[GEOGRAPHIC_DATA]" at bounding box center [641, 170] width 597 height 29
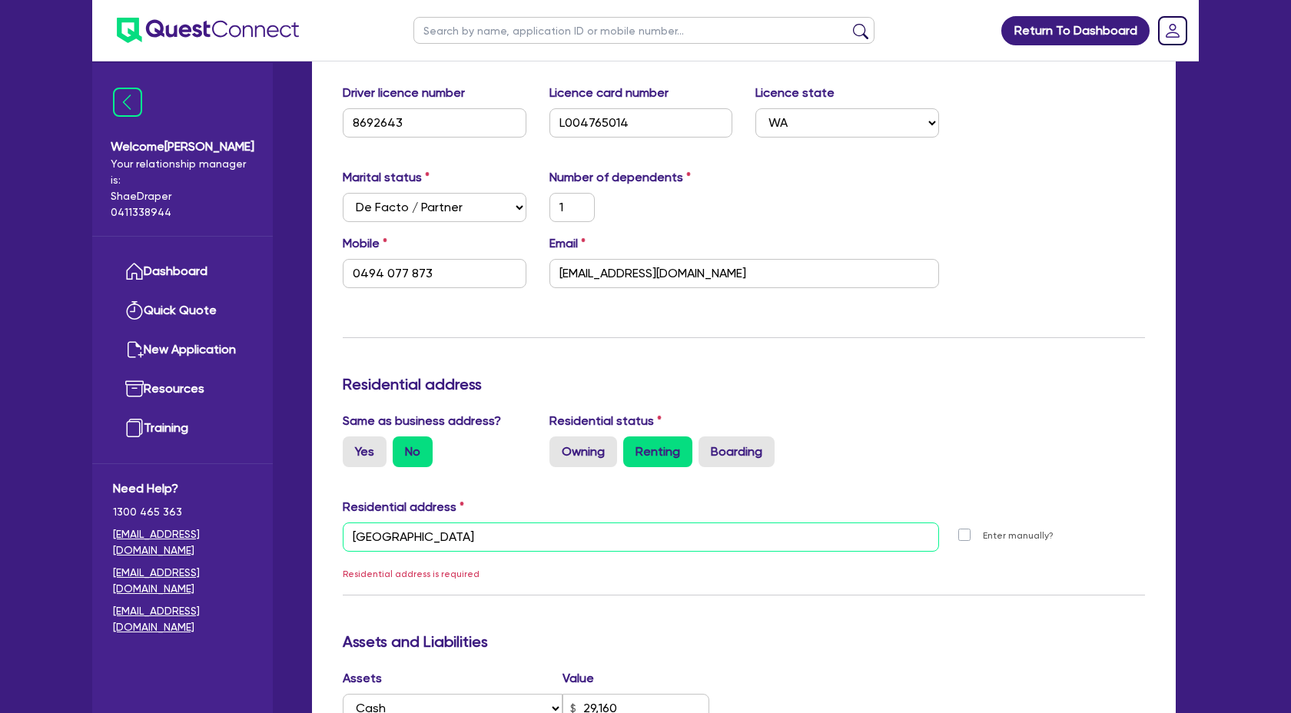
scroll to position [350, 0]
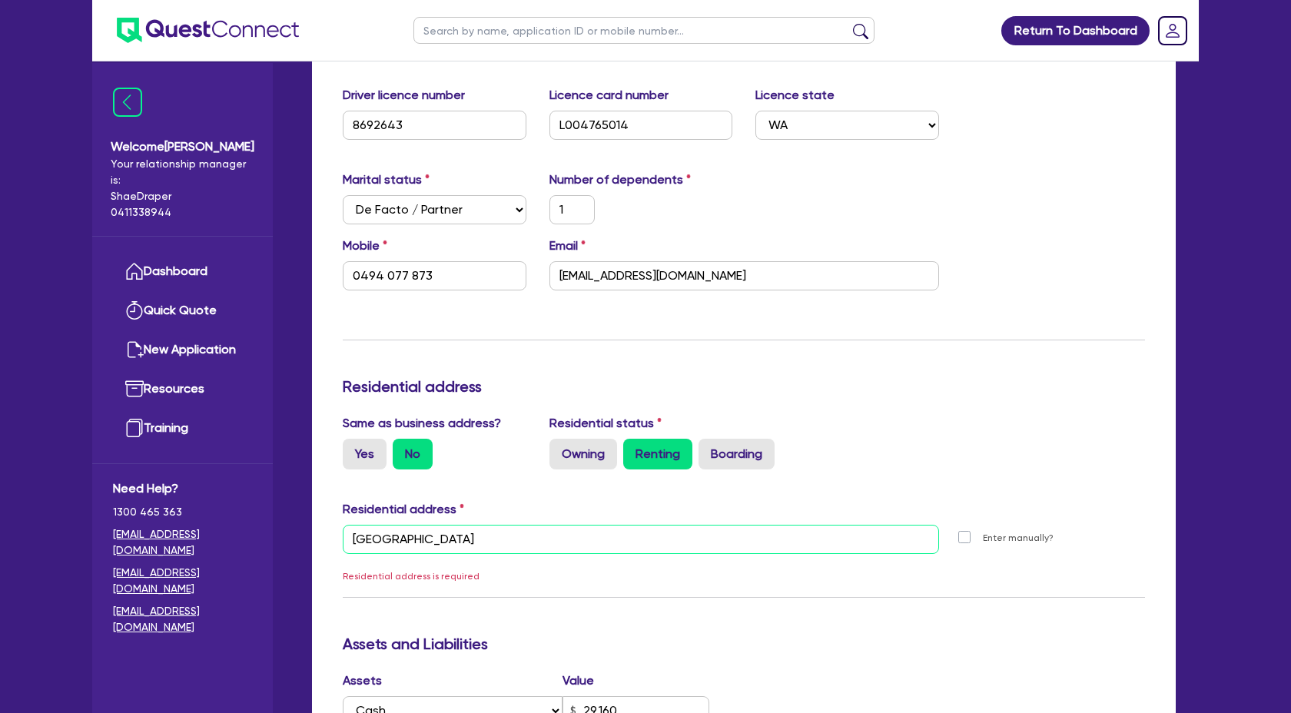
click at [351, 541] on input "[GEOGRAPHIC_DATA]" at bounding box center [641, 539] width 597 height 29
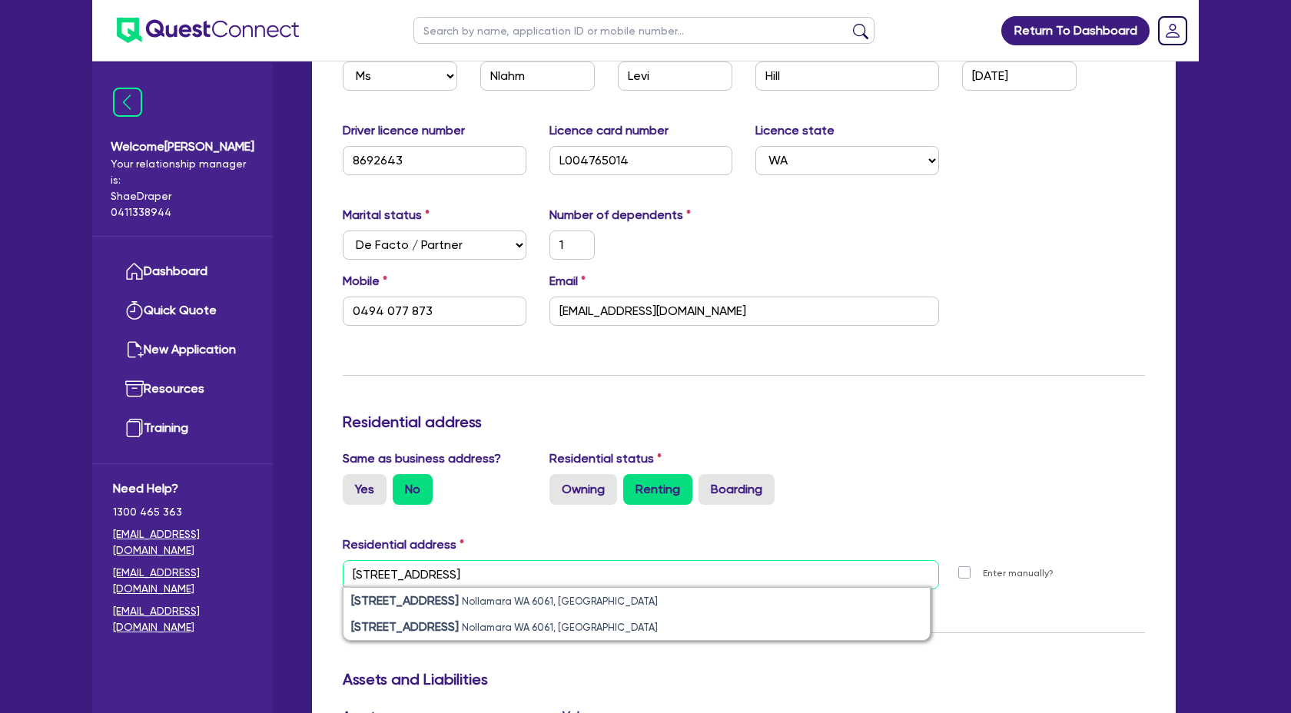
scroll to position [309, 0]
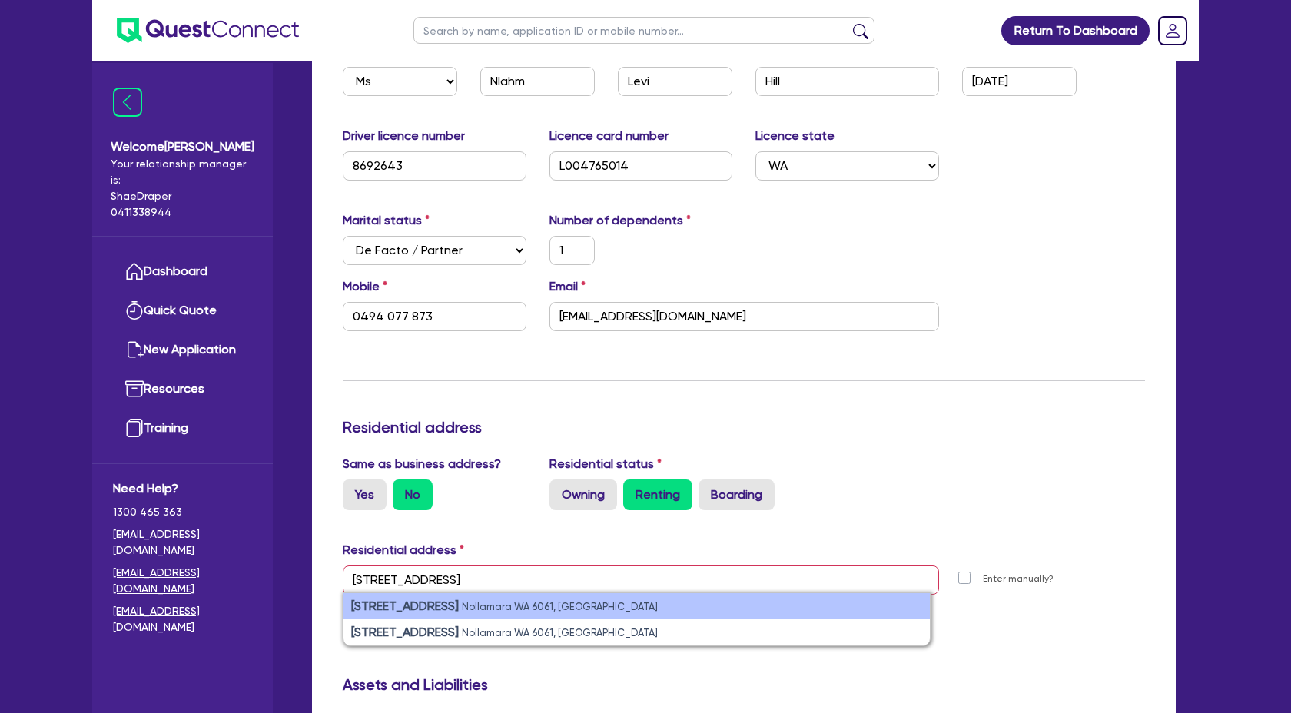
click at [423, 606] on strong "[STREET_ADDRESS]" at bounding box center [405, 606] width 108 height 15
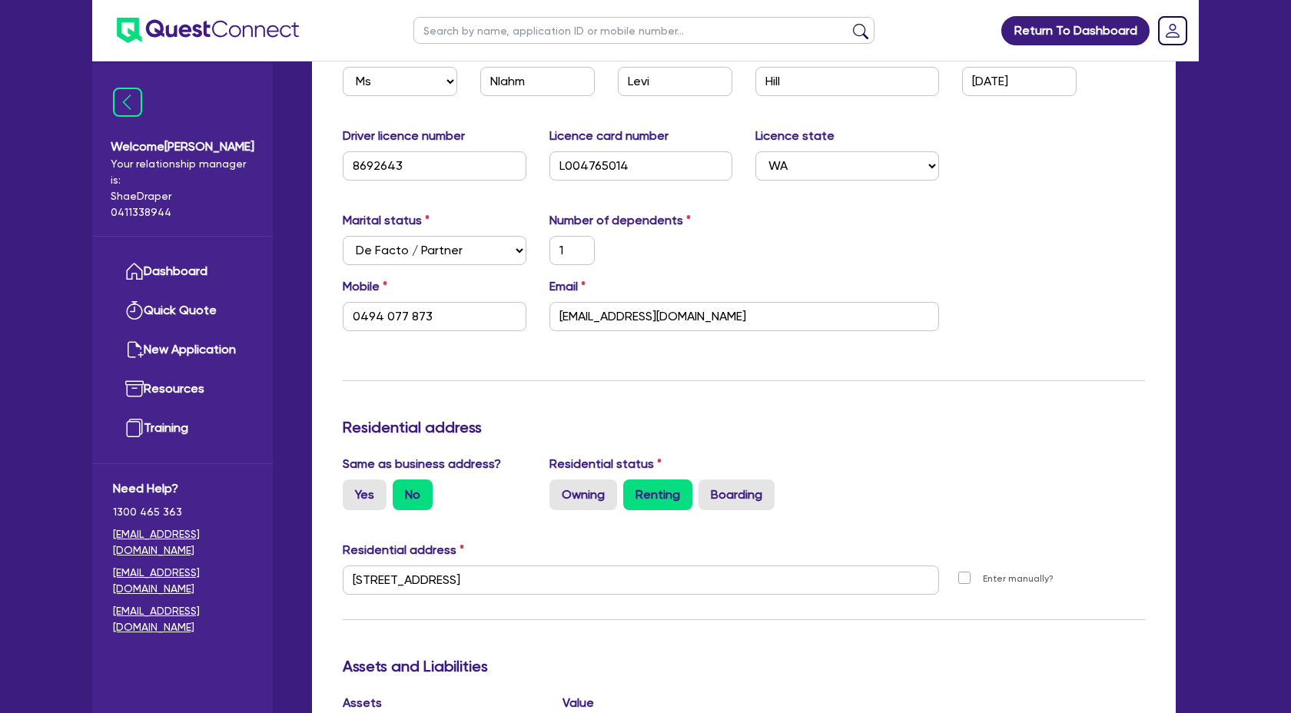
click at [1031, 602] on div "Enter manually?" at bounding box center [1054, 587] width 207 height 42
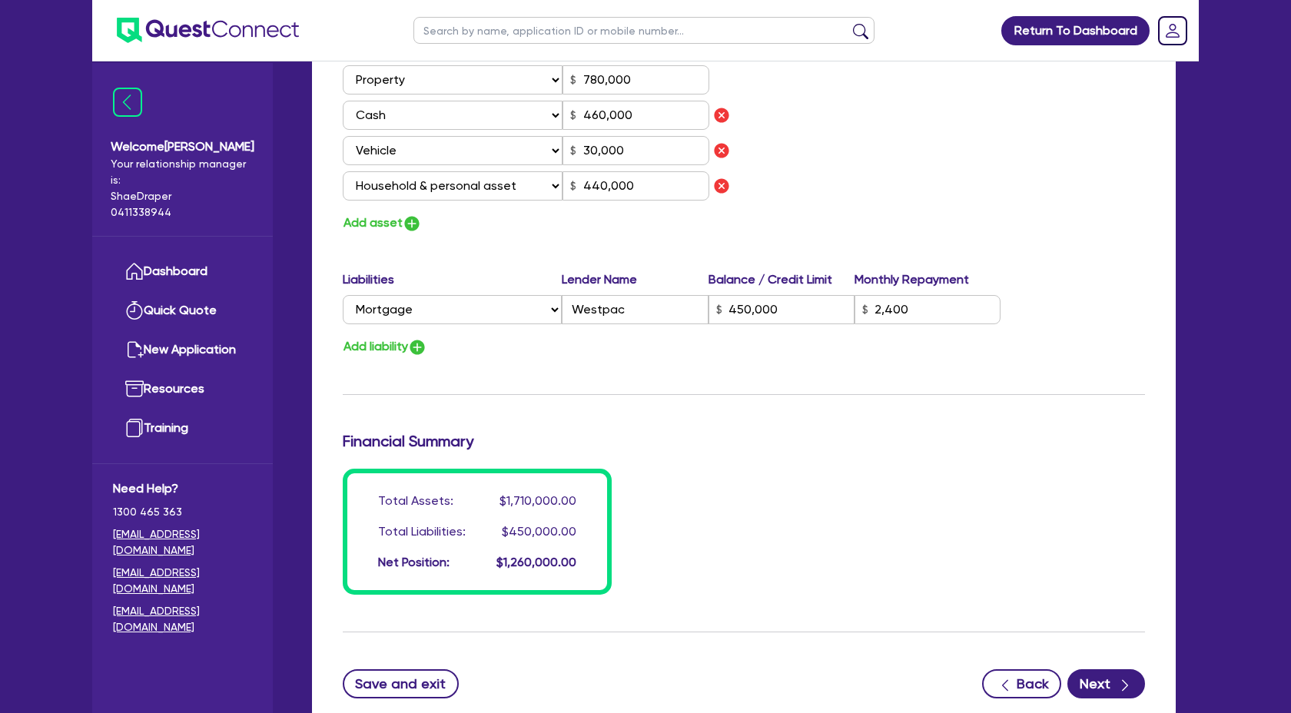
scroll to position [2321, 0]
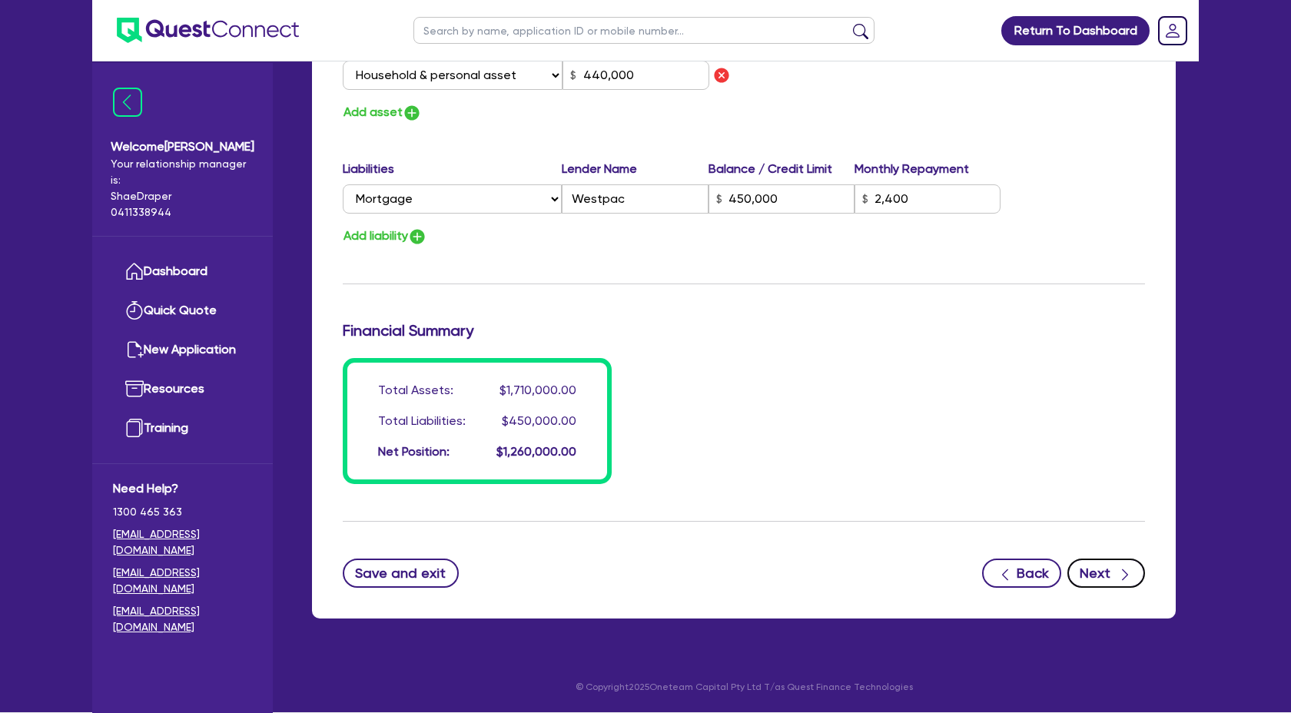
click at [1098, 572] on button "Next" at bounding box center [1107, 573] width 78 height 29
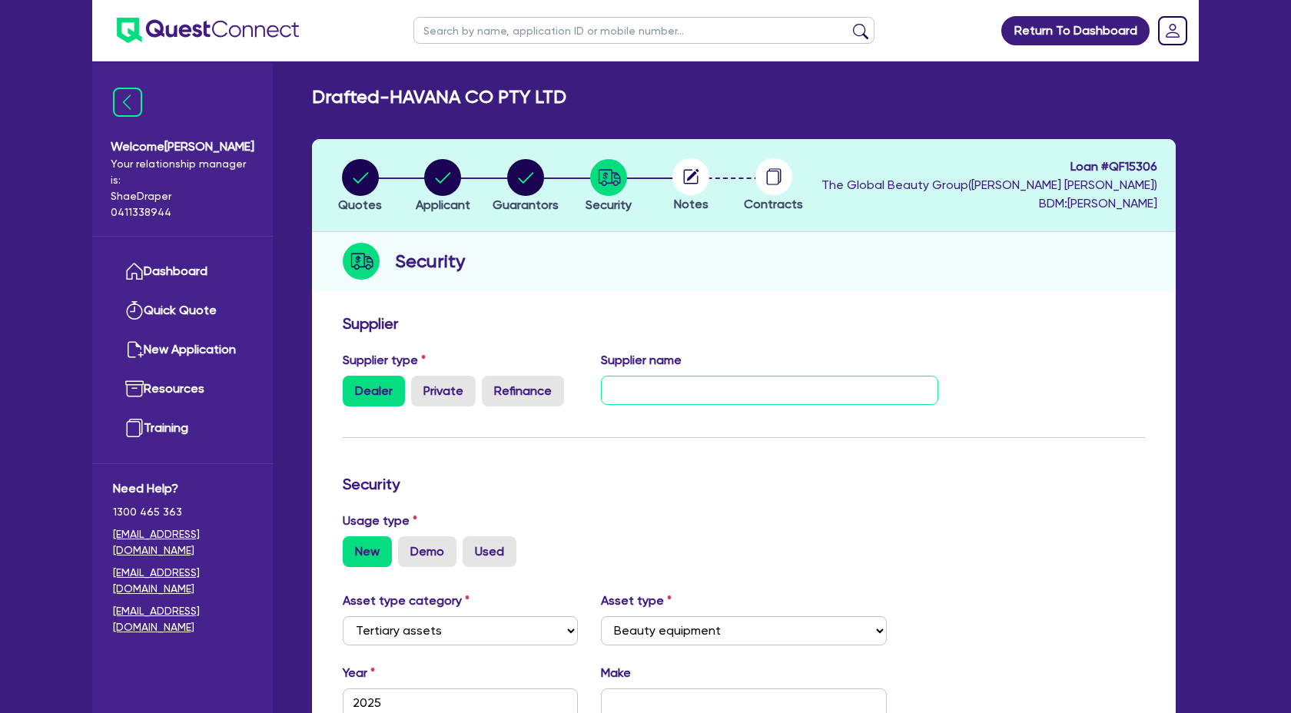
click at [656, 397] on input "text" at bounding box center [770, 390] width 338 height 29
click at [1068, 579] on form "Supplier Supplier type Dealer Private Refinance Supplier name The Global Beauty…" at bounding box center [744, 654] width 803 height 680
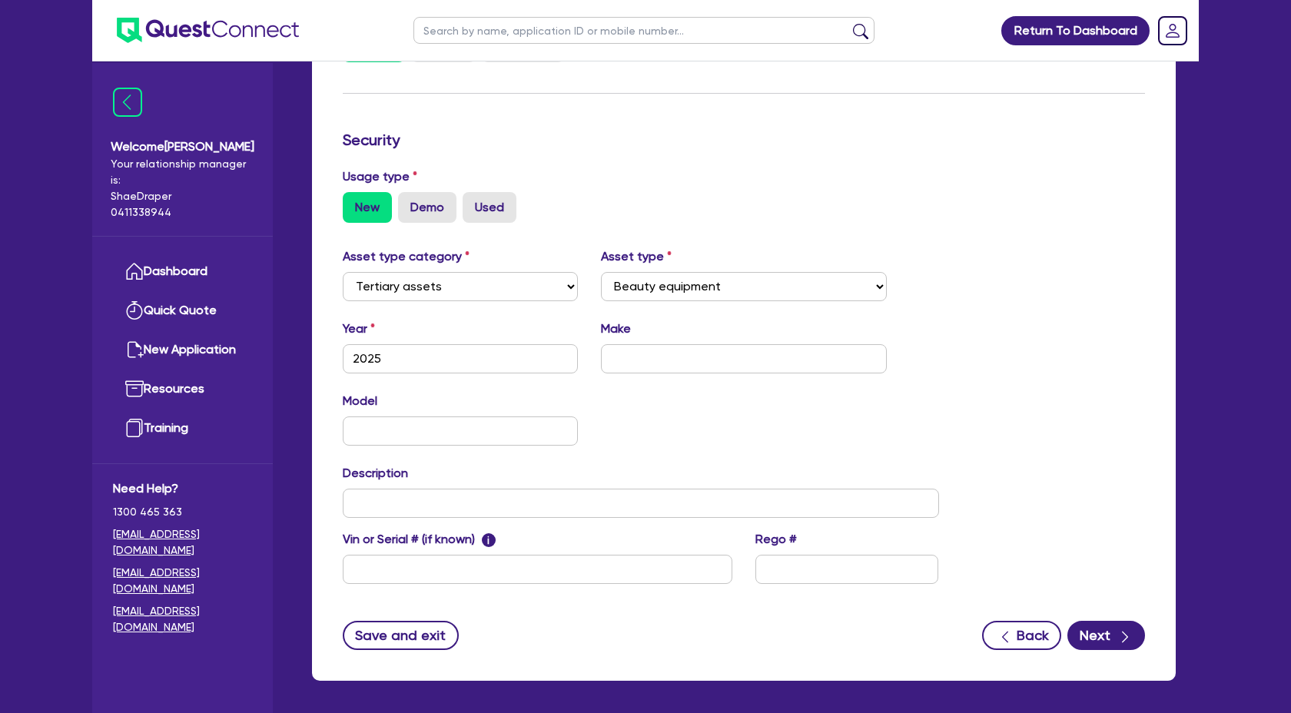
scroll to position [348, 0]
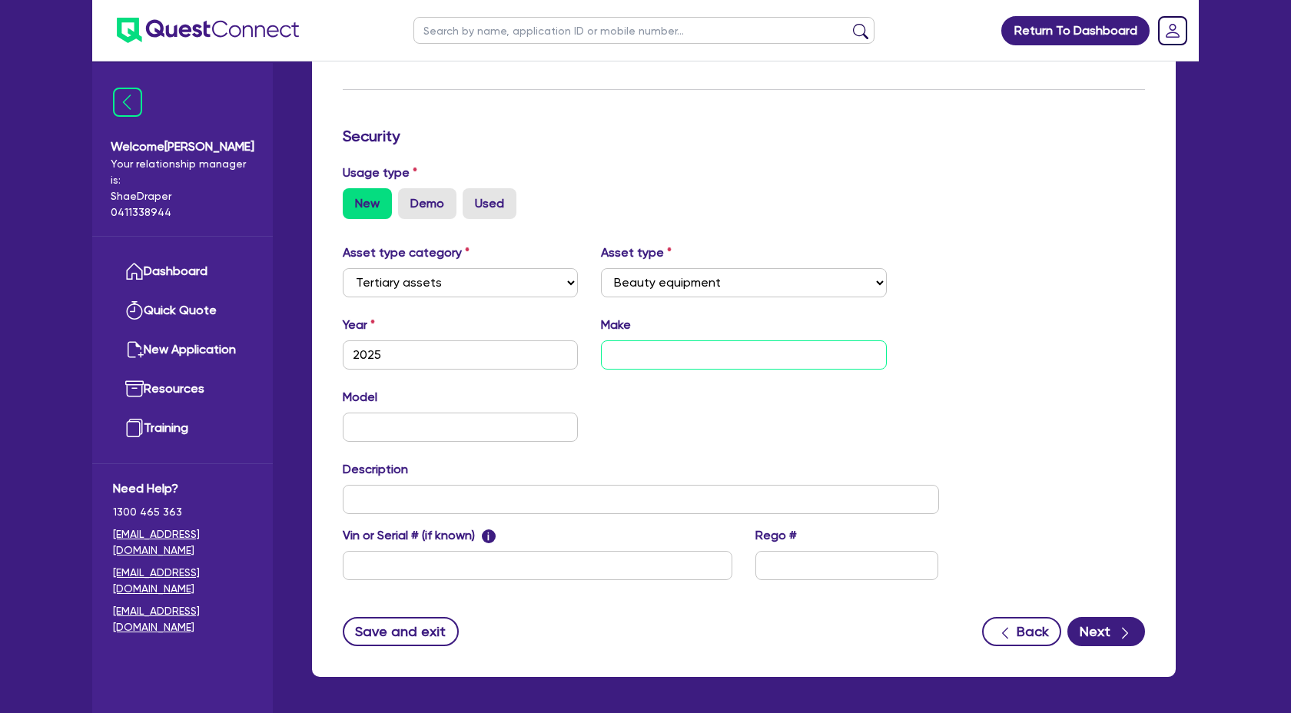
click at [618, 354] on input "text" at bounding box center [744, 355] width 287 height 29
click at [417, 433] on input "text" at bounding box center [460, 427] width 235 height 29
click at [429, 491] on input "text" at bounding box center [641, 499] width 597 height 29
paste input "Commercial LED Equipment"
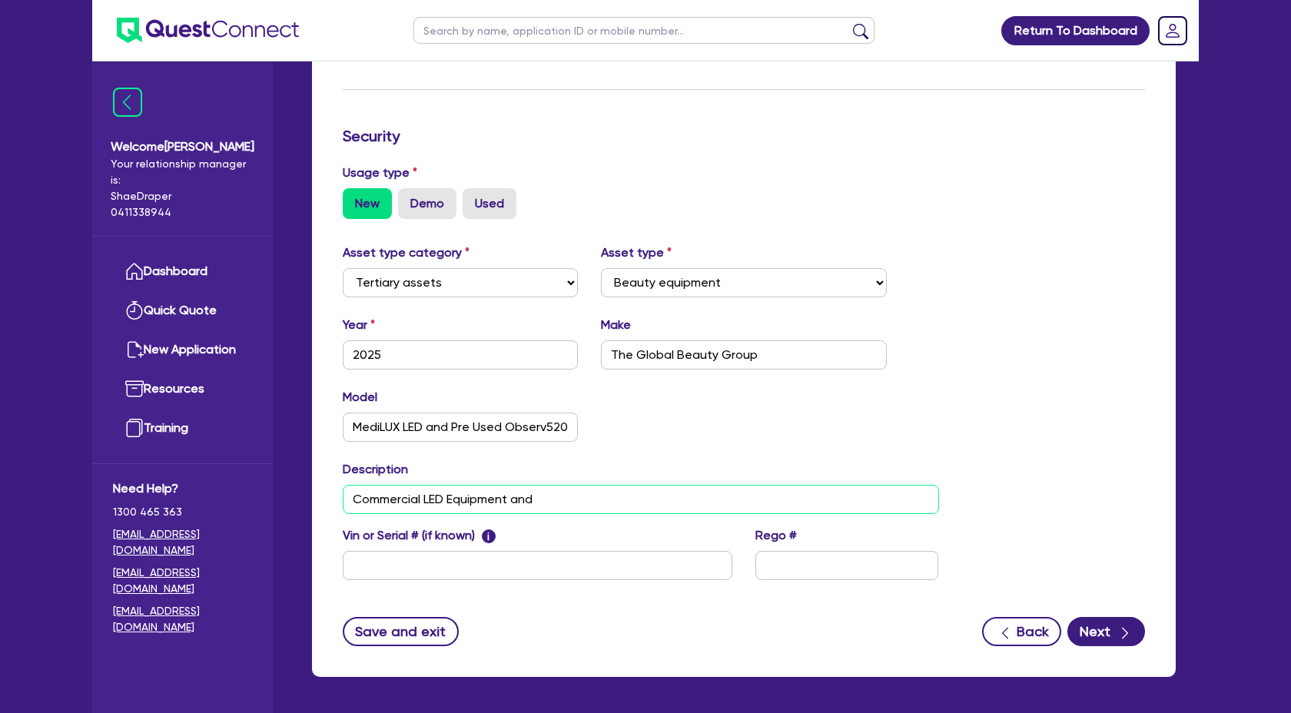
click at [625, 497] on input "Commercial LED Equipment and" at bounding box center [641, 499] width 597 height 29
paste input "Skin Analyser Device"
drag, startPoint x: 653, startPoint y: 500, endPoint x: 809, endPoint y: 500, distance: 156.8
click at [809, 500] on input "Commercial LED Equipment and Skin Analyser DeviceSkin Analyser Device" at bounding box center [641, 499] width 597 height 29
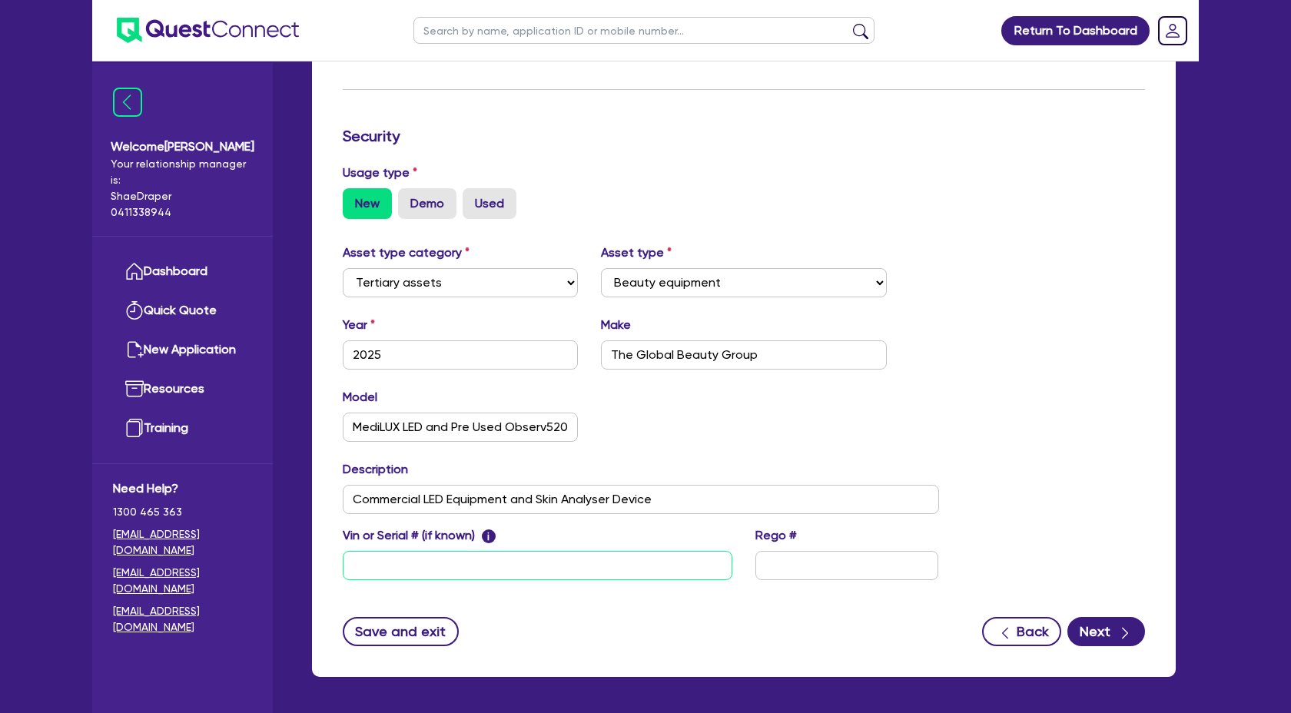
click at [416, 567] on input "text" at bounding box center [538, 565] width 390 height 29
paste input "MediLUX LED - S/N: B07M08P2010 MY:04/25 - and Pre Used OBSERV520X [S/N: SN00050…"
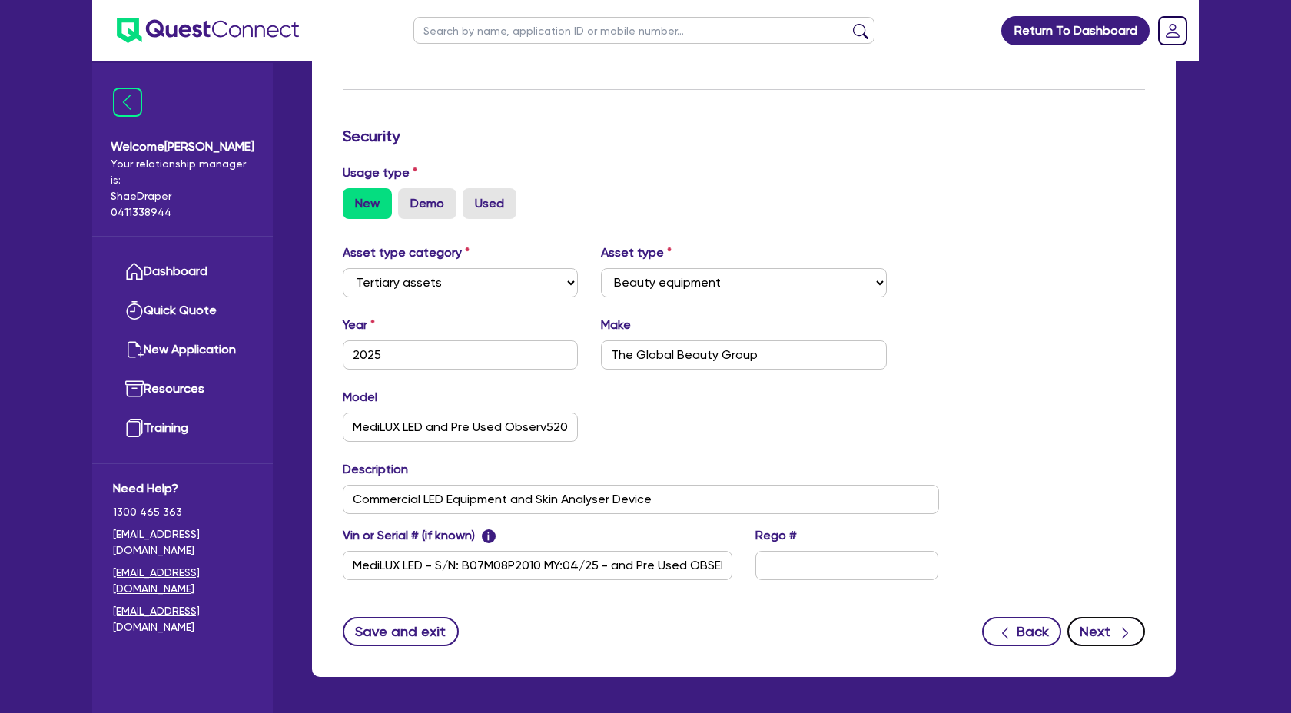
click at [1102, 639] on button "Next" at bounding box center [1107, 631] width 78 height 29
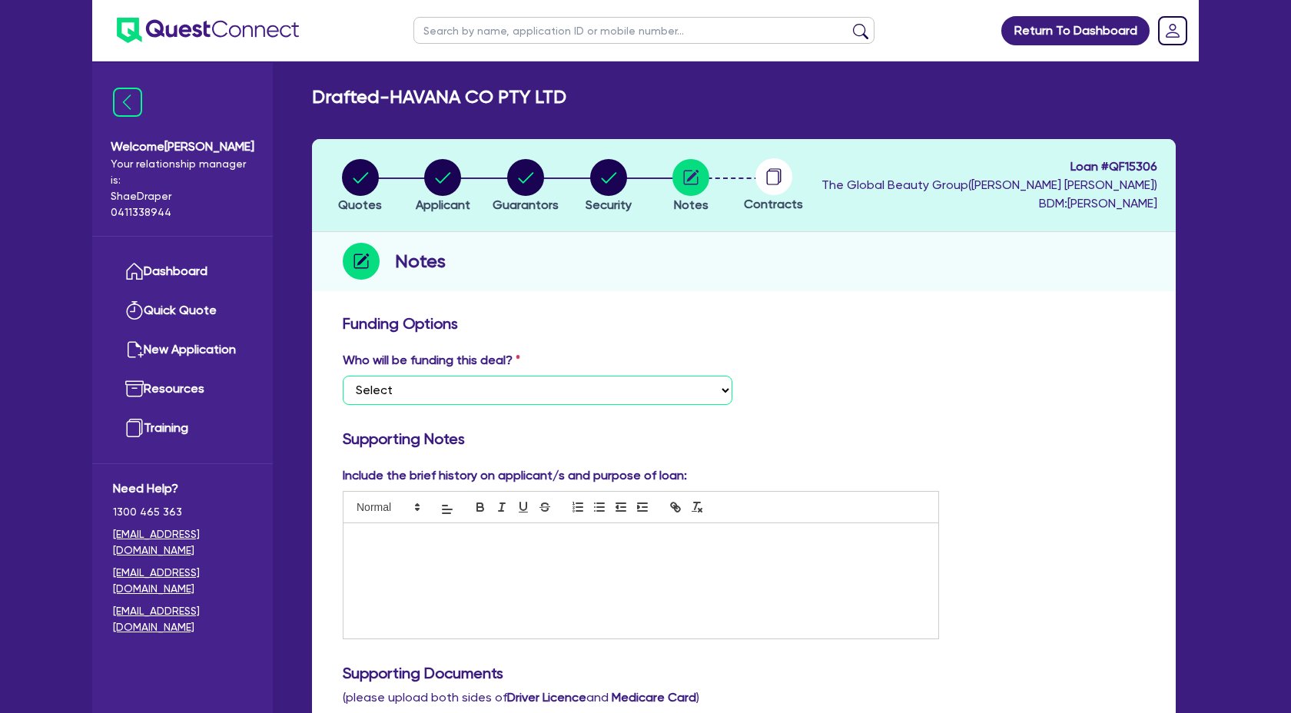
click at [536, 396] on select "Select I want Quest to fund 100% I will fund 100% I will co-fund with Quest Oth…" at bounding box center [538, 390] width 390 height 29
click at [343, 376] on select "Select I want Quest to fund 100% I will fund 100% I will co-fund with Quest Oth…" at bounding box center [538, 390] width 390 height 29
click at [373, 536] on p at bounding box center [641, 540] width 572 height 14
click at [558, 563] on div at bounding box center [641, 580] width 595 height 115
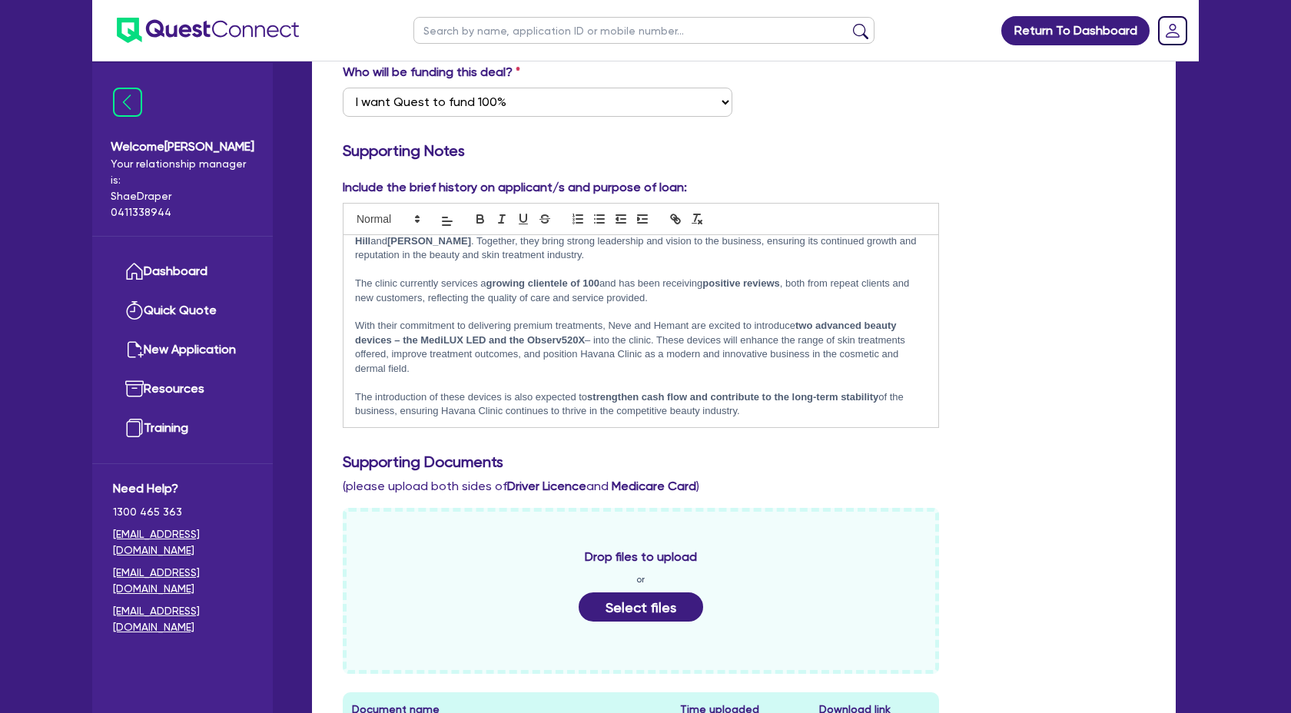
scroll to position [291, 0]
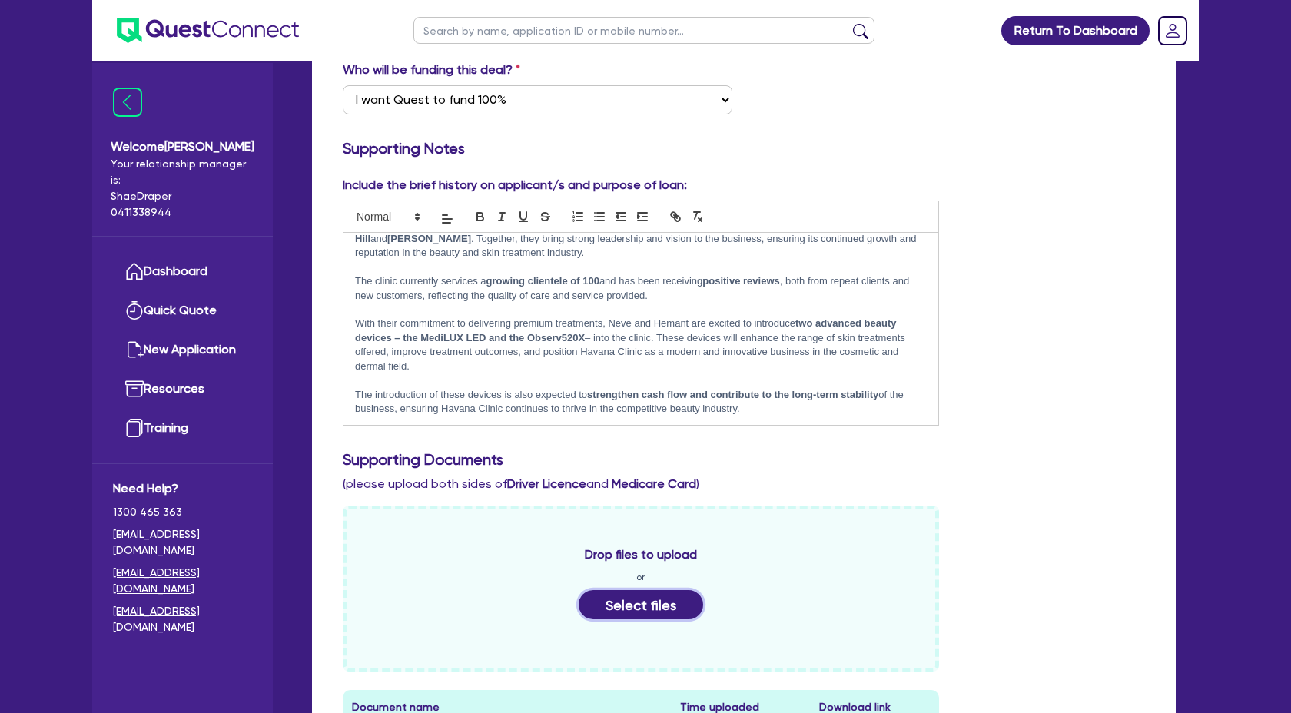
click at [664, 610] on button "Select files" at bounding box center [641, 604] width 125 height 29
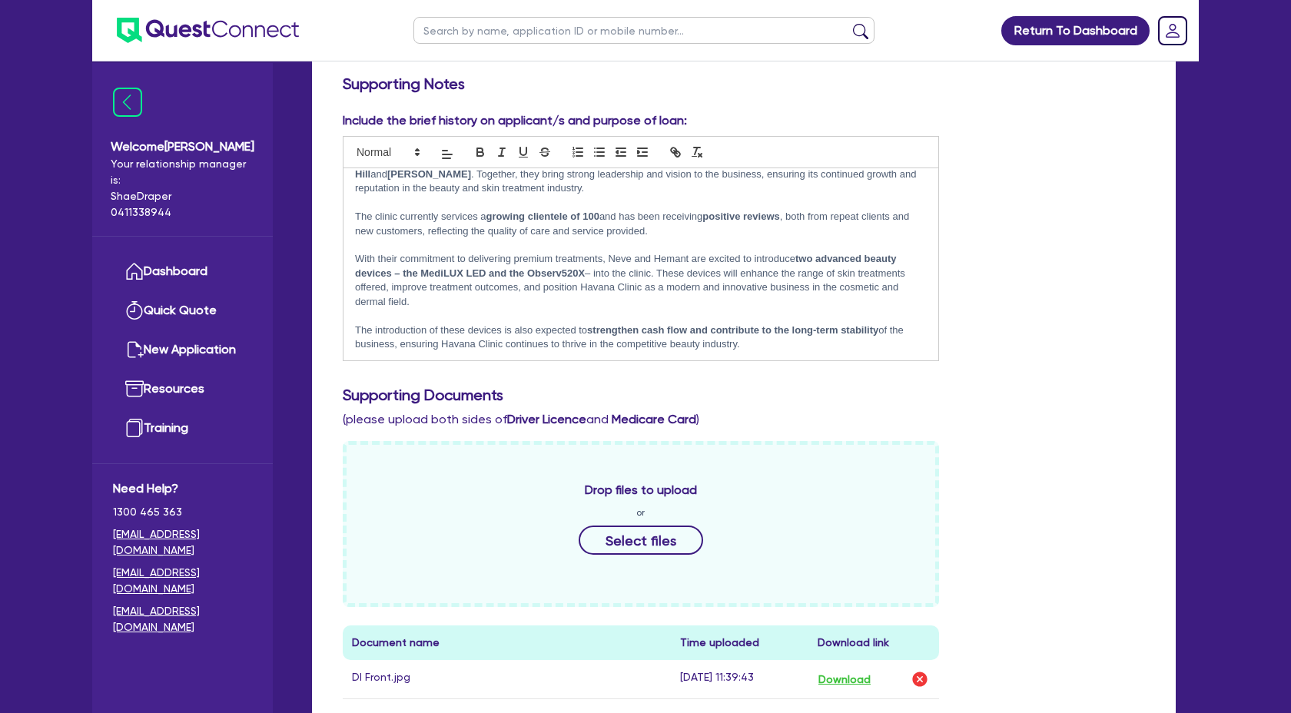
scroll to position [357, 0]
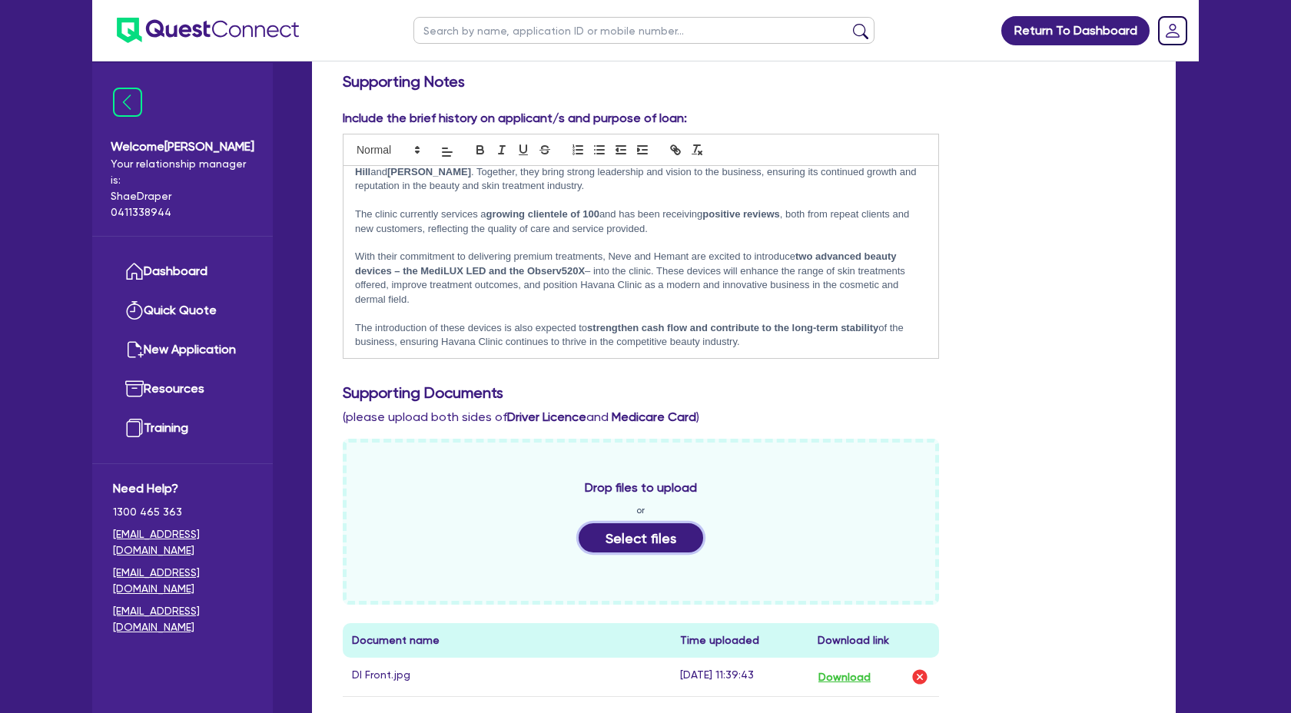
click at [656, 550] on button "Select files" at bounding box center [641, 537] width 125 height 29
click at [665, 562] on div "Drop files to upload or Select files" at bounding box center [641, 522] width 597 height 166
click at [664, 530] on button "Select files" at bounding box center [641, 537] width 125 height 29
click at [640, 549] on button "Select files" at bounding box center [641, 537] width 125 height 29
click at [662, 551] on button "Select files" at bounding box center [641, 537] width 125 height 29
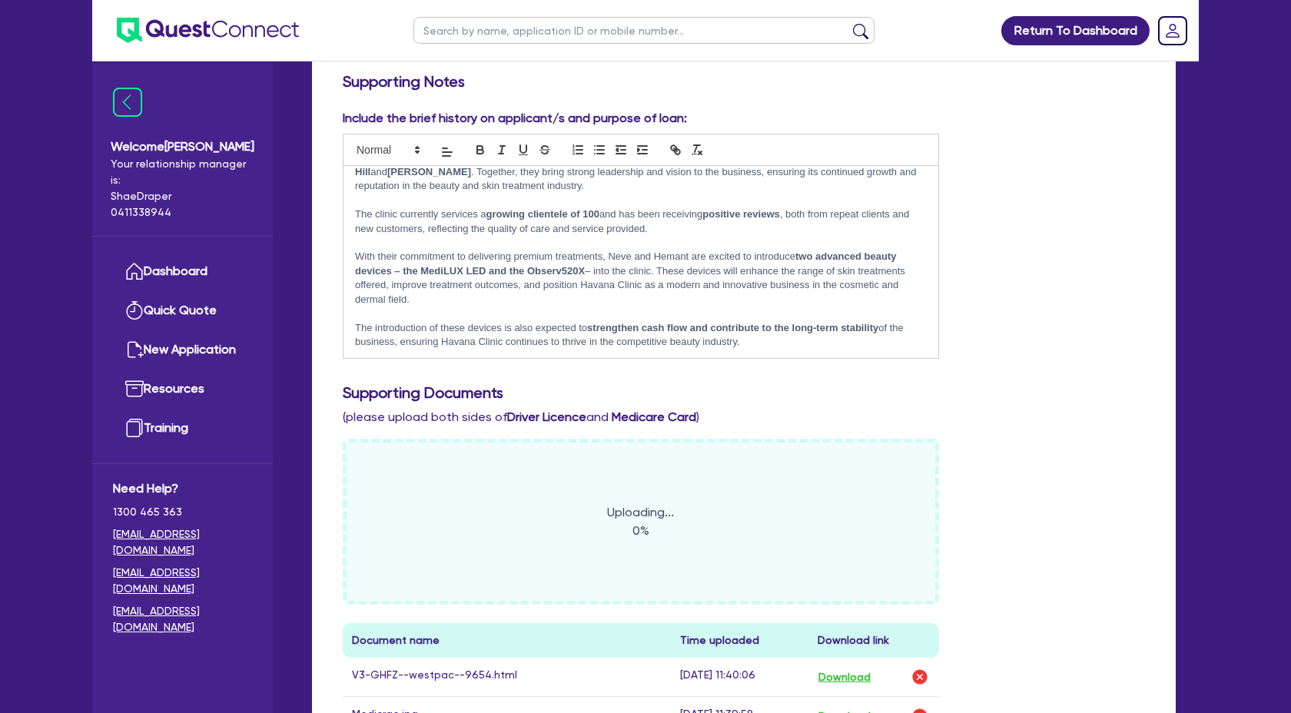
click at [1012, 570] on div "Uploading... 0% Document name Time uploaded Download link V3-GHFZ--westpac--965…" at bounding box center [744, 659] width 826 height 440
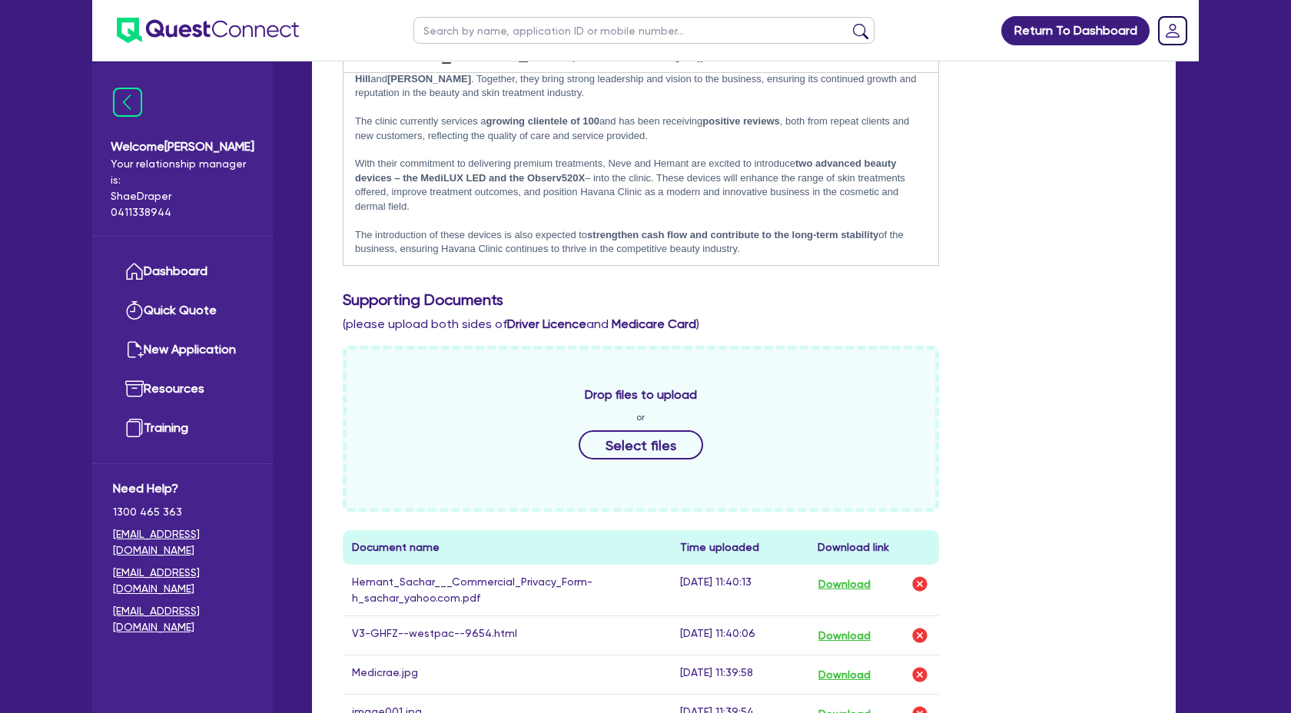
scroll to position [409, 0]
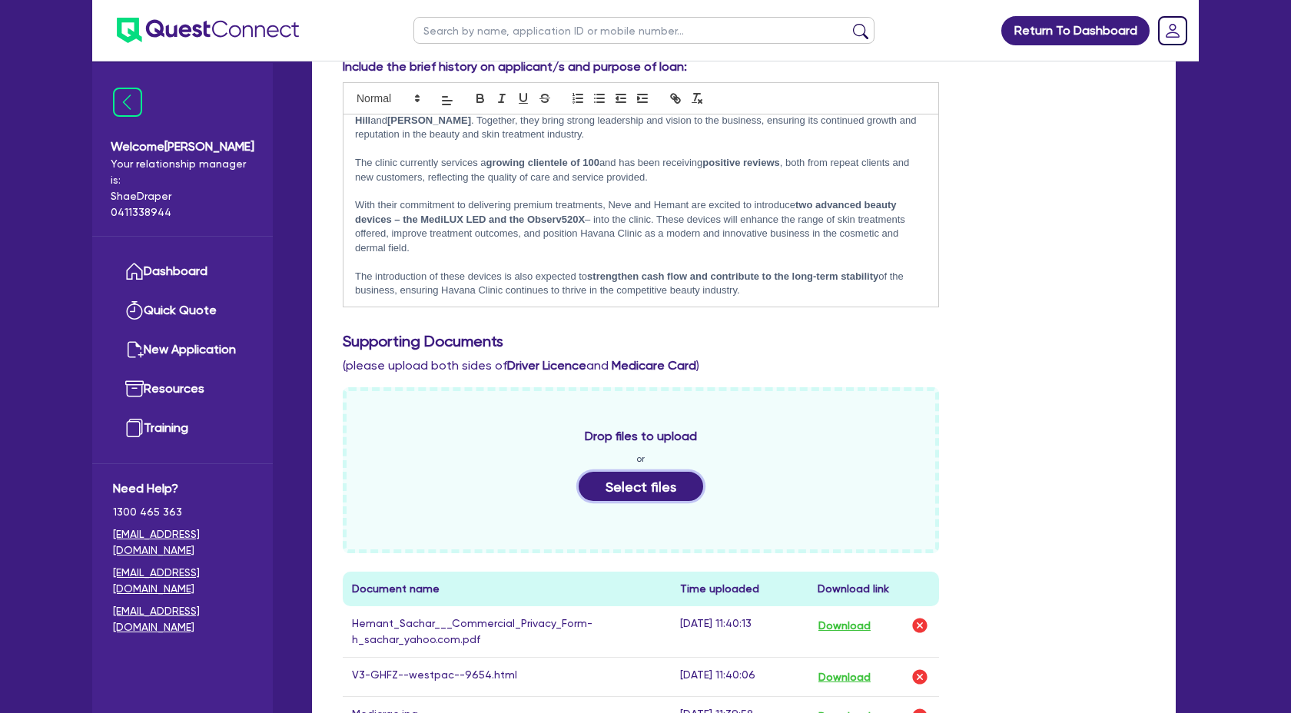
click at [640, 496] on button "Select files" at bounding box center [641, 486] width 125 height 29
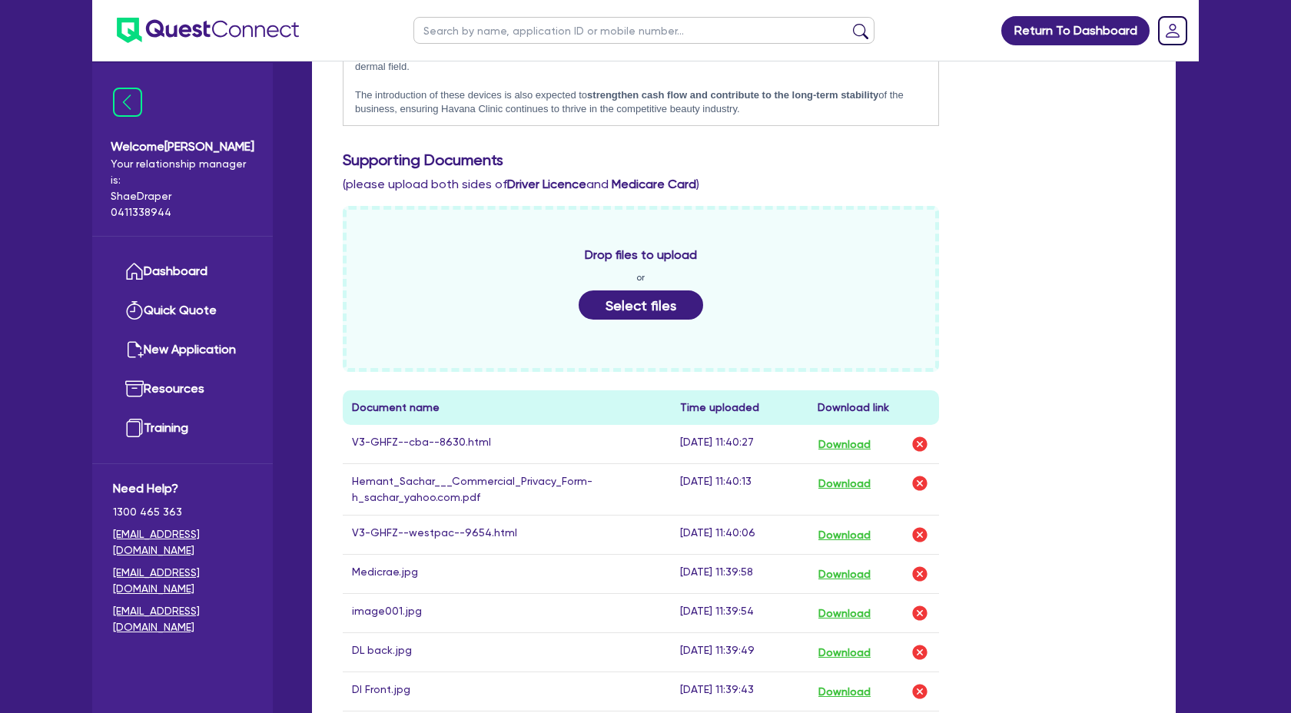
scroll to position [577, 0]
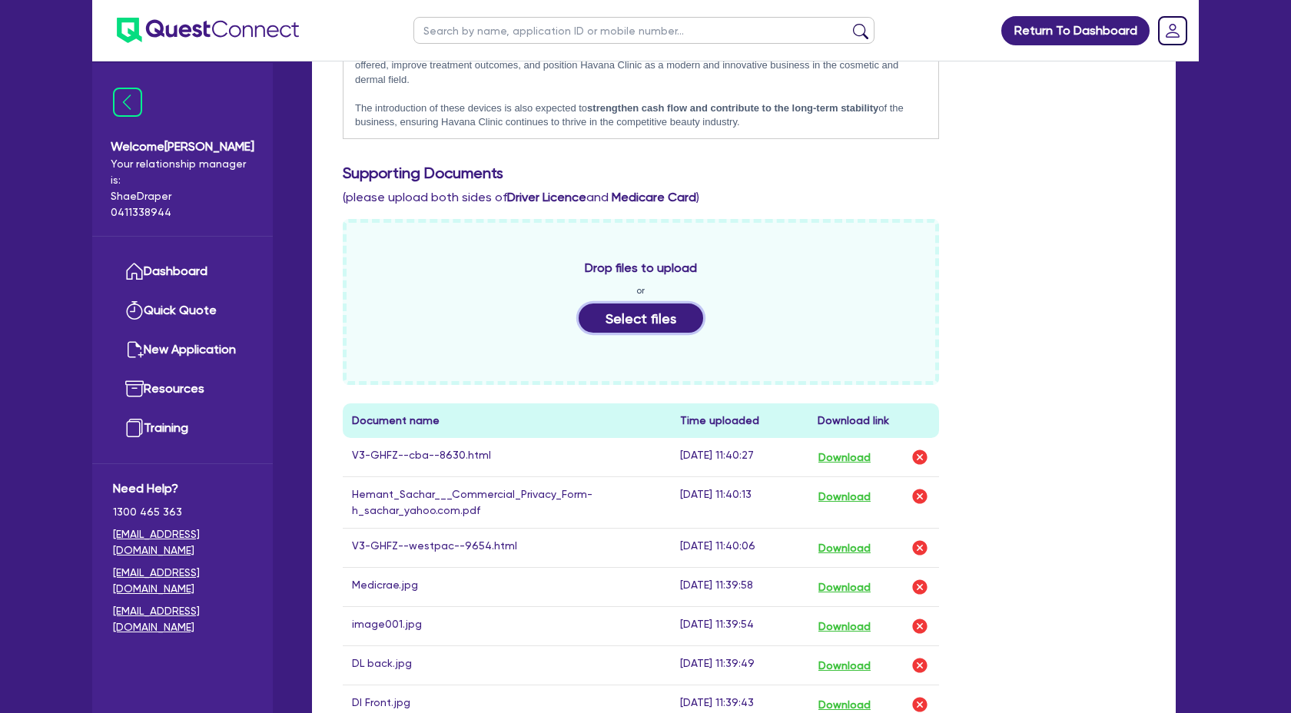
click at [662, 329] on button "Select files" at bounding box center [641, 318] width 125 height 29
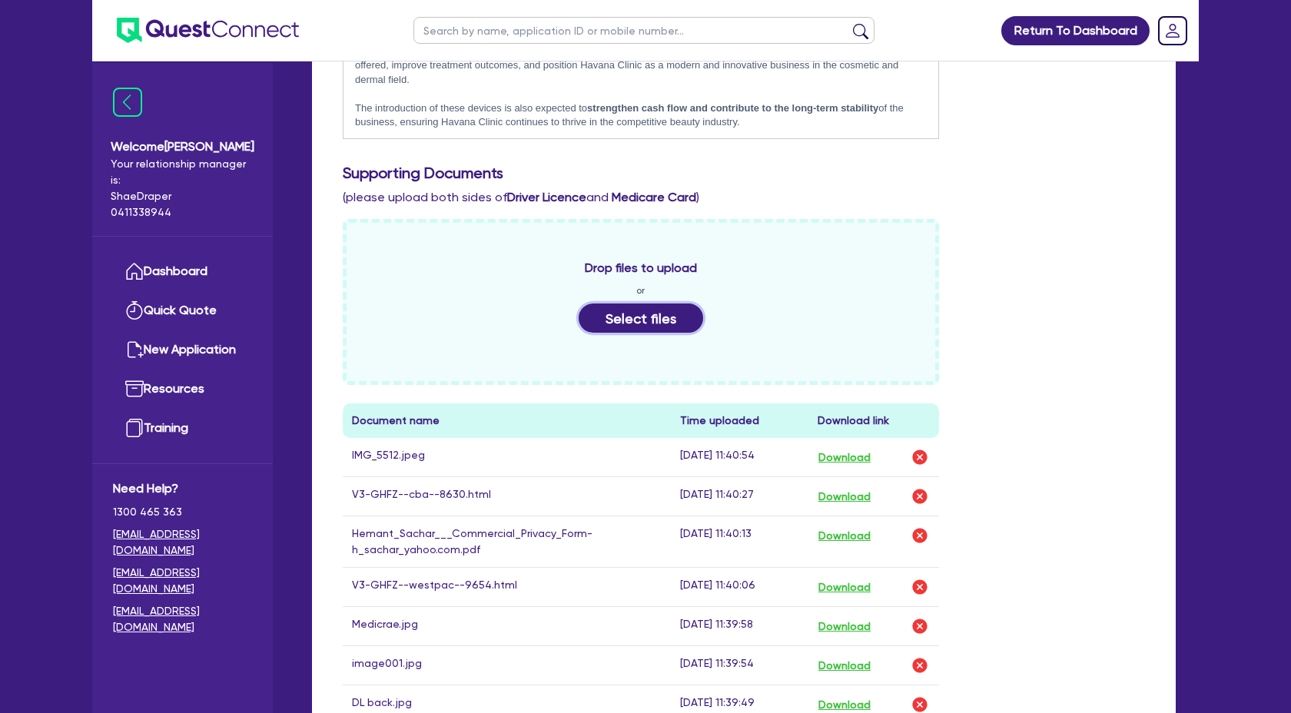
click at [660, 327] on button "Select files" at bounding box center [641, 318] width 125 height 29
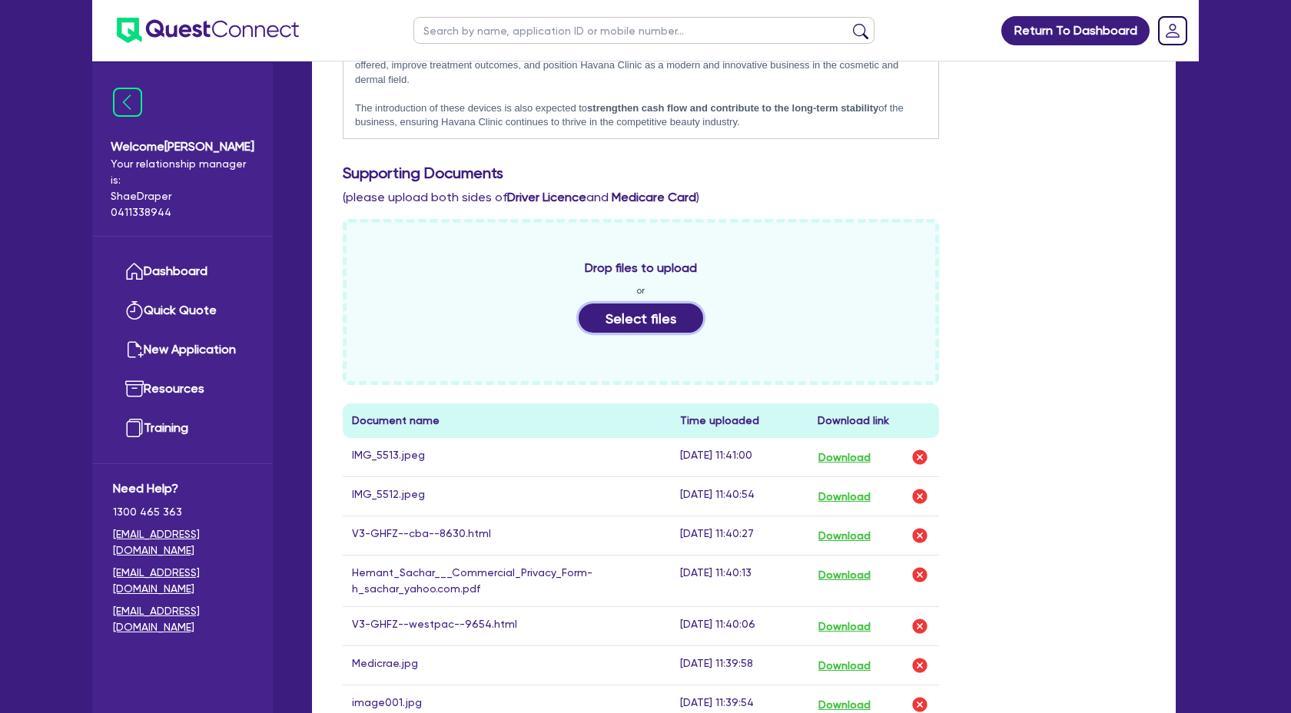
click at [670, 329] on button "Select files" at bounding box center [641, 318] width 125 height 29
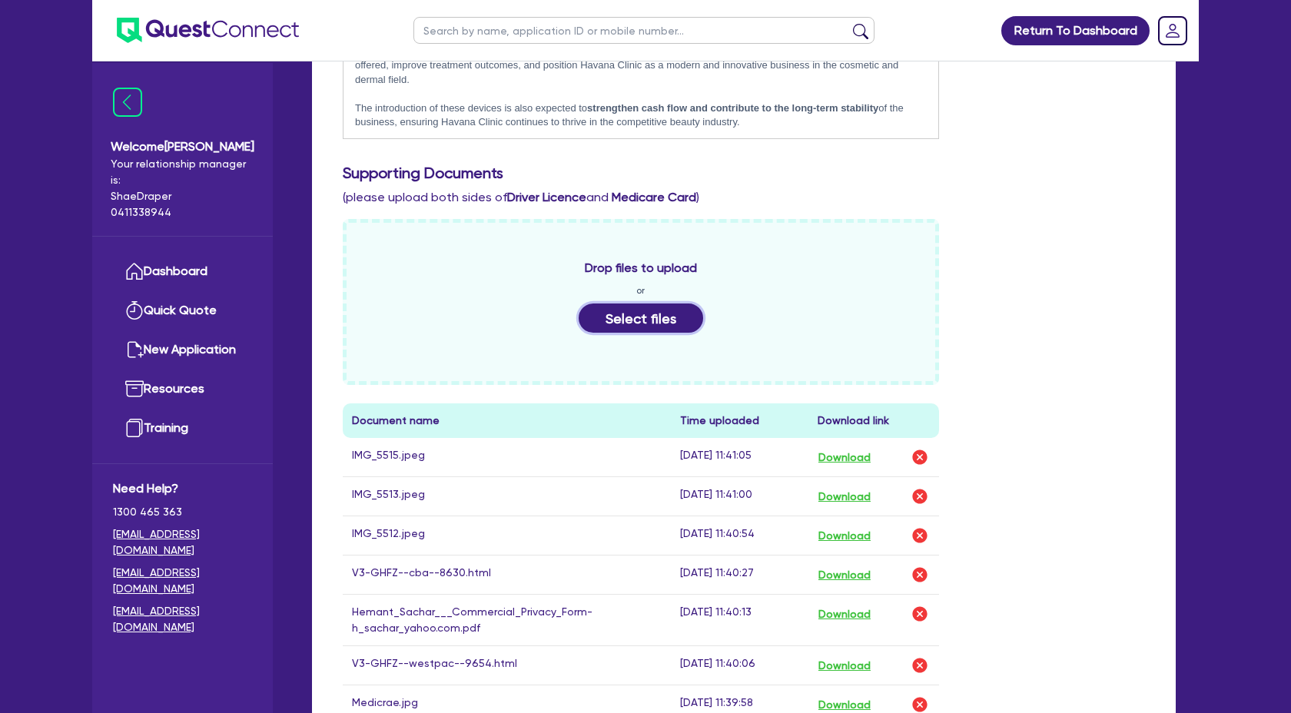
click at [660, 332] on button "Select files" at bounding box center [641, 318] width 125 height 29
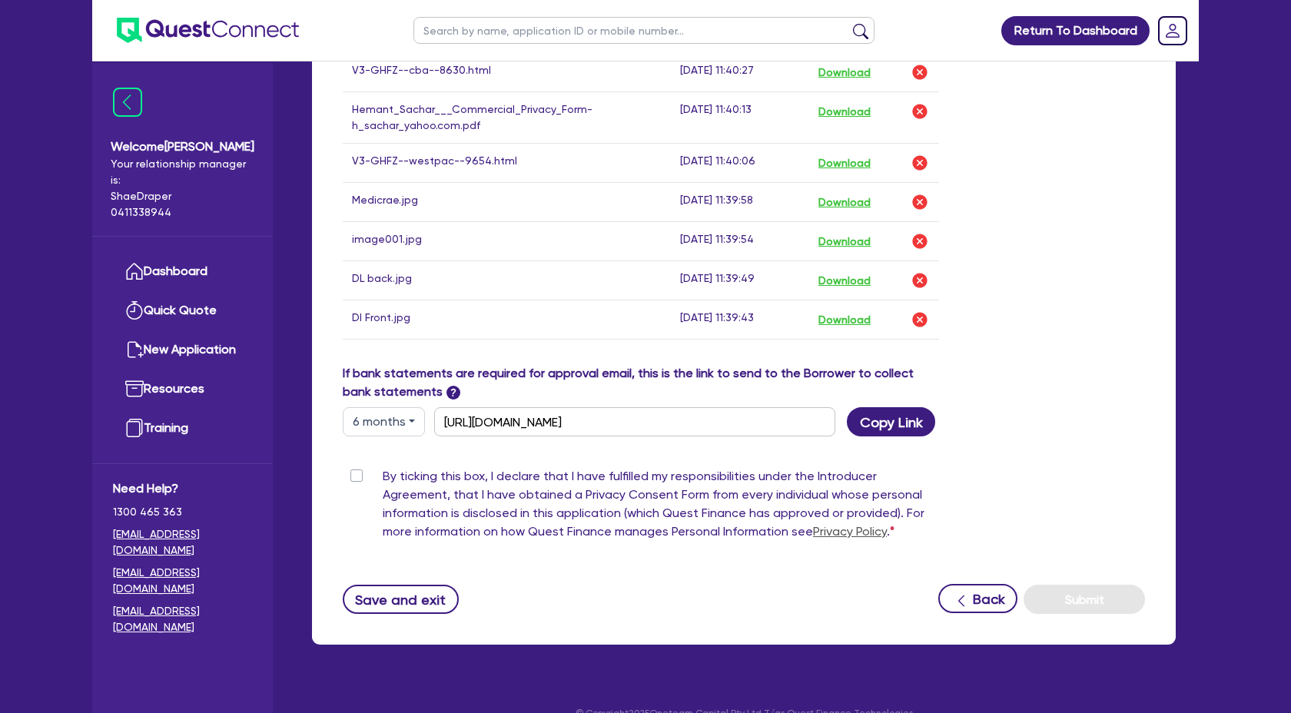
scroll to position [1145, 0]
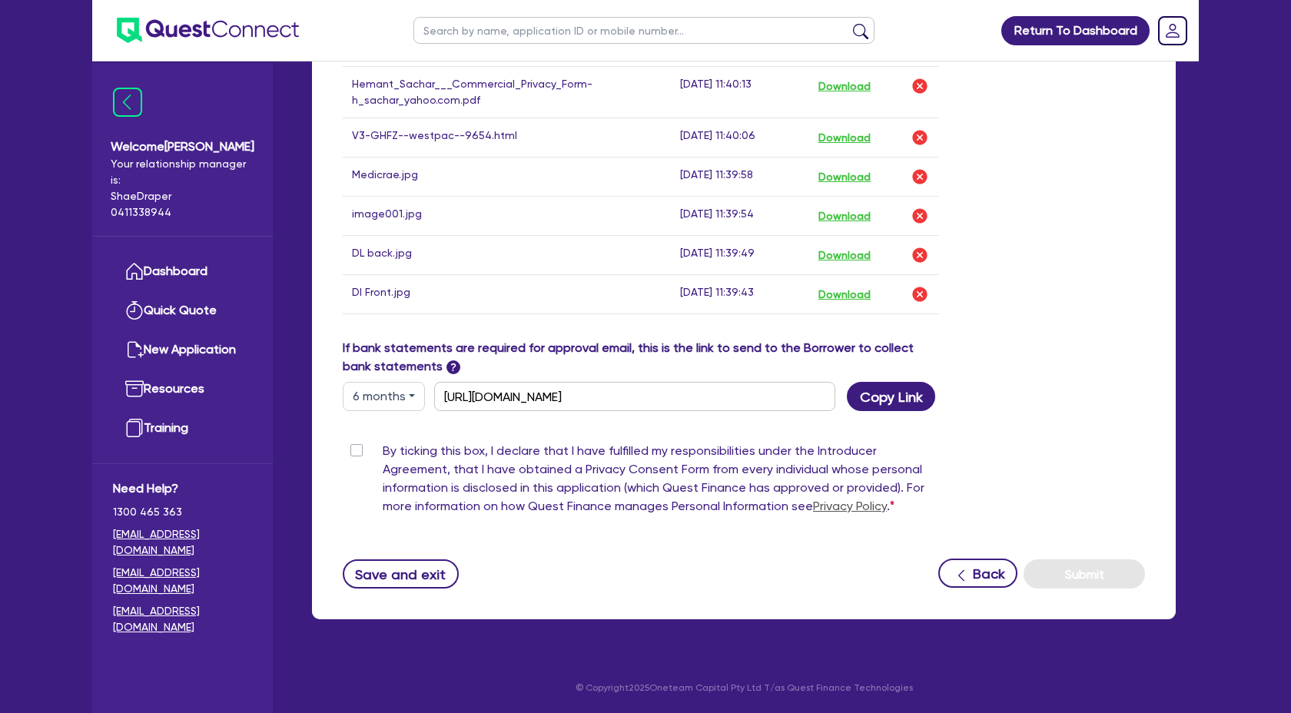
click at [383, 448] on label "By ticking this box, I declare that I have fulfilled my responsibilities under …" at bounding box center [661, 482] width 557 height 80
click at [354, 448] on input "By ticking this box, I declare that I have fulfilled my responsibilities under …" at bounding box center [349, 449] width 12 height 15
click at [1092, 571] on button "Submit" at bounding box center [1084, 574] width 121 height 29
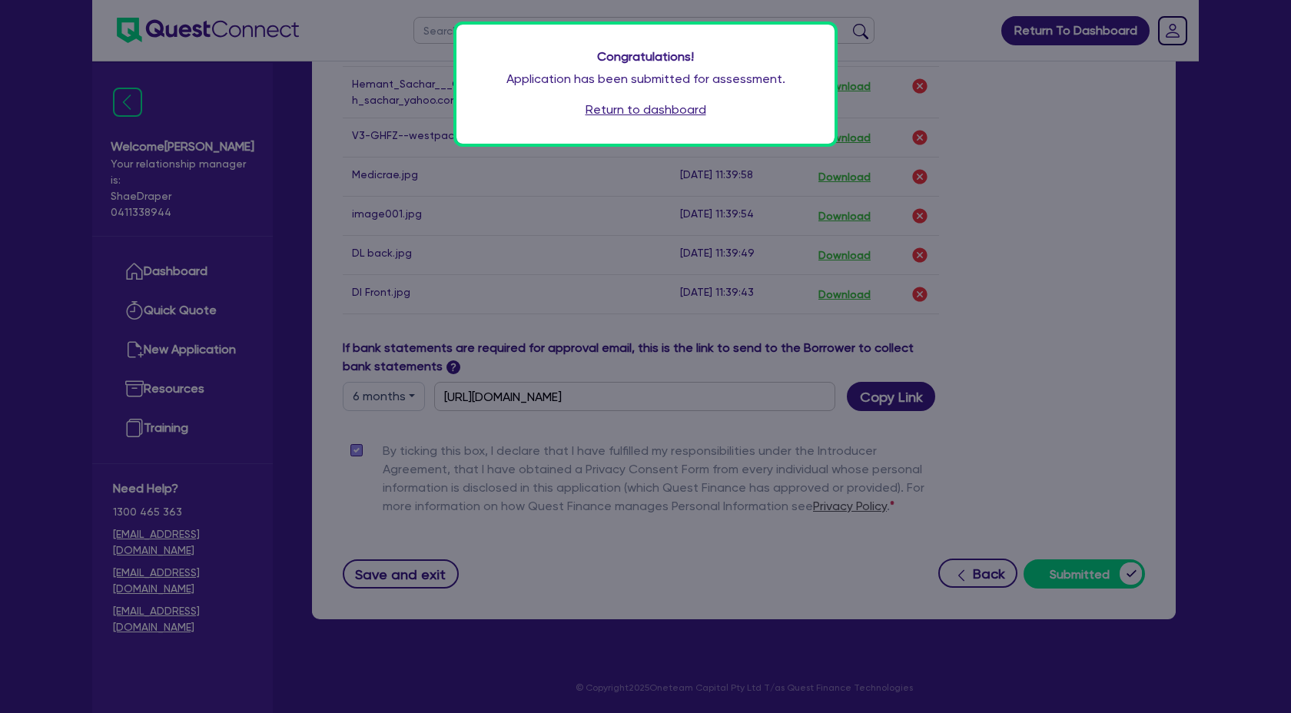
click at [649, 110] on link "Return to dashboard" at bounding box center [646, 110] width 121 height 18
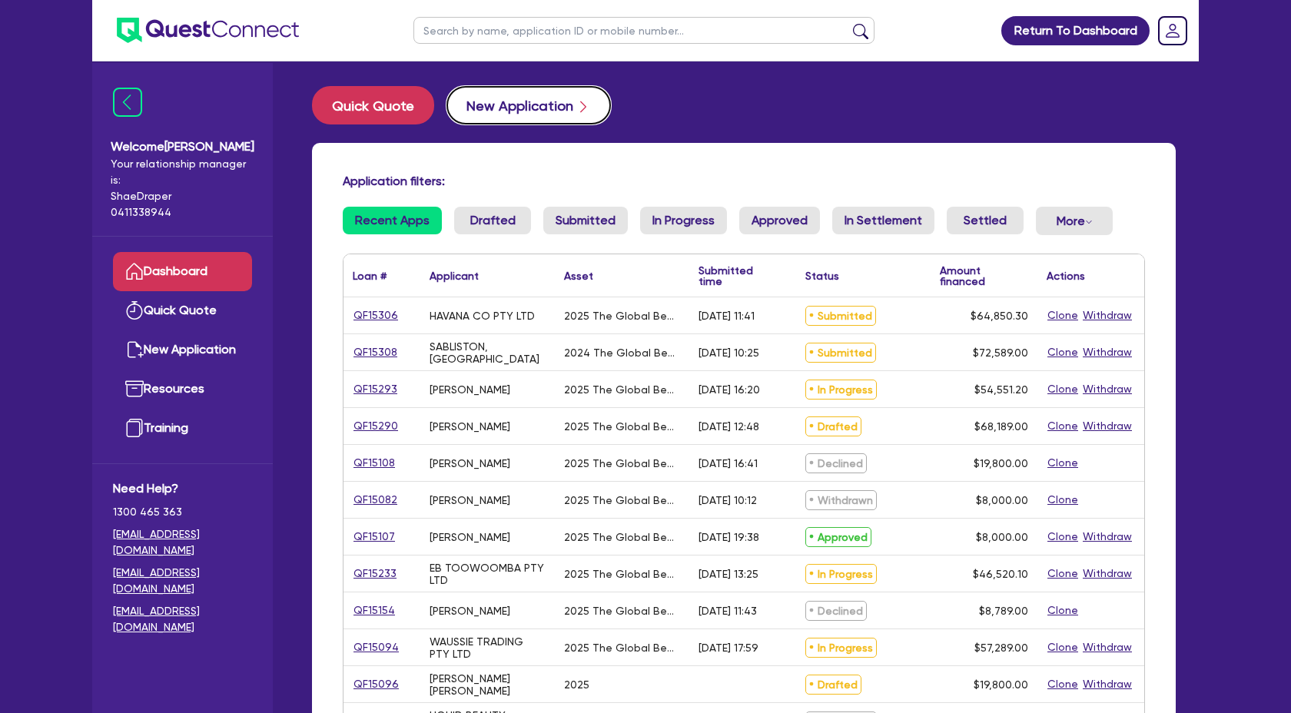
click at [546, 112] on button "New Application" at bounding box center [529, 105] width 165 height 38
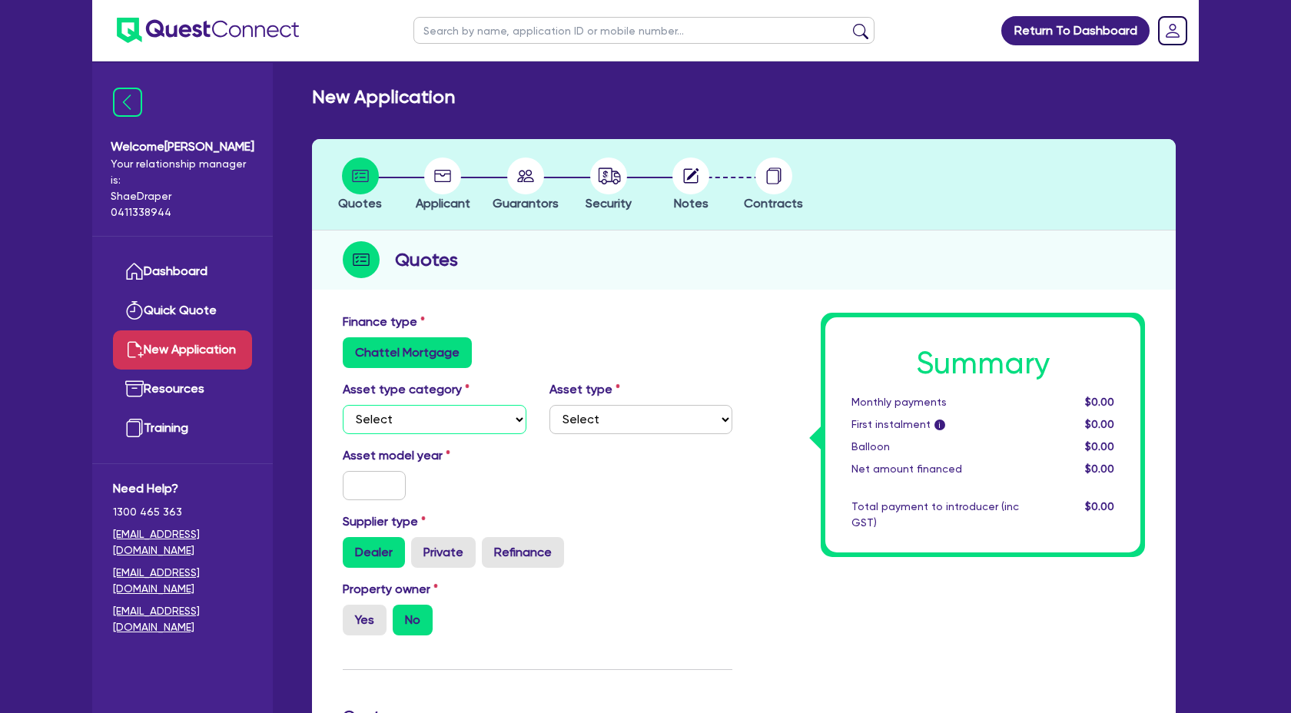
click at [487, 426] on select "Select Cars and light trucks Primary assets Secondary assets Tertiary assets" at bounding box center [435, 419] width 184 height 29
select select "TERTIARY_ASSETS"
click at [343, 405] on select "Select Cars and light trucks Primary assets Secondary assets Tertiary assets" at bounding box center [435, 419] width 184 height 29
click at [613, 417] on select "Select Beauty equipment IT equipment IT software Watercraft Other" at bounding box center [642, 419] width 184 height 29
select select "BEAUTY_EQUIPMENT"
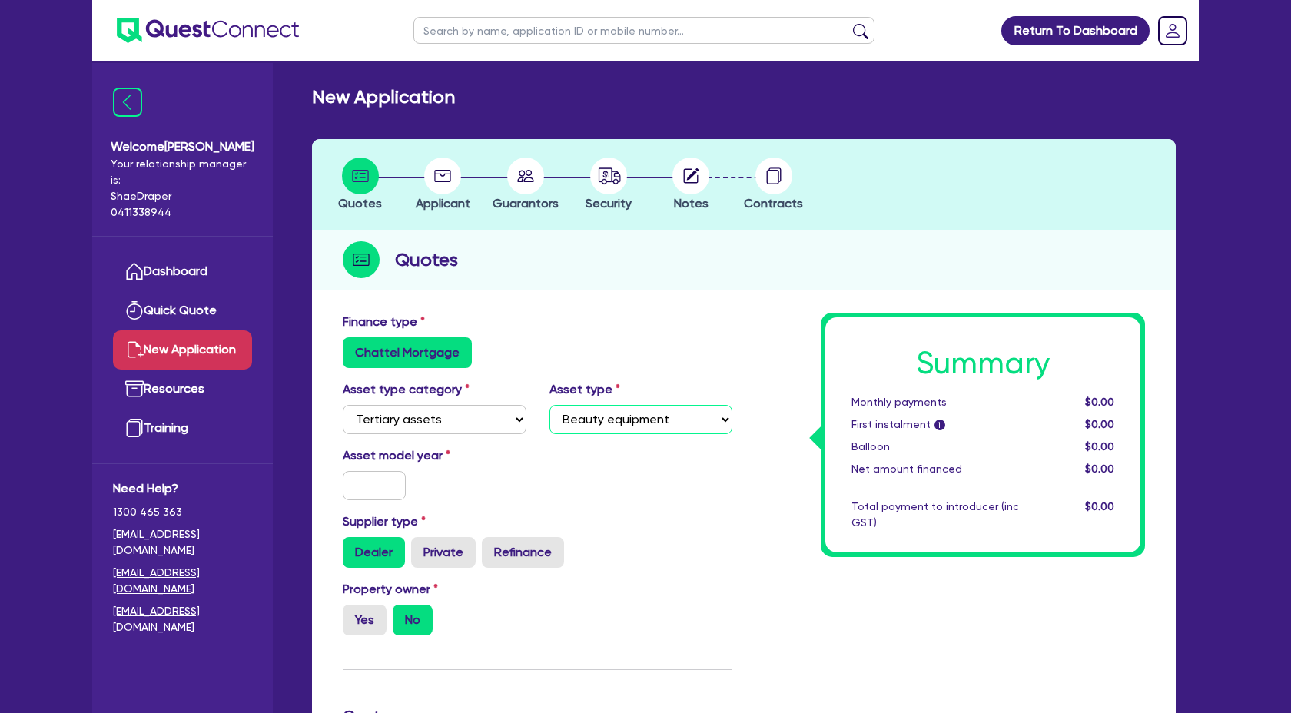
click at [550, 405] on select "Select Beauty equipment IT equipment IT software Watercraft Other" at bounding box center [642, 419] width 184 height 29
click at [381, 484] on input "text" at bounding box center [374, 485] width 63 height 29
